Goal: Find specific page/section: Find specific page/section

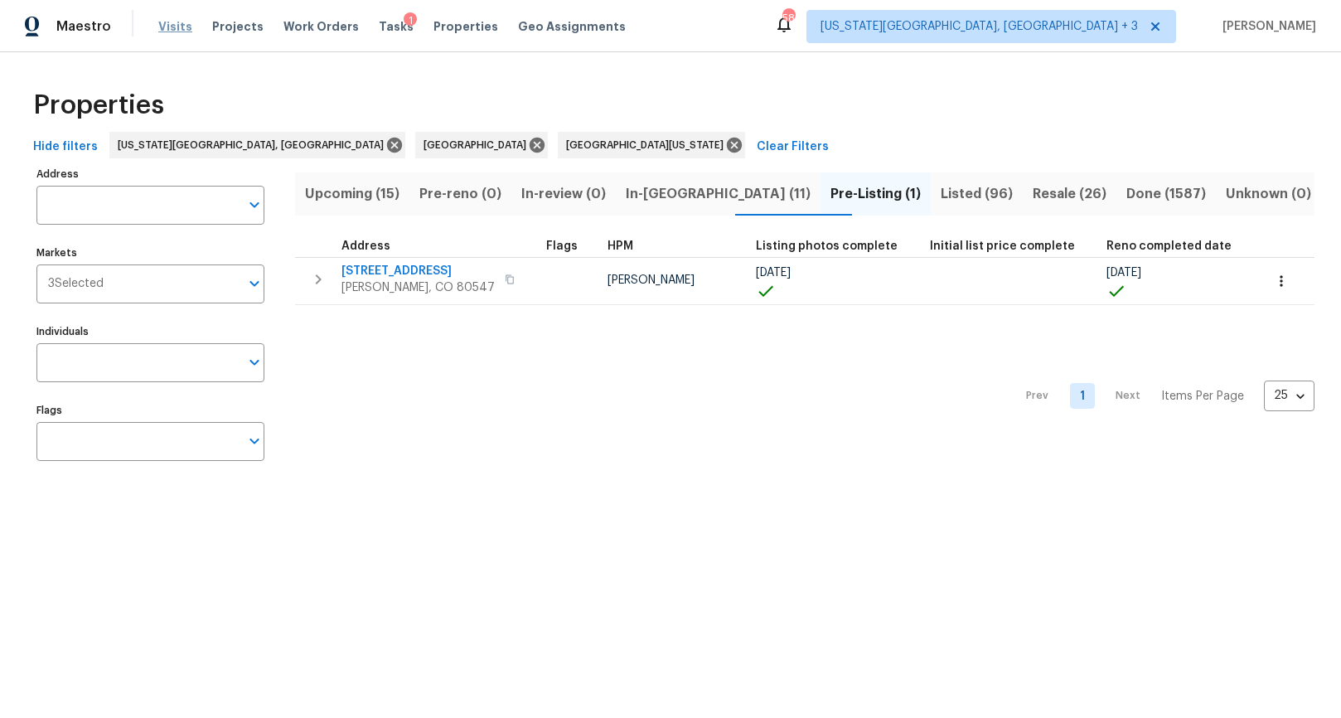
click at [158, 29] on span "Visits" at bounding box center [175, 26] width 34 height 17
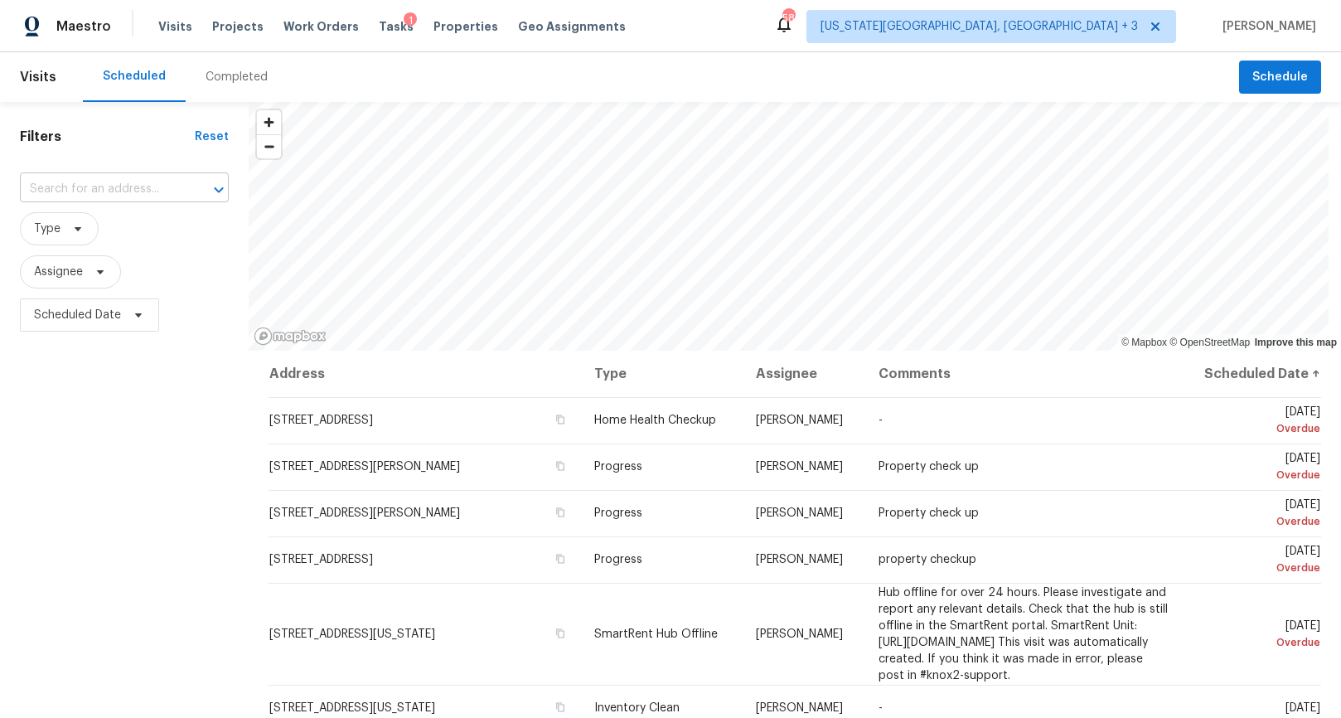
click at [85, 186] on input "text" at bounding box center [101, 190] width 162 height 26
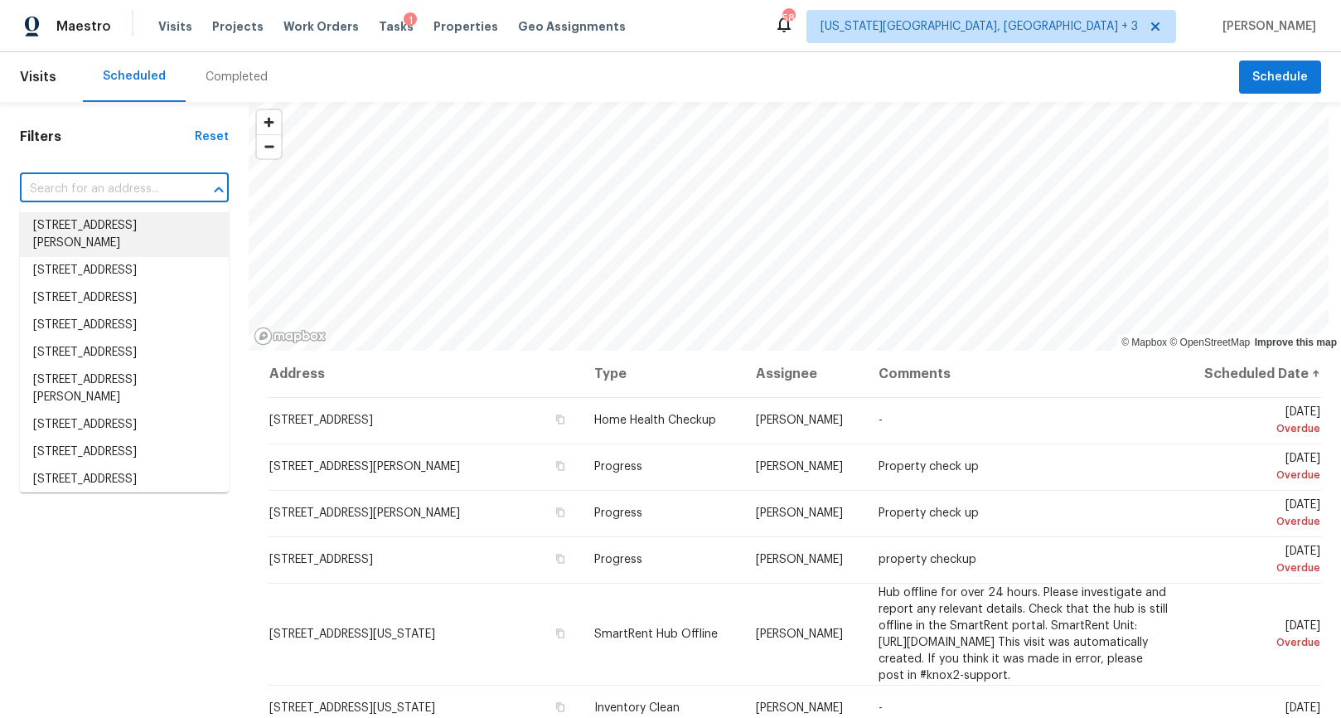
click at [604, 61] on div "Scheduled Completed" at bounding box center [661, 77] width 1156 height 50
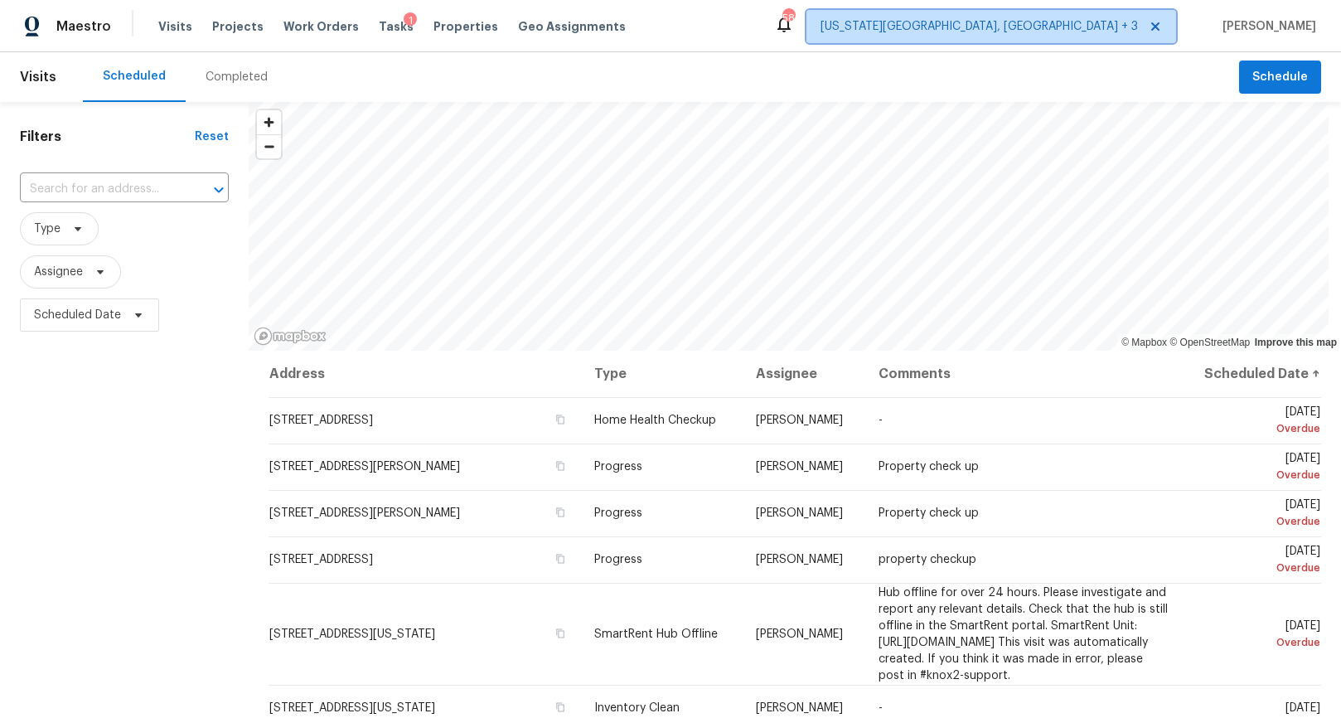
click at [1065, 25] on span "Colorado Springs, CO + 3" at bounding box center [979, 26] width 317 height 17
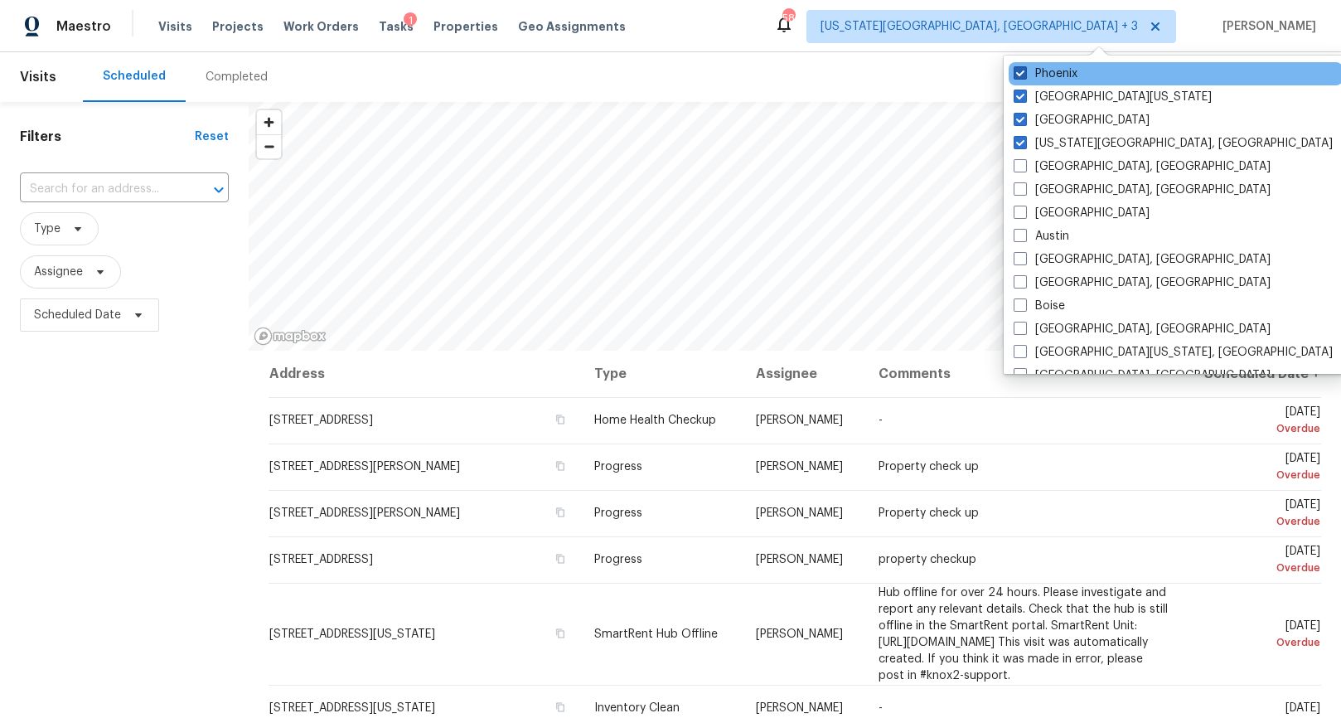
click at [1058, 71] on label "Phoenix" at bounding box center [1046, 73] width 64 height 17
click at [1024, 71] on input "Phoenix" at bounding box center [1019, 70] width 11 height 11
checkbox input "false"
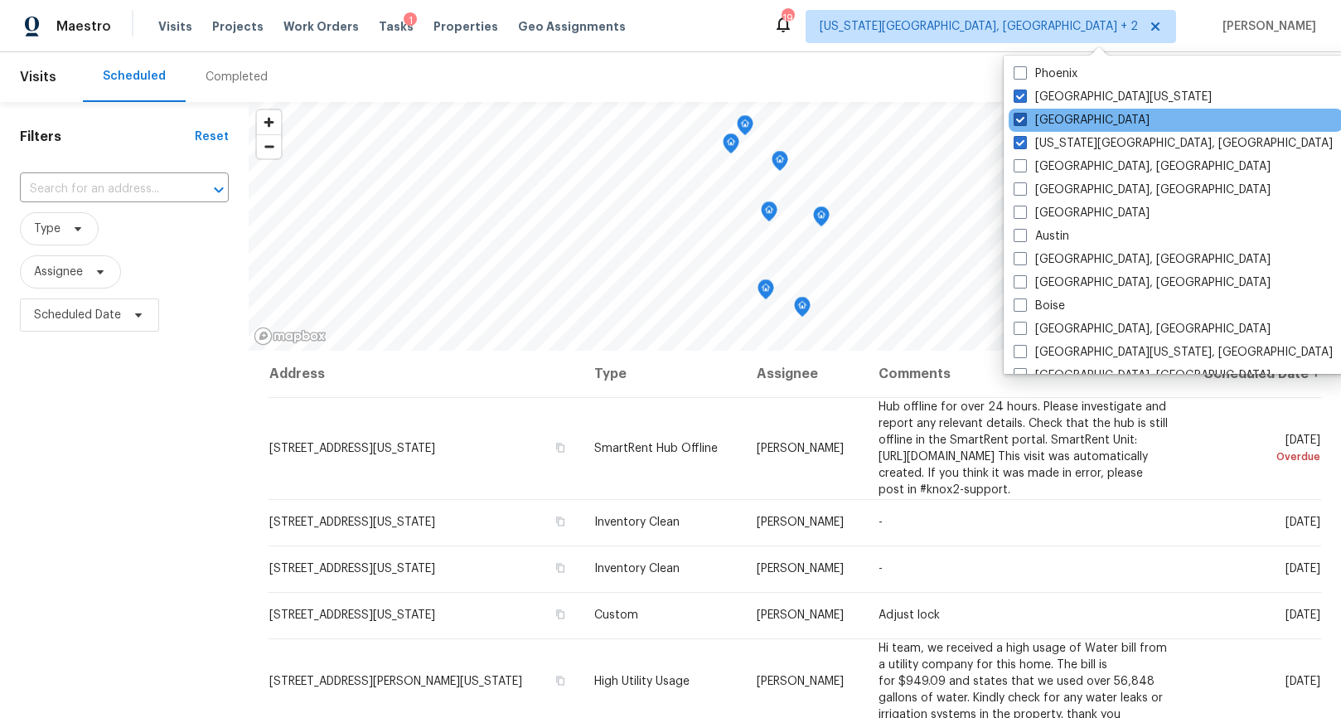
click at [1051, 119] on label "[GEOGRAPHIC_DATA]" at bounding box center [1082, 120] width 136 height 17
click at [1024, 119] on input "[GEOGRAPHIC_DATA]" at bounding box center [1019, 117] width 11 height 11
checkbox input "false"
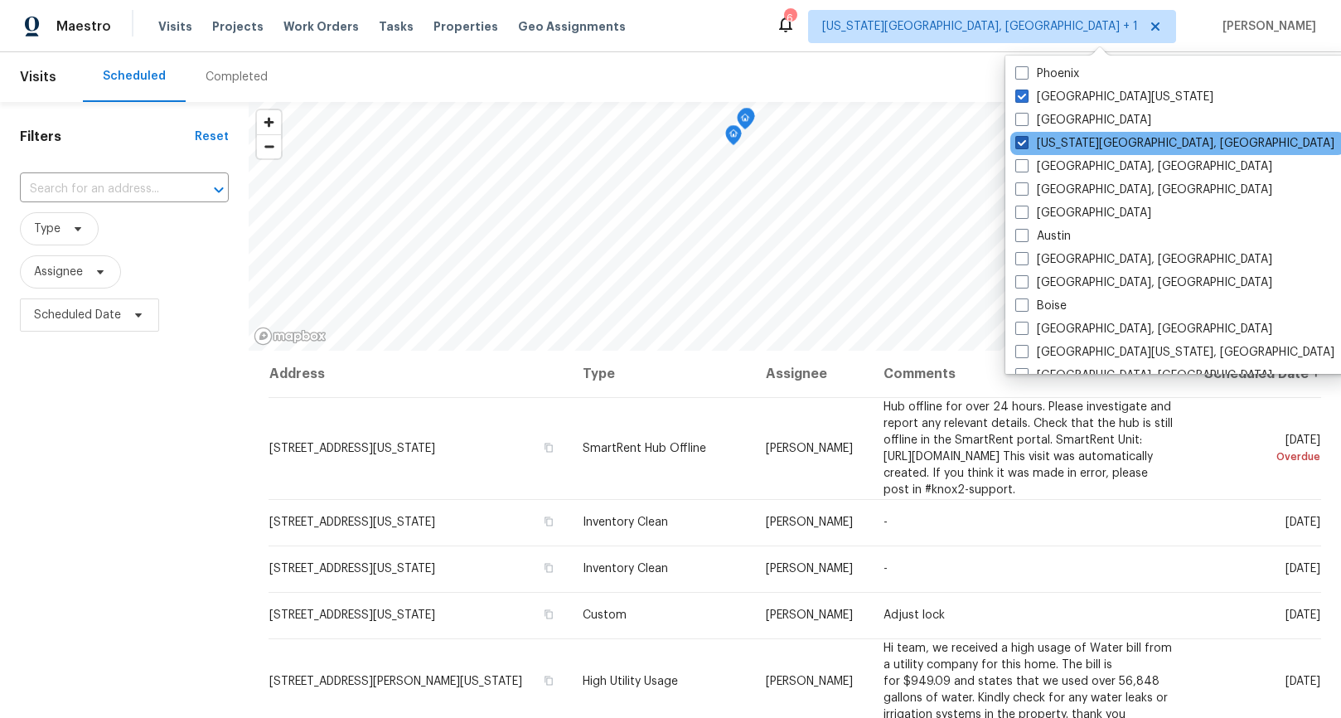
click at [1050, 142] on label "[US_STATE][GEOGRAPHIC_DATA], [GEOGRAPHIC_DATA]" at bounding box center [1174, 143] width 319 height 17
click at [1026, 142] on input "[US_STATE][GEOGRAPHIC_DATA], [GEOGRAPHIC_DATA]" at bounding box center [1020, 140] width 11 height 11
checkbox input "false"
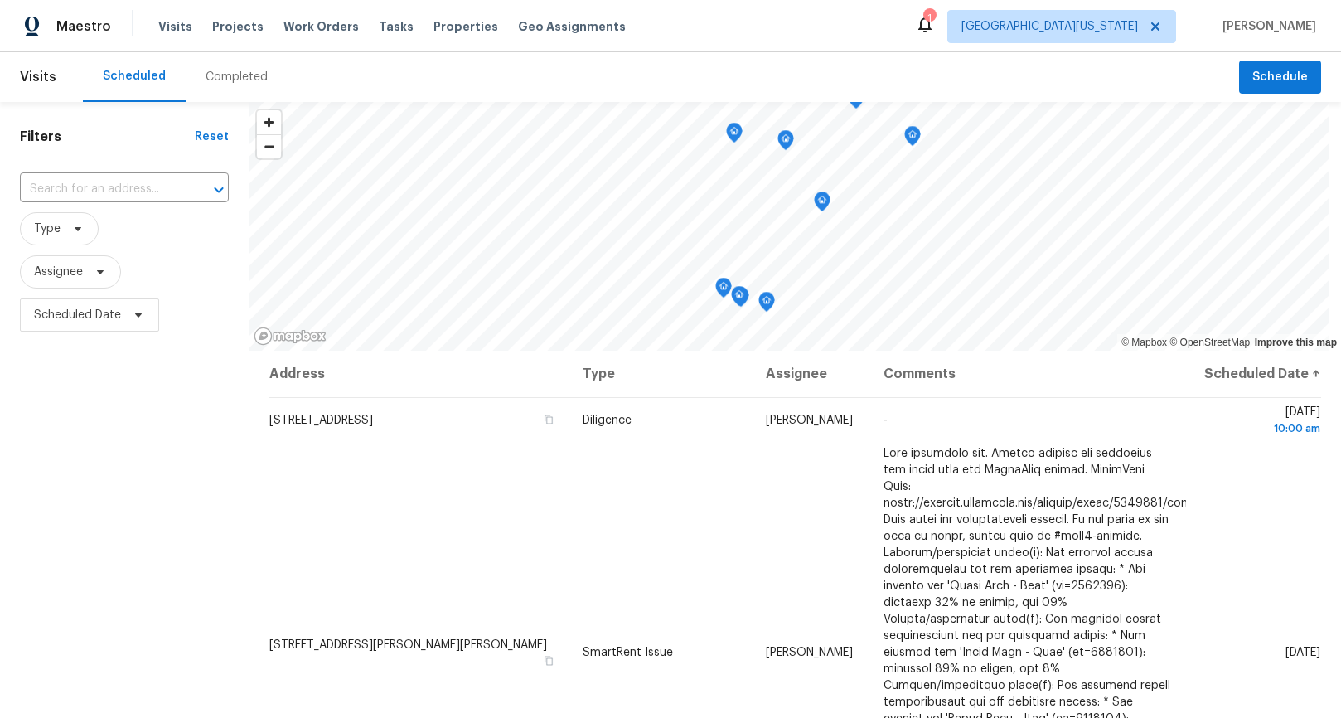
click at [855, 46] on div "Maestro Visits Projects Work Orders Tasks Properties Geo Assignments 1 Northern…" at bounding box center [670, 26] width 1341 height 52
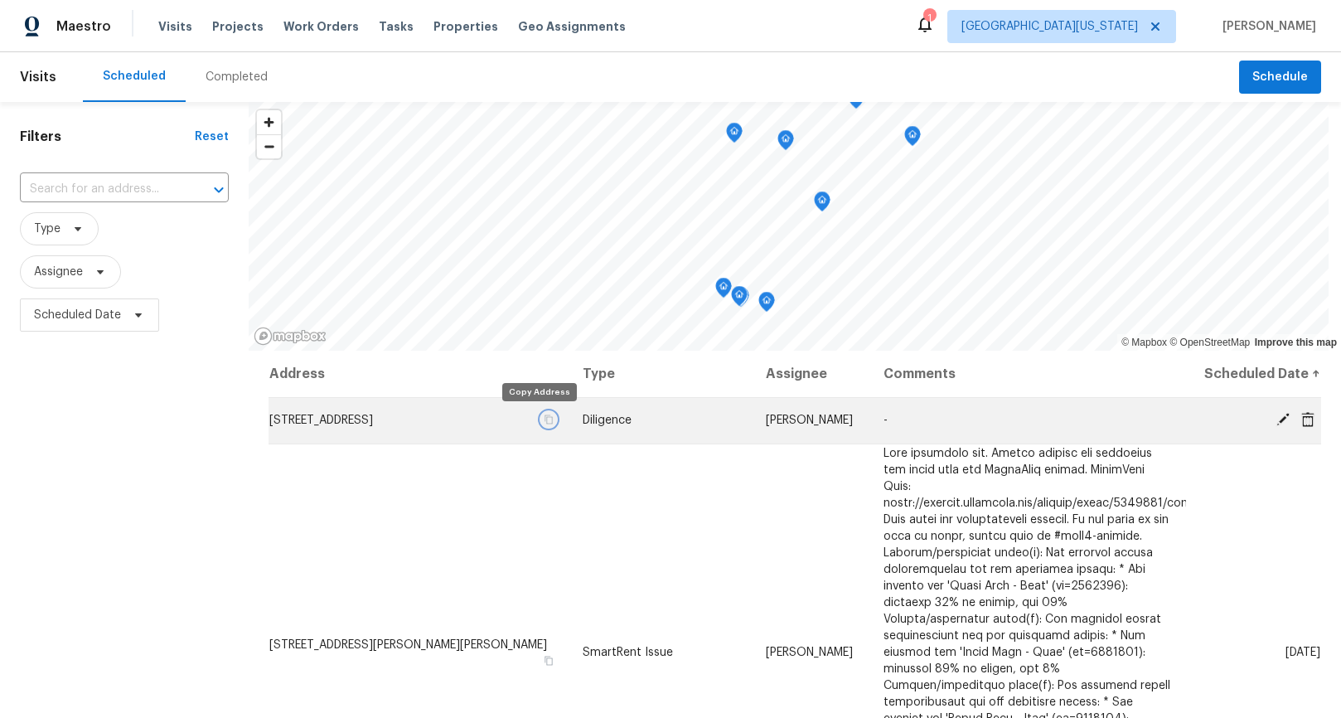
click at [545, 418] on icon "button" at bounding box center [549, 419] width 8 height 9
click at [541, 414] on button "button" at bounding box center [548, 419] width 15 height 15
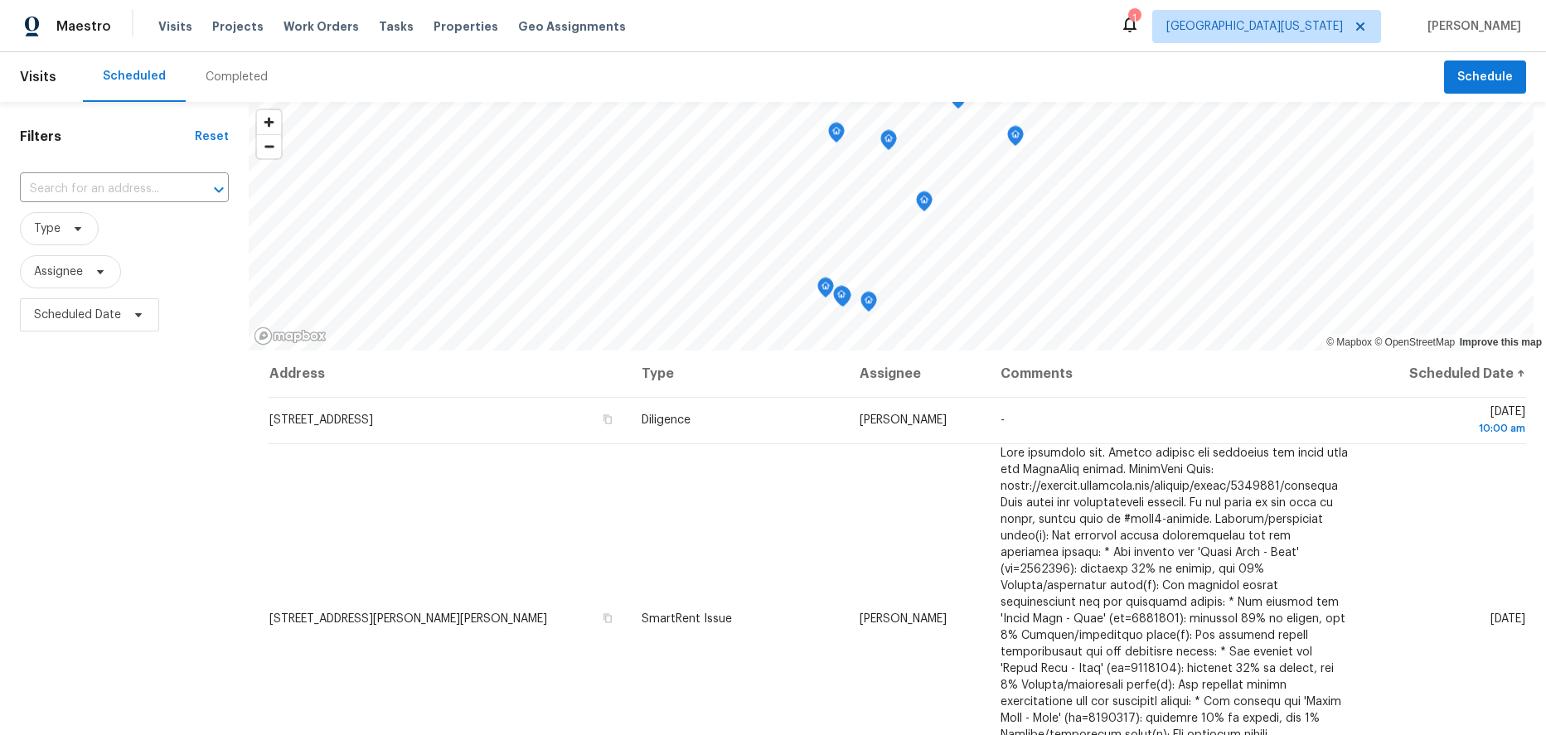
click at [220, 72] on div "Completed" at bounding box center [237, 77] width 62 height 17
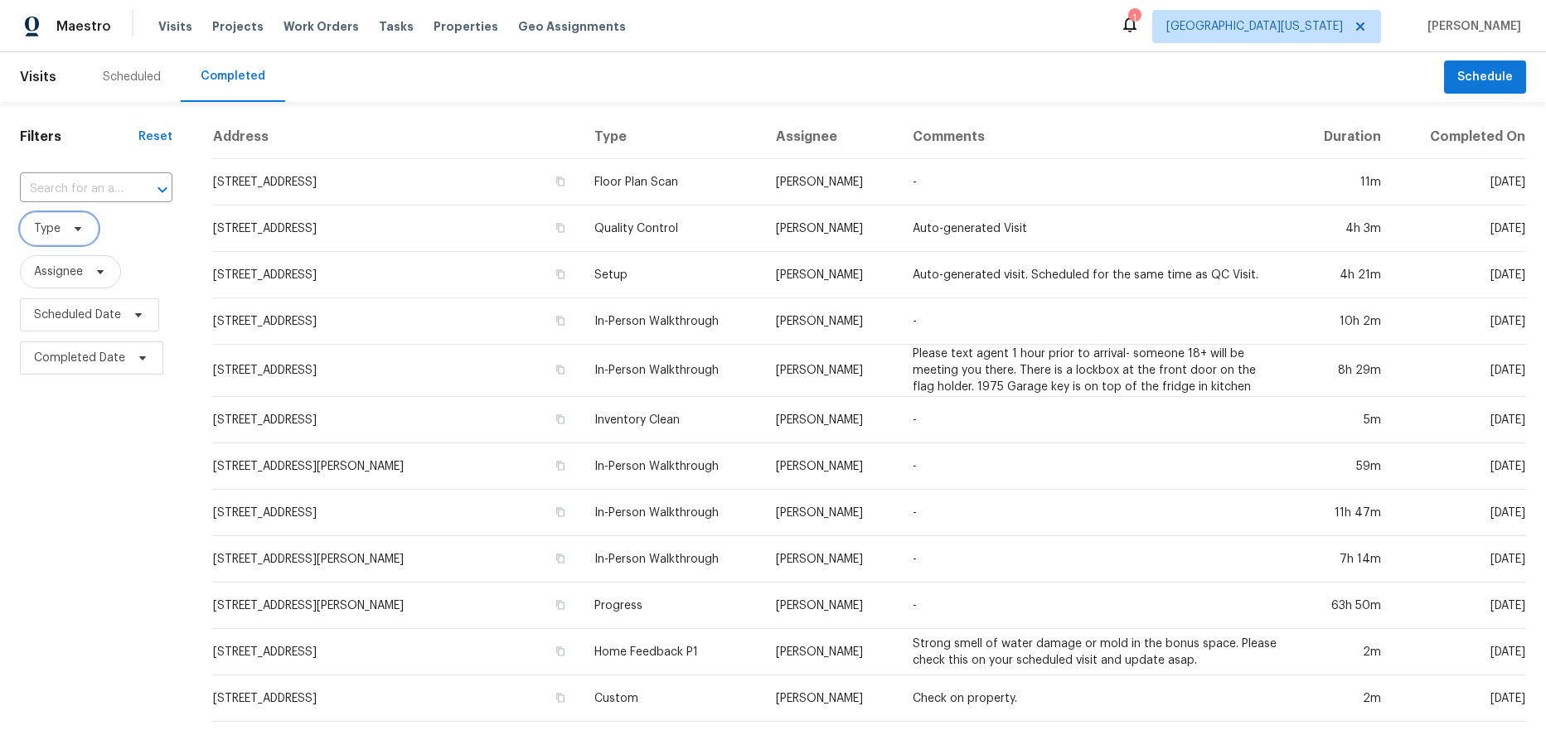
click at [68, 218] on span "Type" at bounding box center [59, 228] width 79 height 33
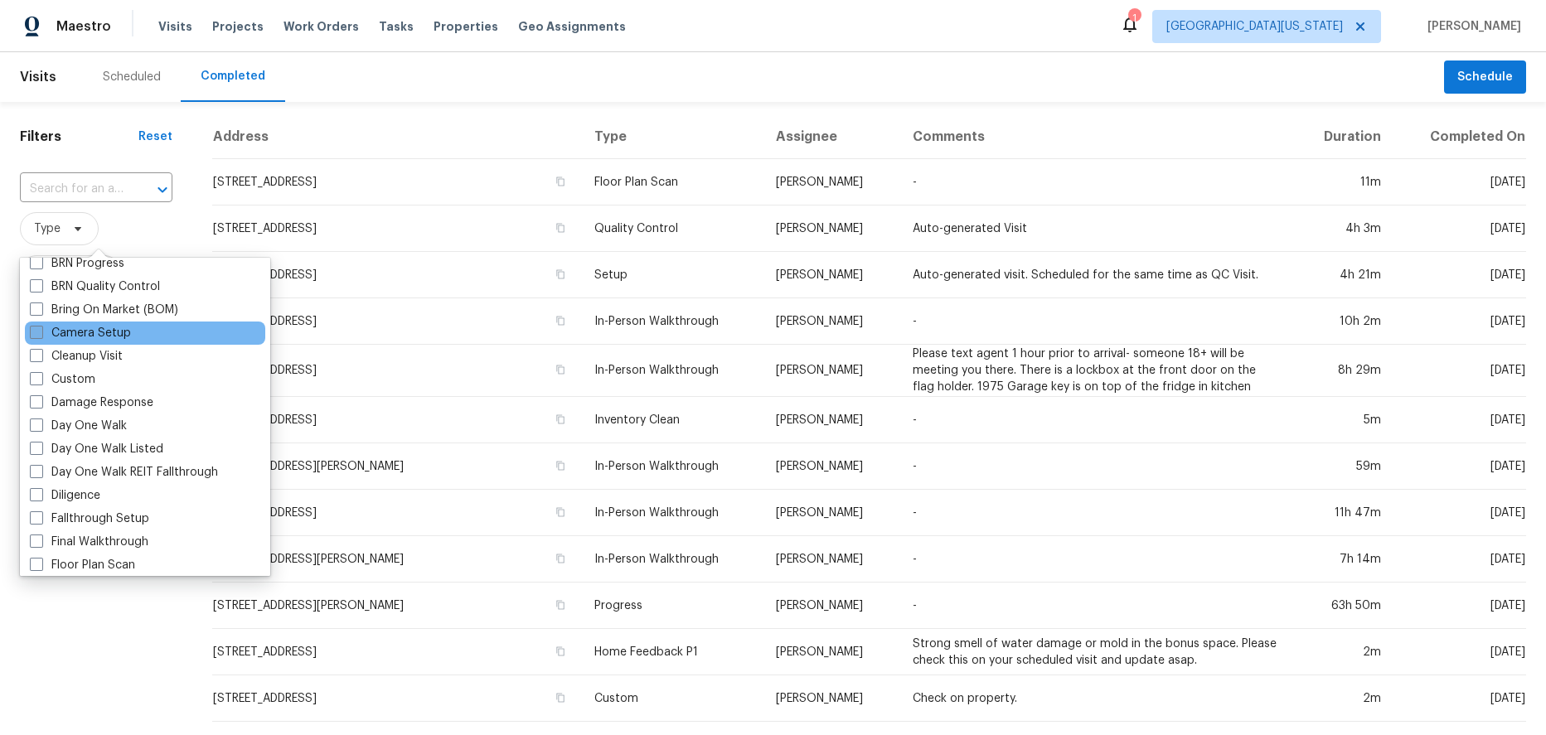
scroll to position [168, 0]
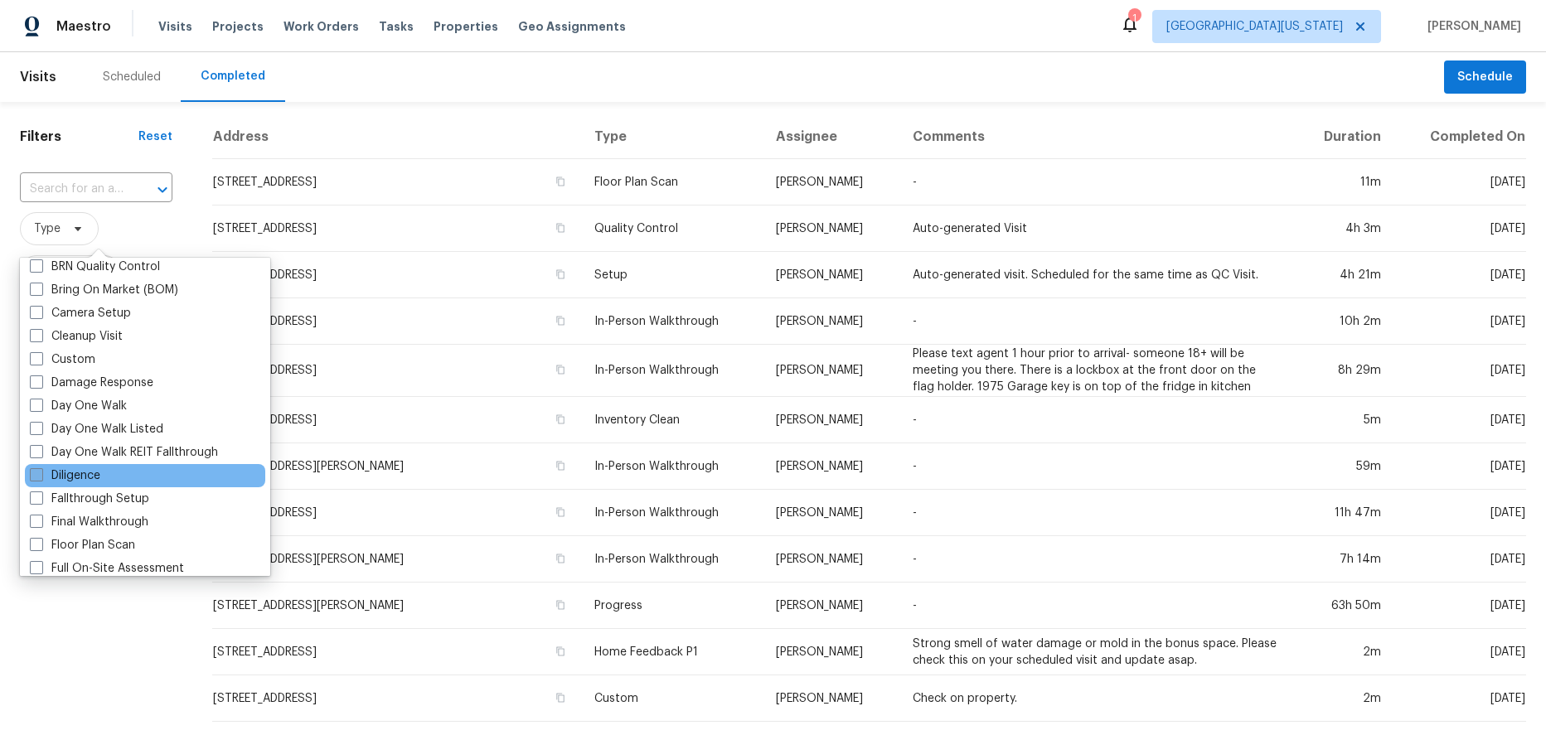
click at [92, 474] on label "Diligence" at bounding box center [65, 475] width 70 height 17
click at [41, 474] on input "Diligence" at bounding box center [35, 472] width 11 height 11
checkbox input "true"
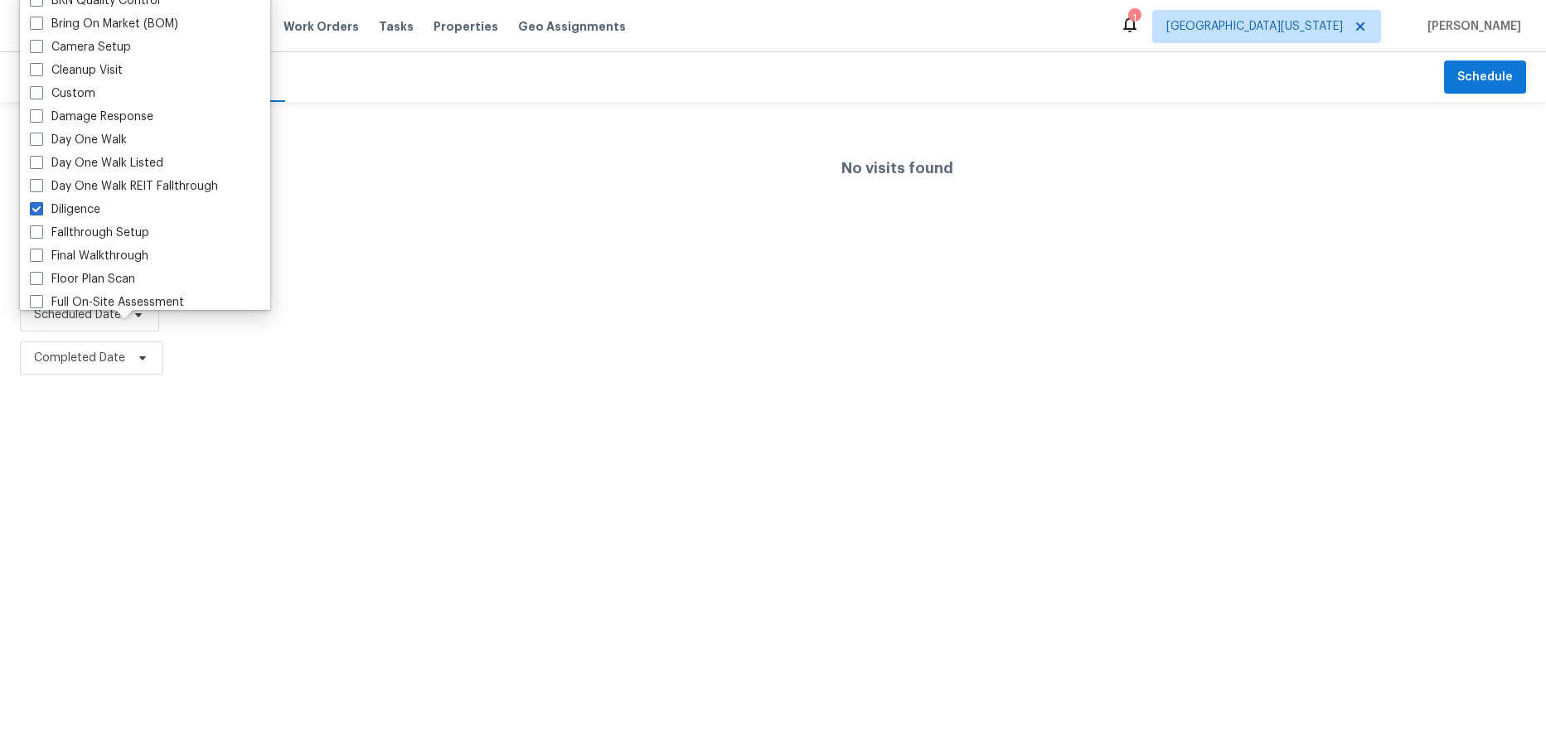
click at [94, 380] on html "Maestro Visits Projects Work Orders Tasks Properties Geo Assignments 1 Northern…" at bounding box center [773, 190] width 1546 height 380
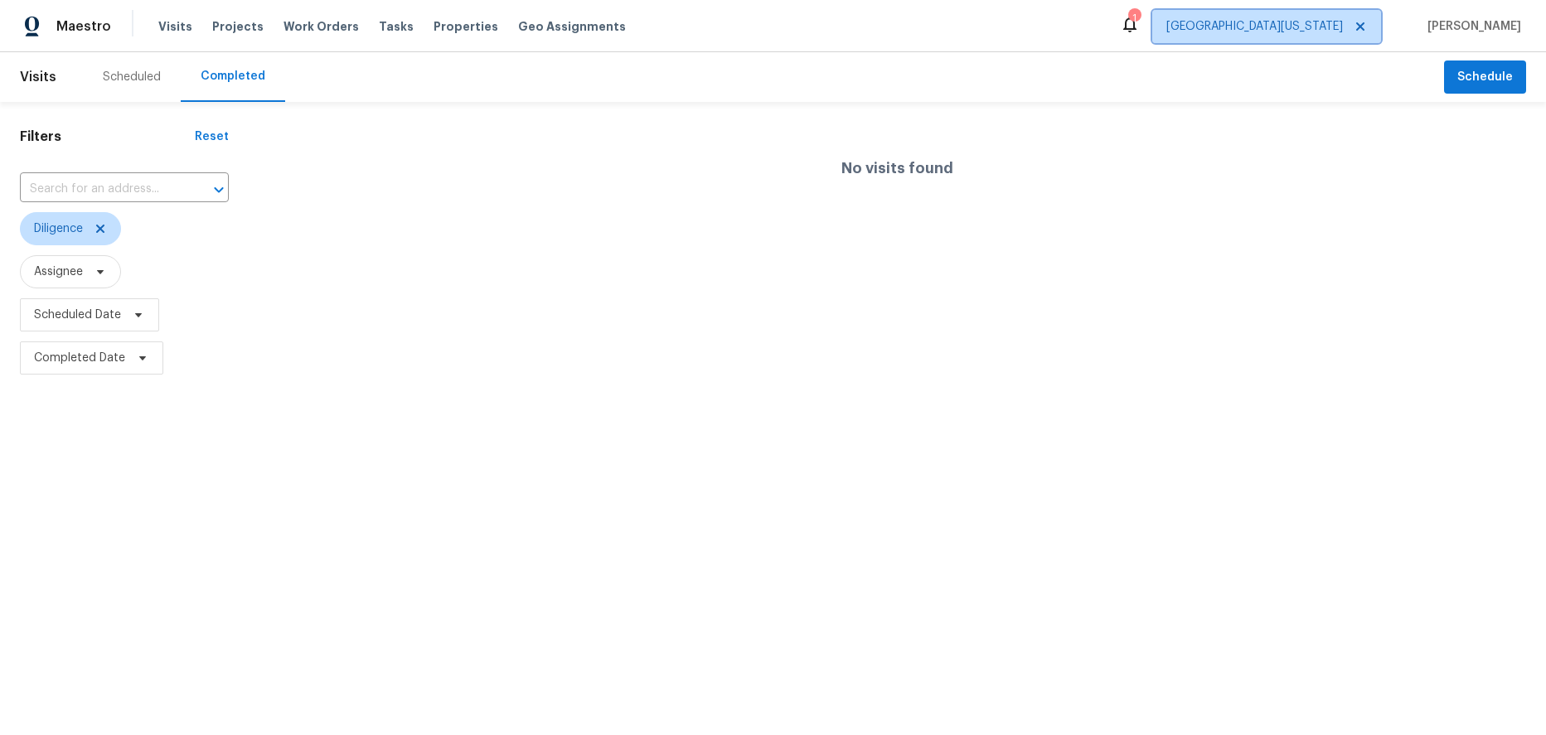
click at [1295, 18] on span "[GEOGRAPHIC_DATA][US_STATE]" at bounding box center [1254, 26] width 177 height 17
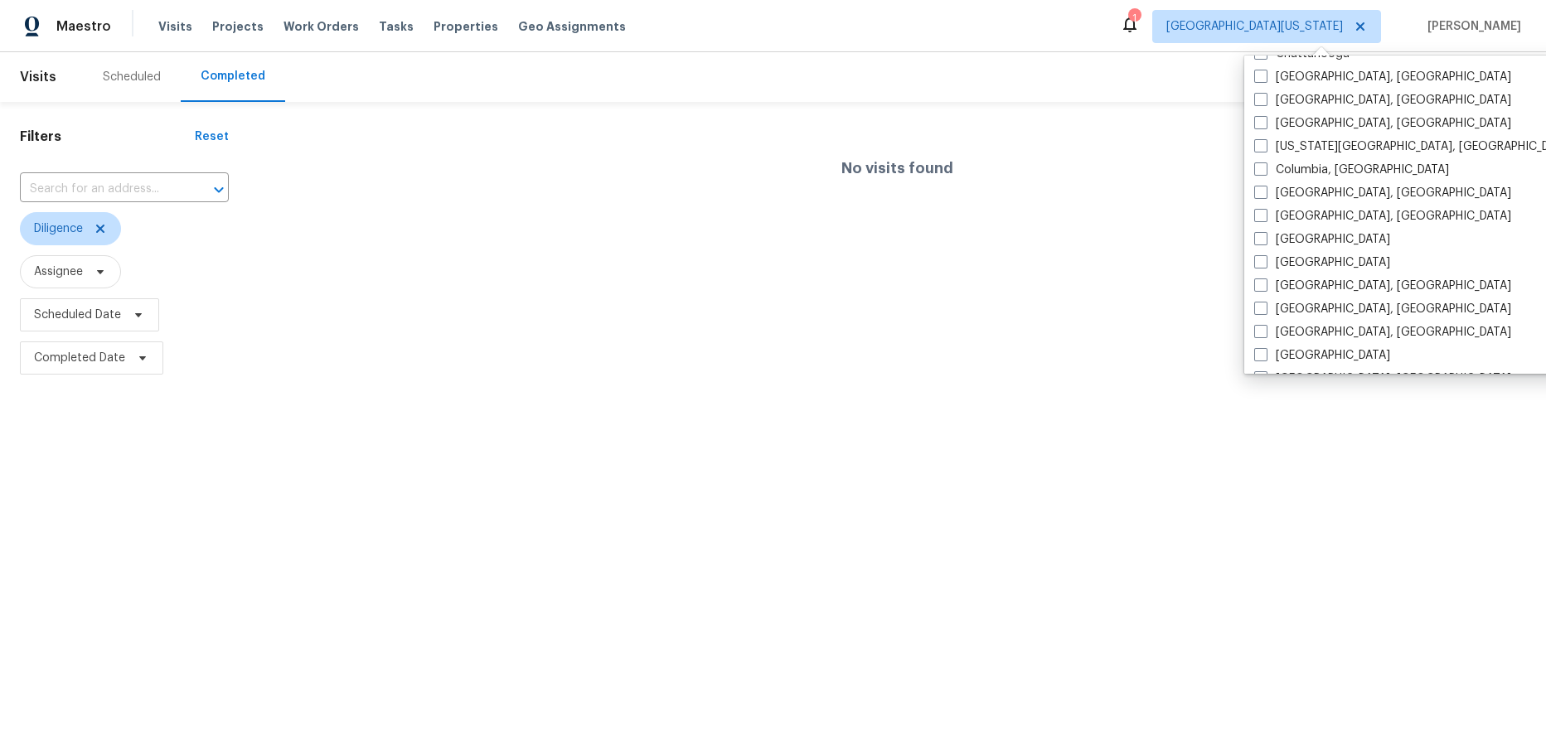
scroll to position [362, 0]
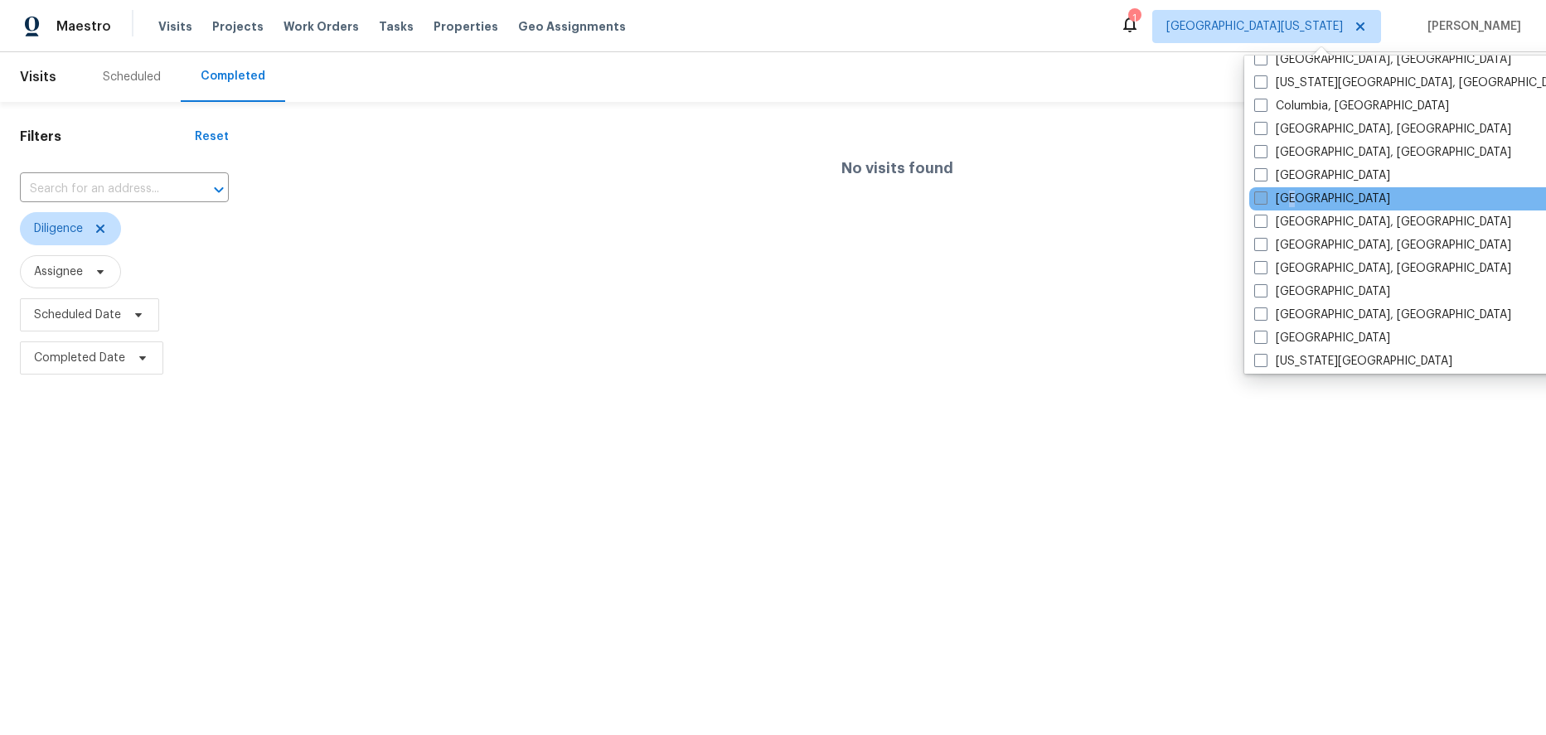
click at [1293, 194] on label "[GEOGRAPHIC_DATA]" at bounding box center [1322, 199] width 136 height 17
click at [1265, 194] on input "[GEOGRAPHIC_DATA]" at bounding box center [1259, 196] width 11 height 11
checkbox input "true"
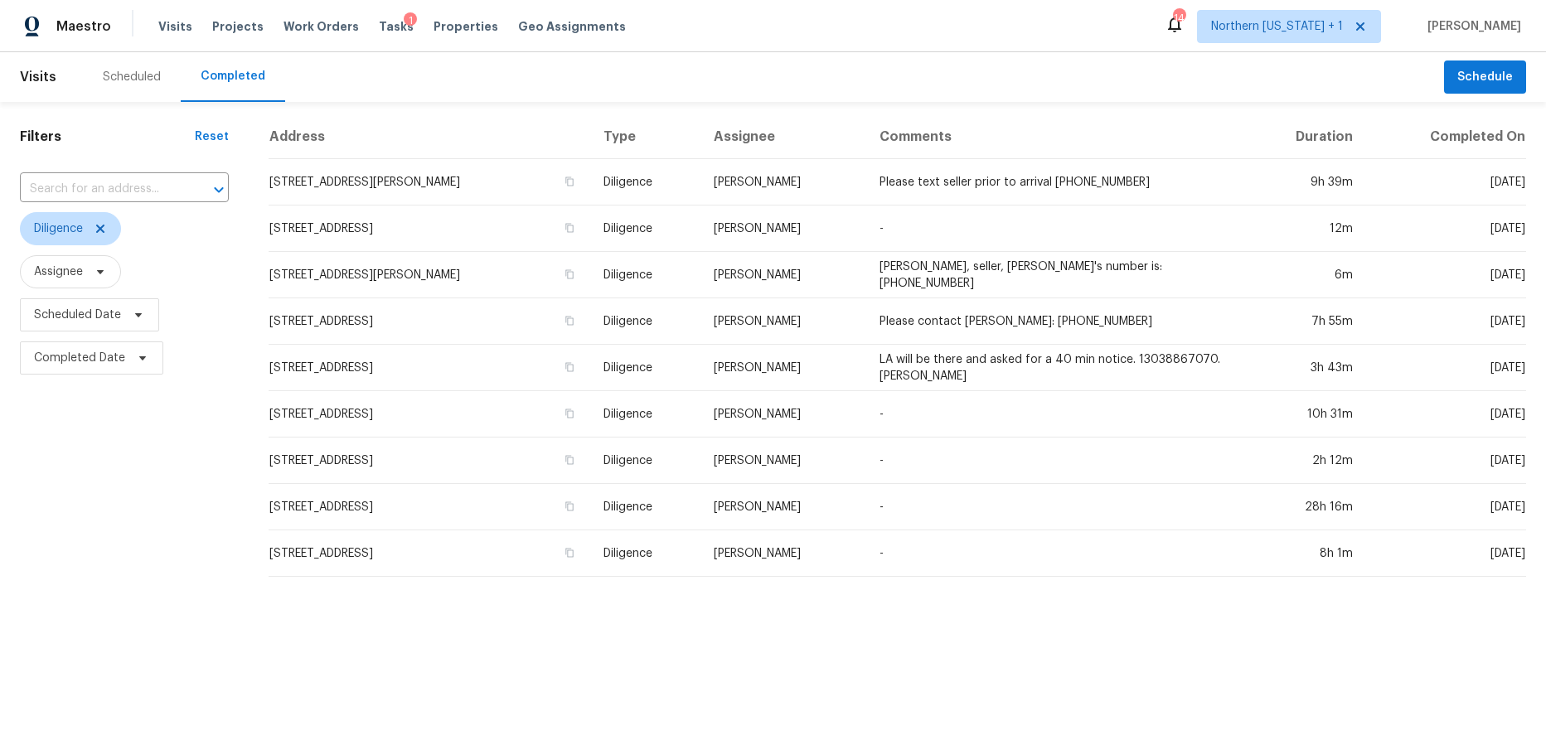
click at [131, 505] on div "Filters Reset ​ Diligence Assignee Scheduled Date Completed Date" at bounding box center [124, 346] width 249 height 488
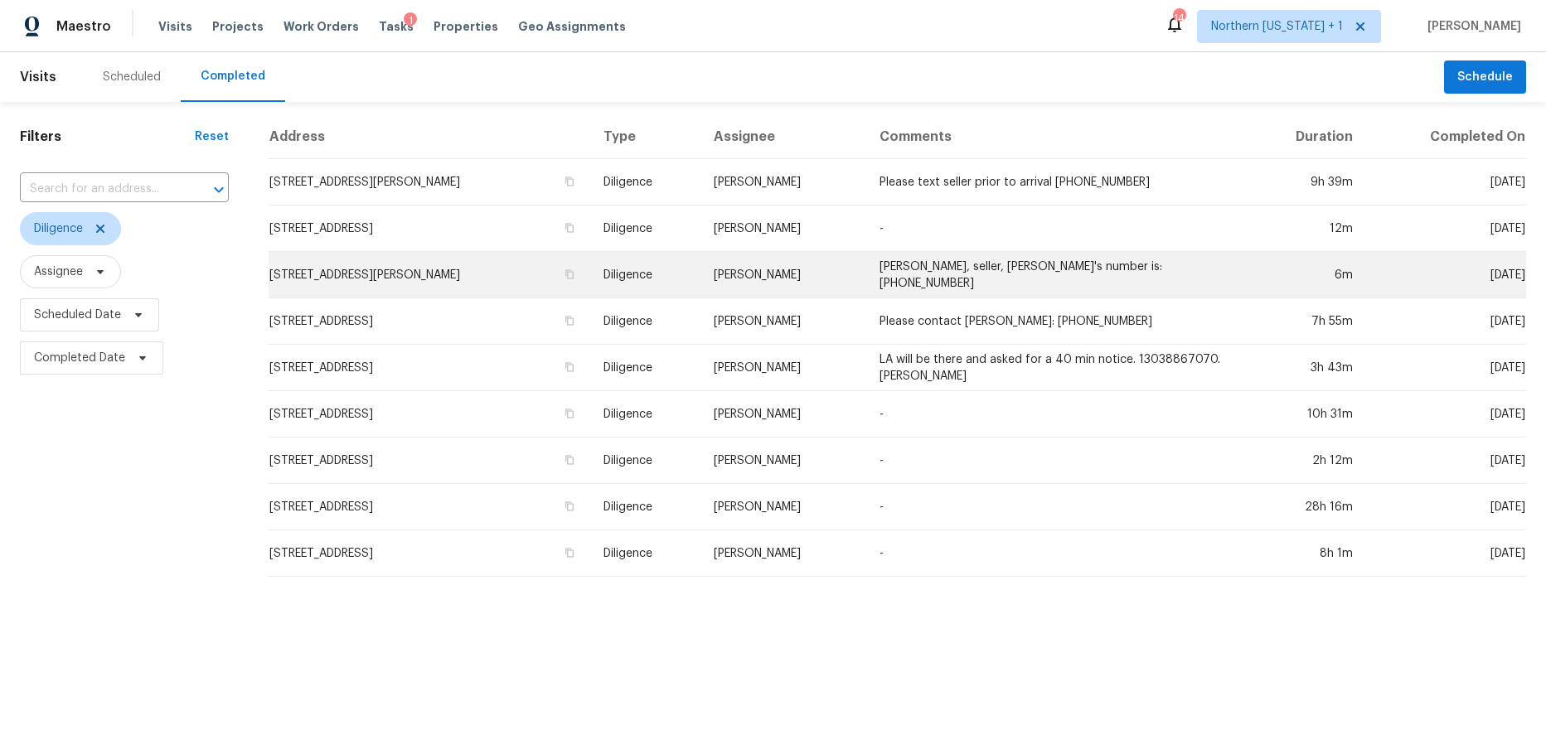
click at [564, 280] on td "9390 Fir Dr, Thornton, CO 80229" at bounding box center [430, 275] width 322 height 46
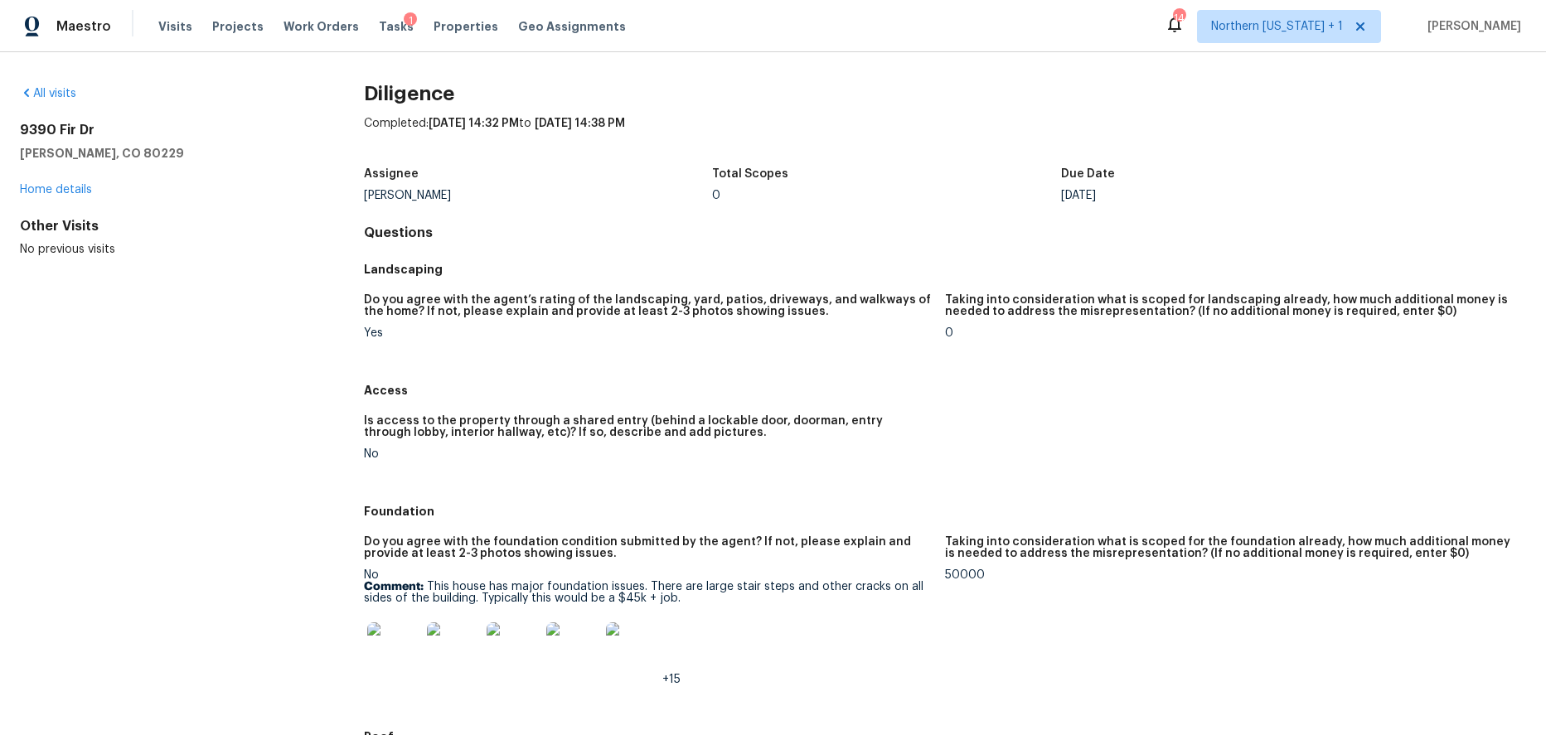
click at [404, 300] on h5 "Do you agree with the agent’s rating of the landscaping, yard, patios, driveway…" at bounding box center [648, 305] width 568 height 23
drag, startPoint x: 370, startPoint y: 269, endPoint x: 439, endPoint y: 272, distance: 69.7
click at [438, 271] on h5 "Landscaping" at bounding box center [945, 269] width 1162 height 17
click at [445, 309] on h5 "Do you agree with the agent’s rating of the landscaping, yard, patios, driveway…" at bounding box center [648, 305] width 568 height 23
drag, startPoint x: 379, startPoint y: 304, endPoint x: 701, endPoint y: 299, distance: 322.5
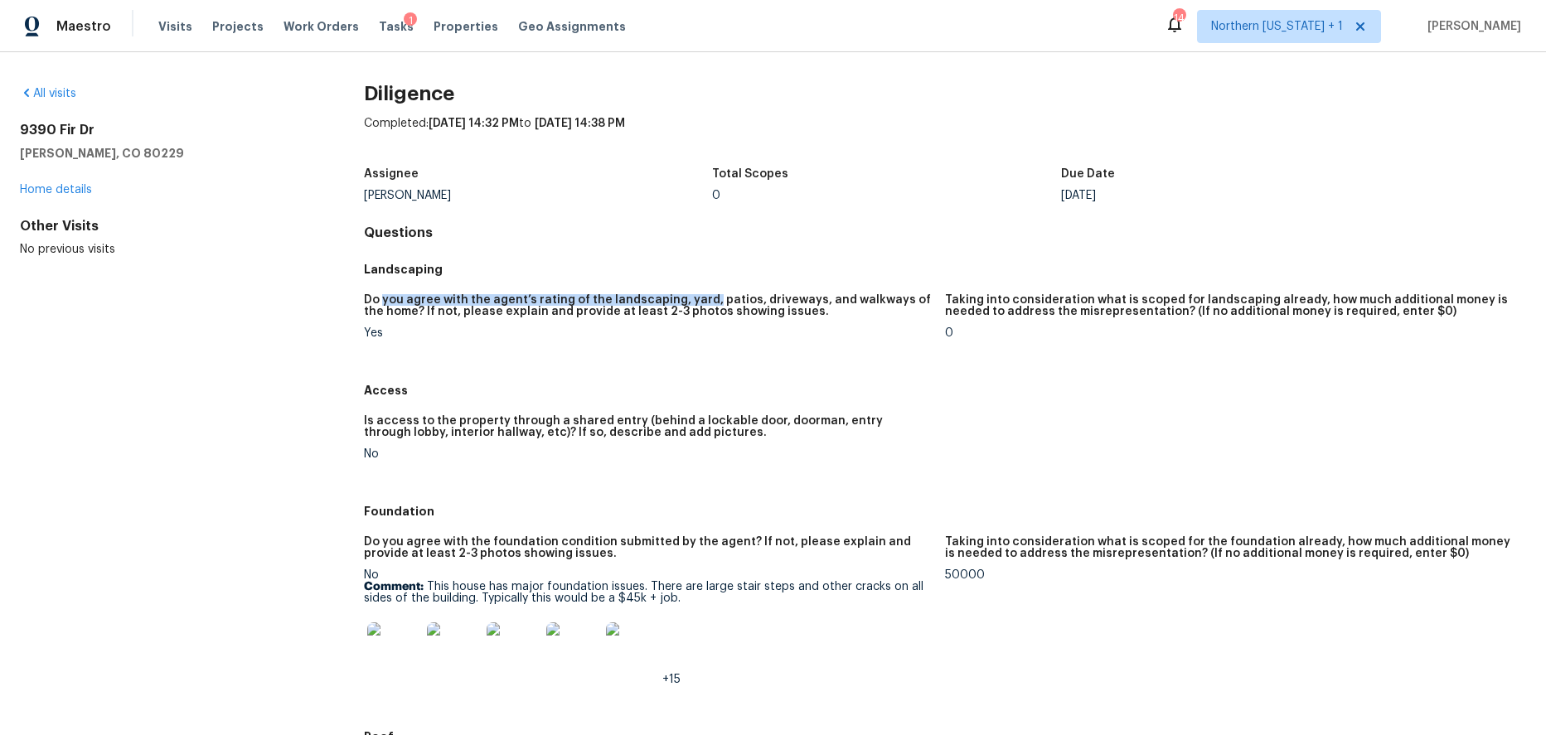
click at [701, 299] on h5 "Do you agree with the agent’s rating of the landscaping, yard, patios, driveway…" at bounding box center [648, 305] width 568 height 23
click at [700, 308] on h5 "Do you agree with the agent’s rating of the landscaping, yard, patios, driveway…" at bounding box center [648, 305] width 568 height 23
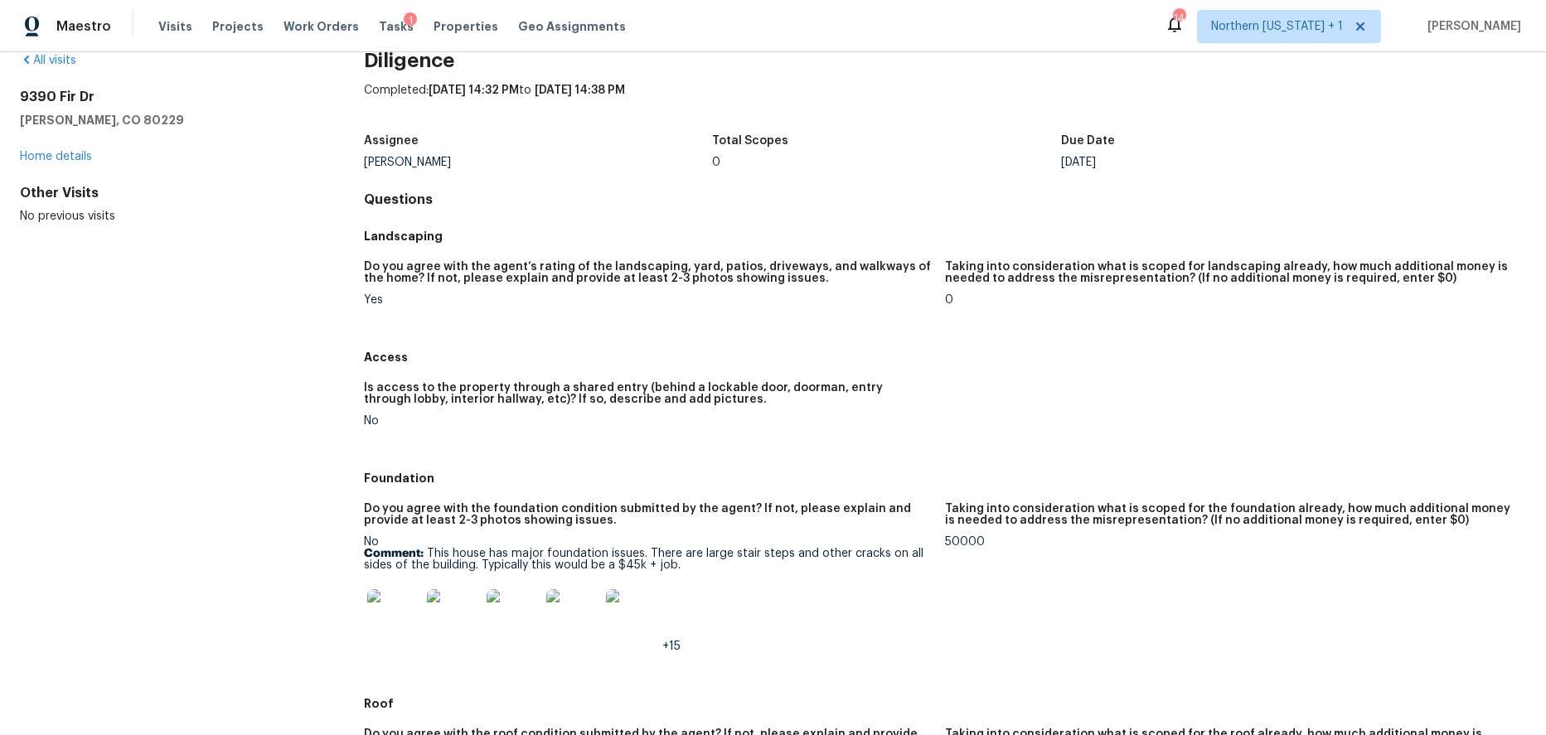
scroll to position [45, 0]
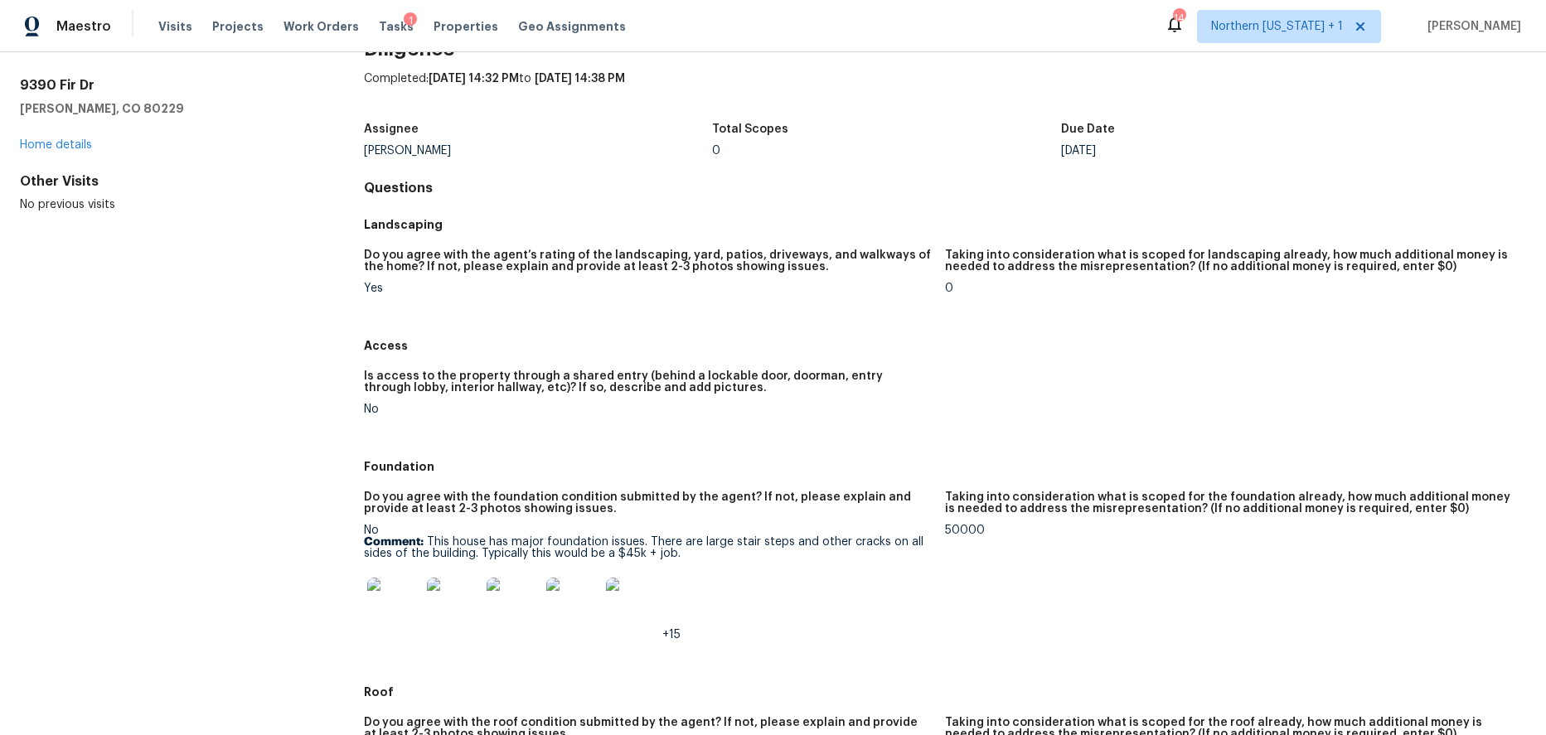
click at [945, 288] on div "0" at bounding box center [1229, 289] width 568 height 12
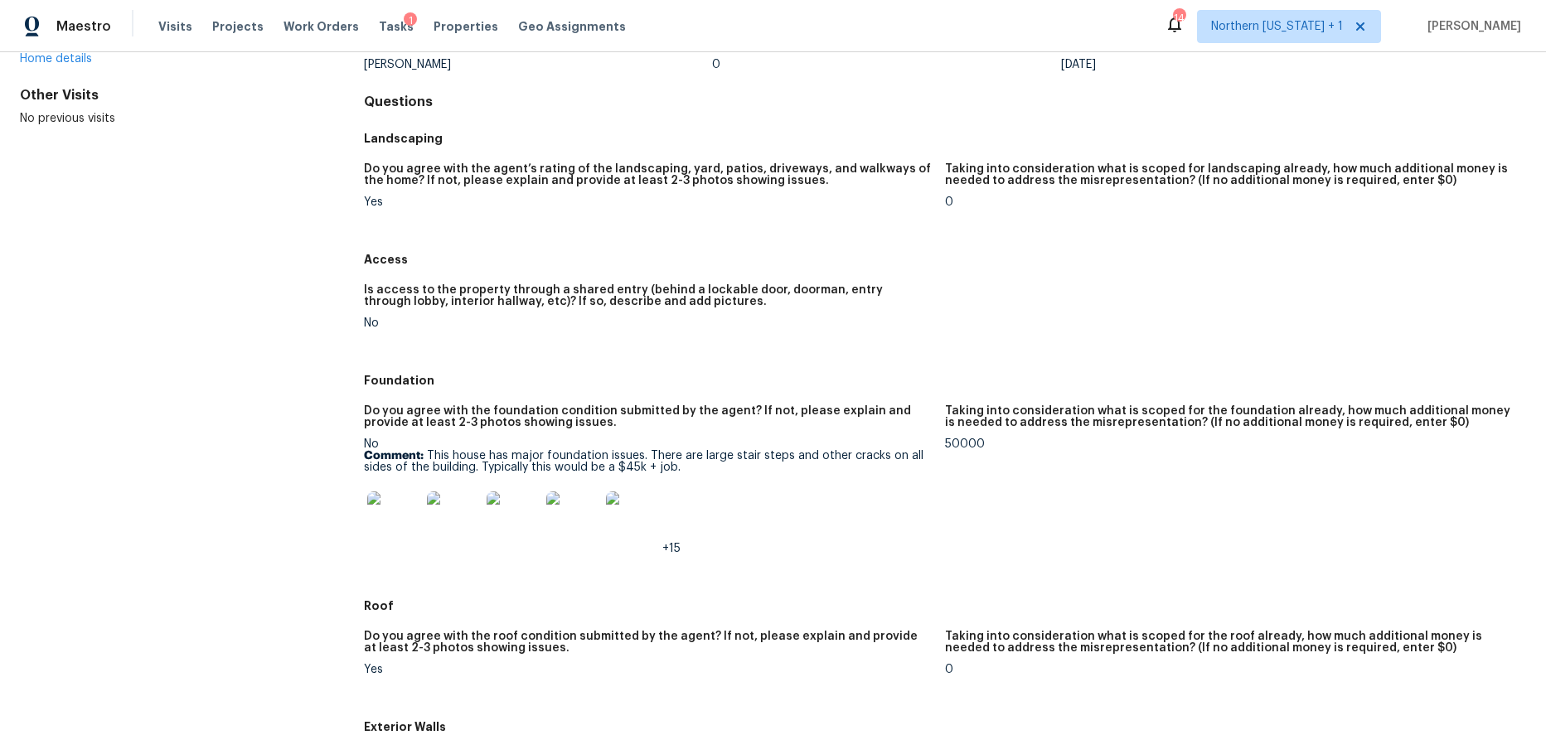
scroll to position [133, 0]
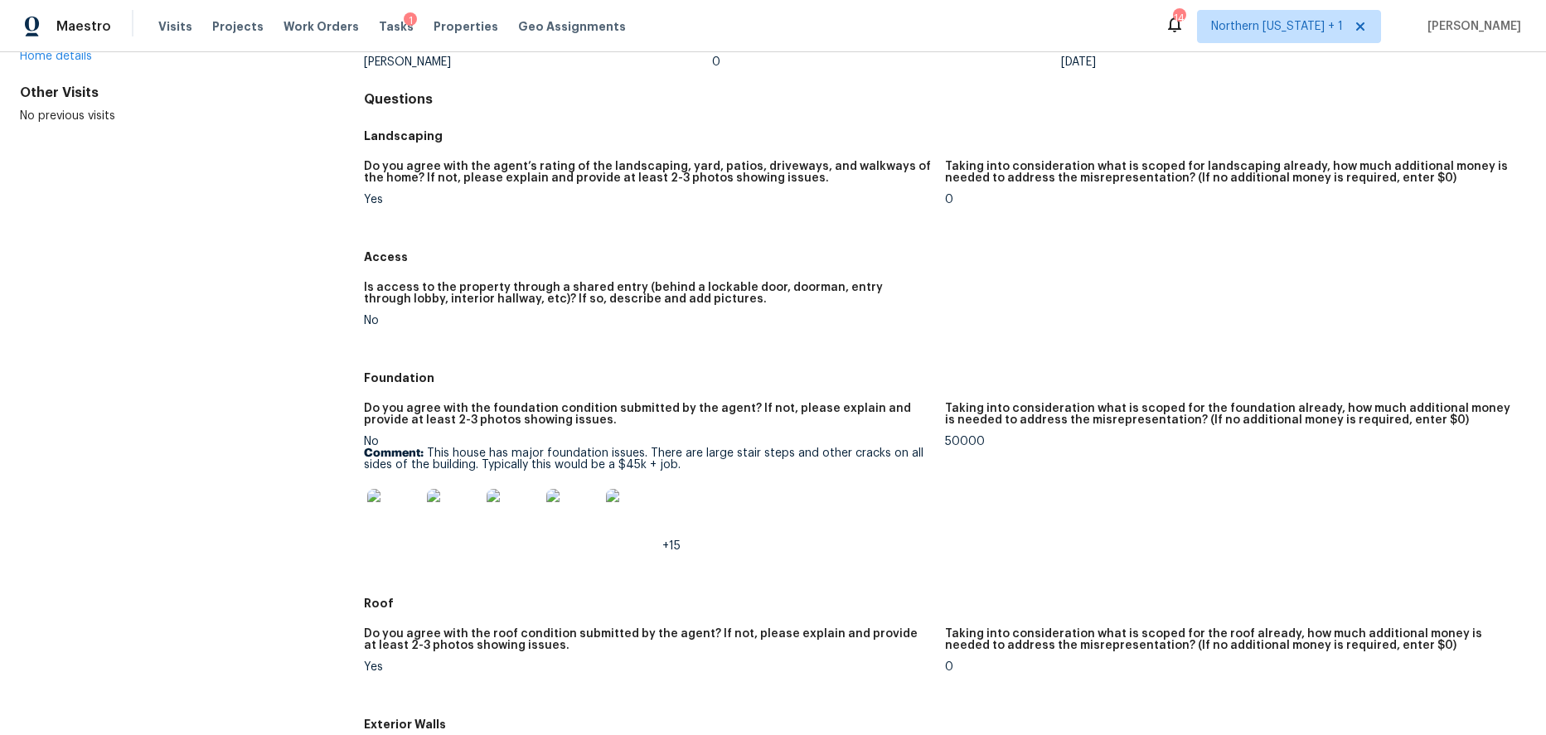
click at [391, 514] on img at bounding box center [393, 515] width 53 height 53
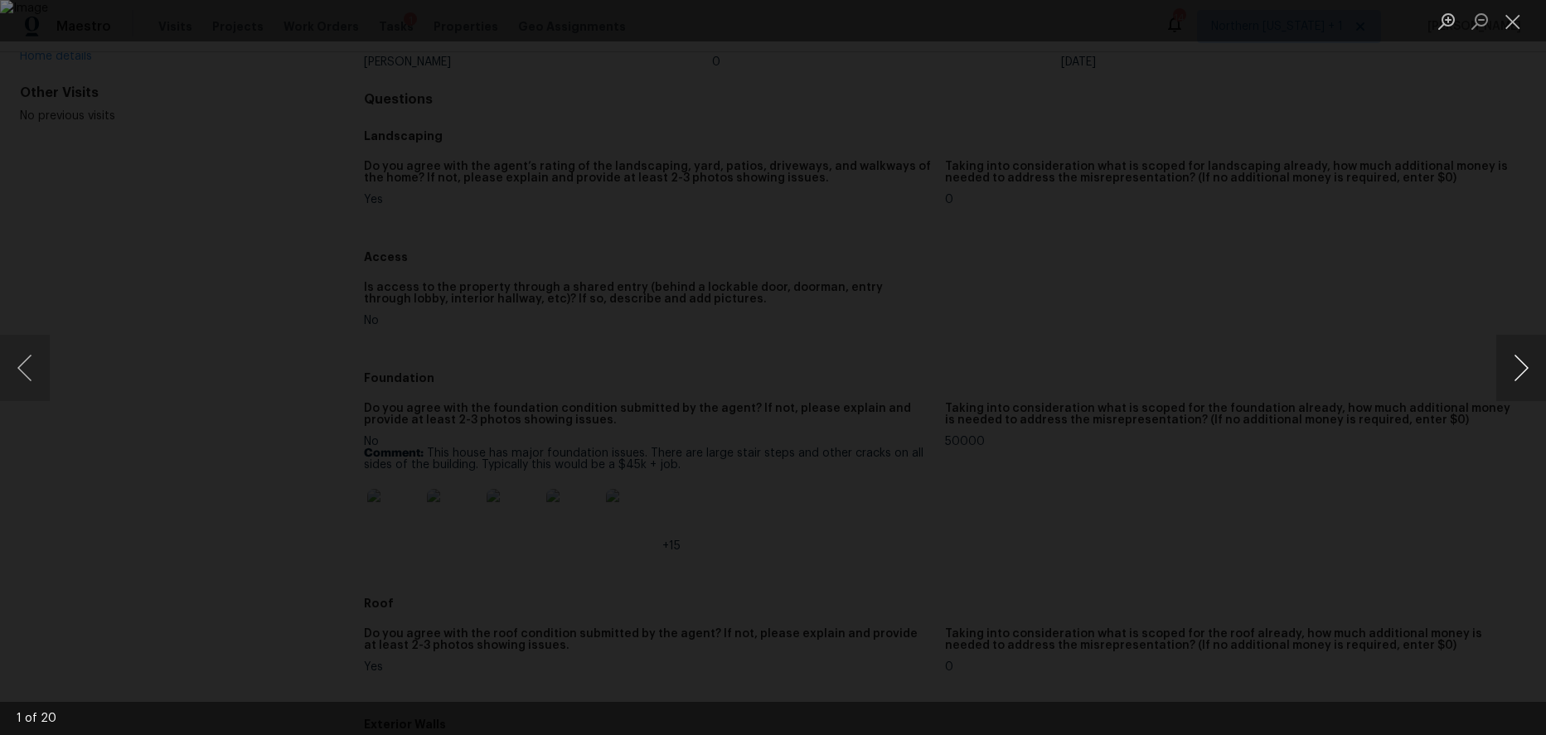
click at [1340, 373] on button "Next image" at bounding box center [1521, 368] width 50 height 66
click at [1340, 382] on div "Lightbox" at bounding box center [773, 367] width 1546 height 735
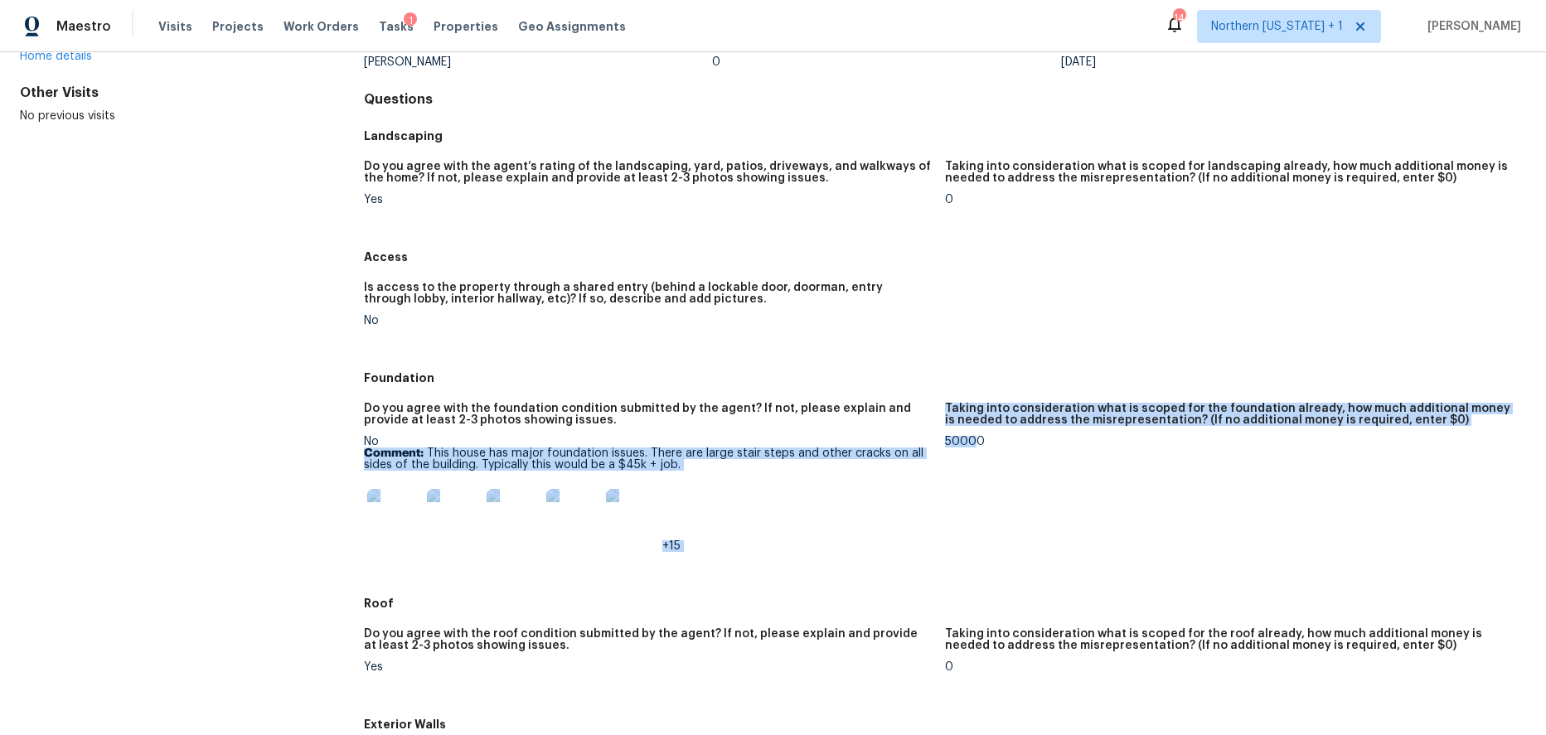
drag, startPoint x: 933, startPoint y: 443, endPoint x: 974, endPoint y: 442, distance: 40.6
click at [968, 442] on div "Do you agree with the foundation condition submitted by the agent? If not, plea…" at bounding box center [945, 491] width 1162 height 196
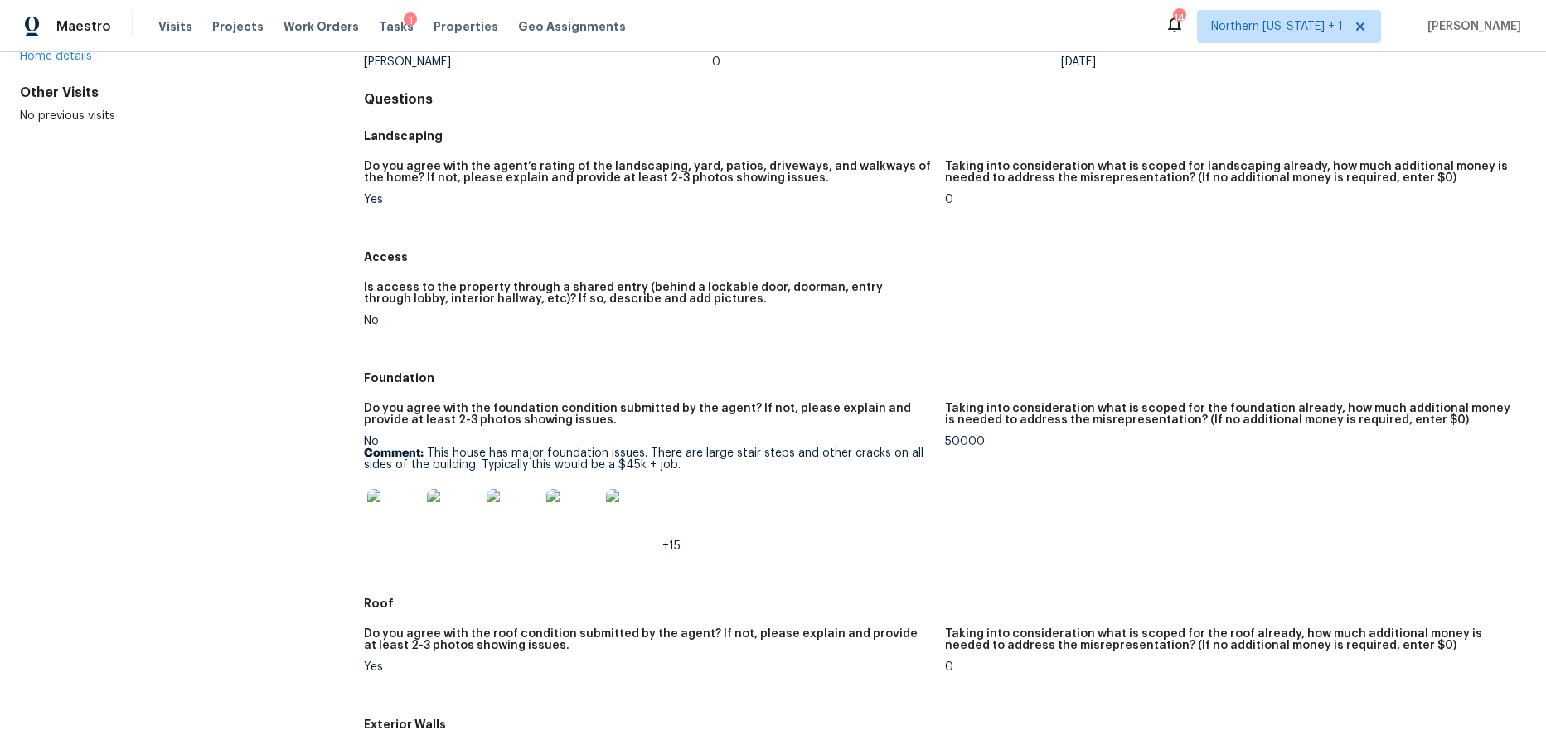
click at [974, 442] on div "50000" at bounding box center [1229, 442] width 568 height 12
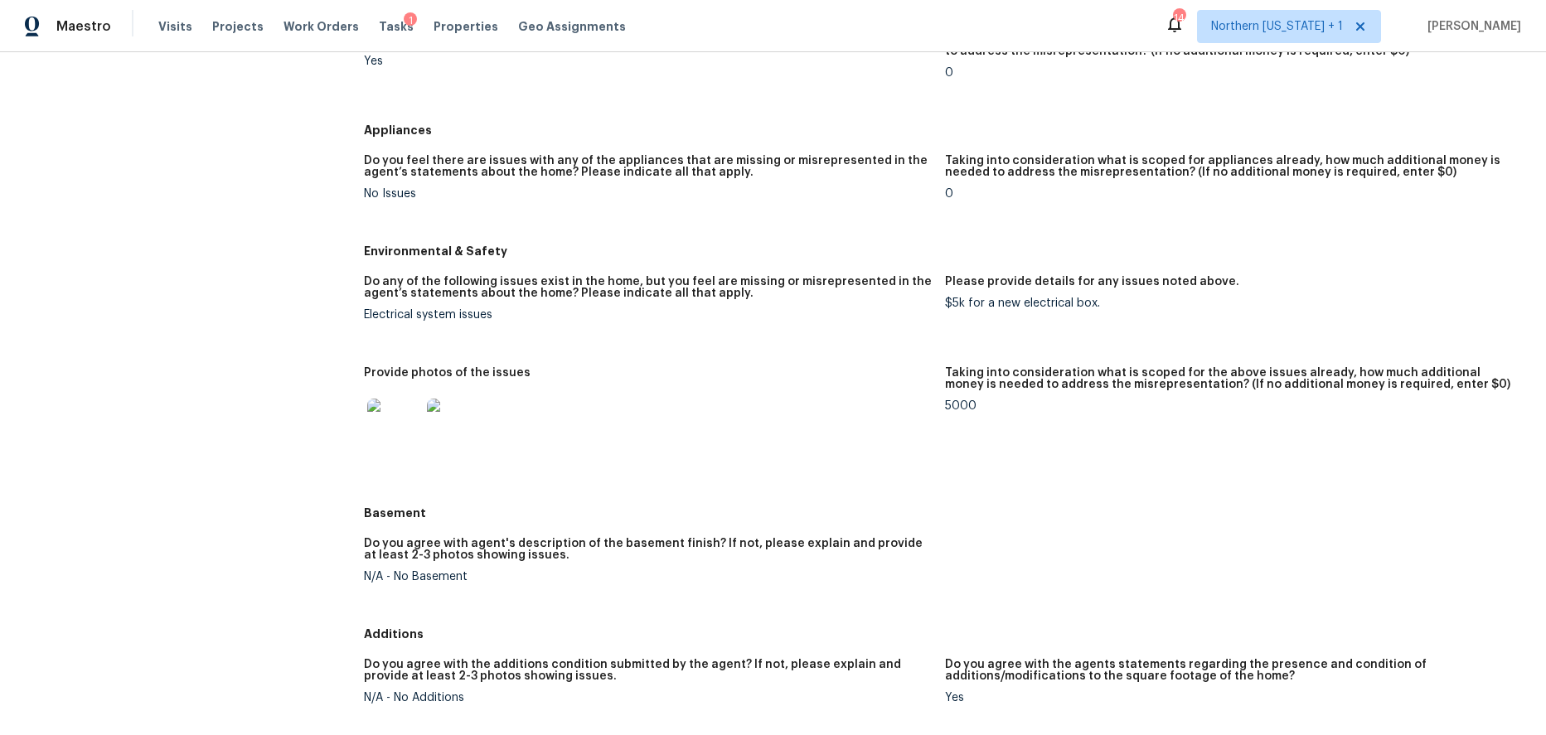
scroll to position [1441, 0]
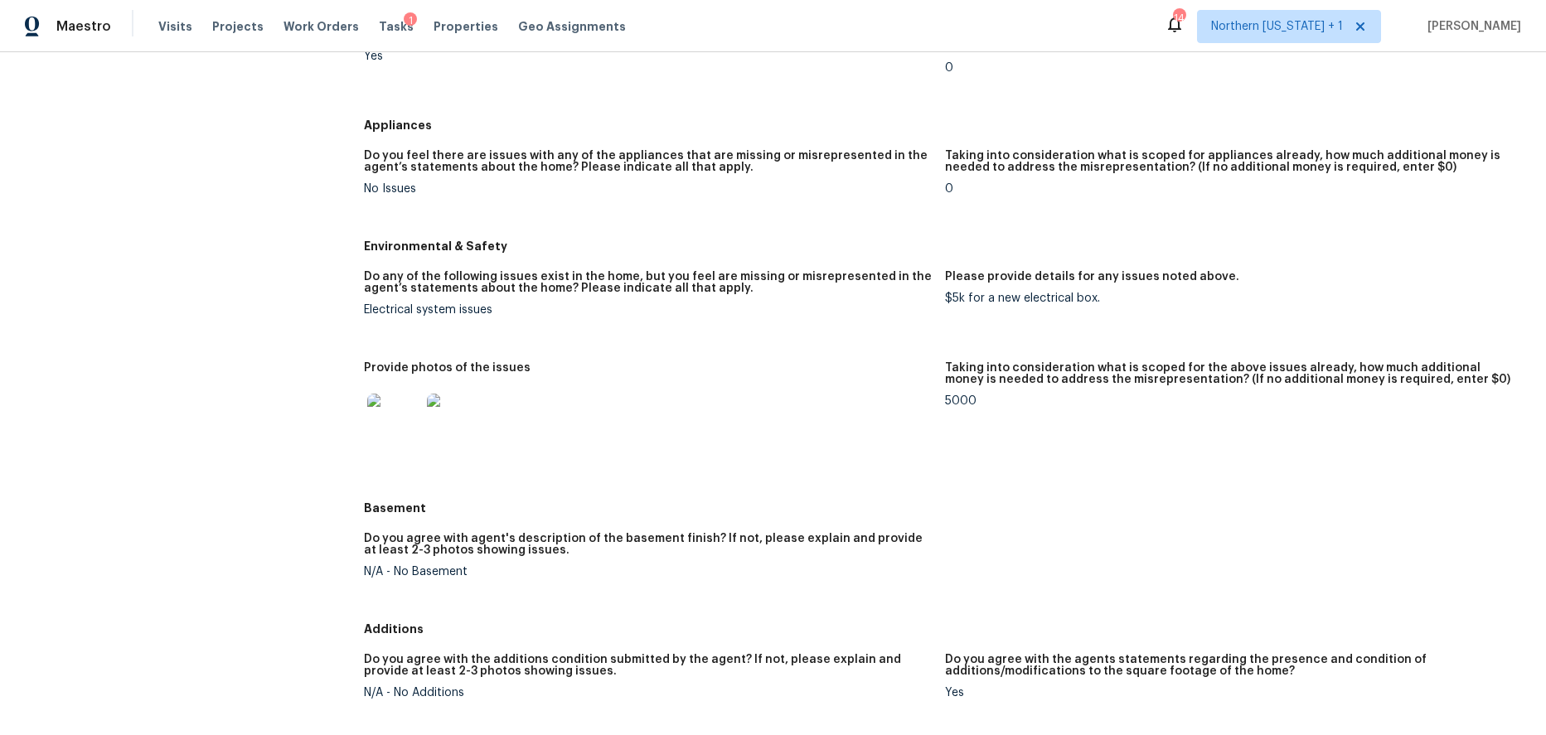
drag, startPoint x: 945, startPoint y: 384, endPoint x: 970, endPoint y: 384, distance: 24.9
click at [961, 384] on div "Taking into consideration what is scoped for the above issues already, how much…" at bounding box center [1229, 378] width 568 height 33
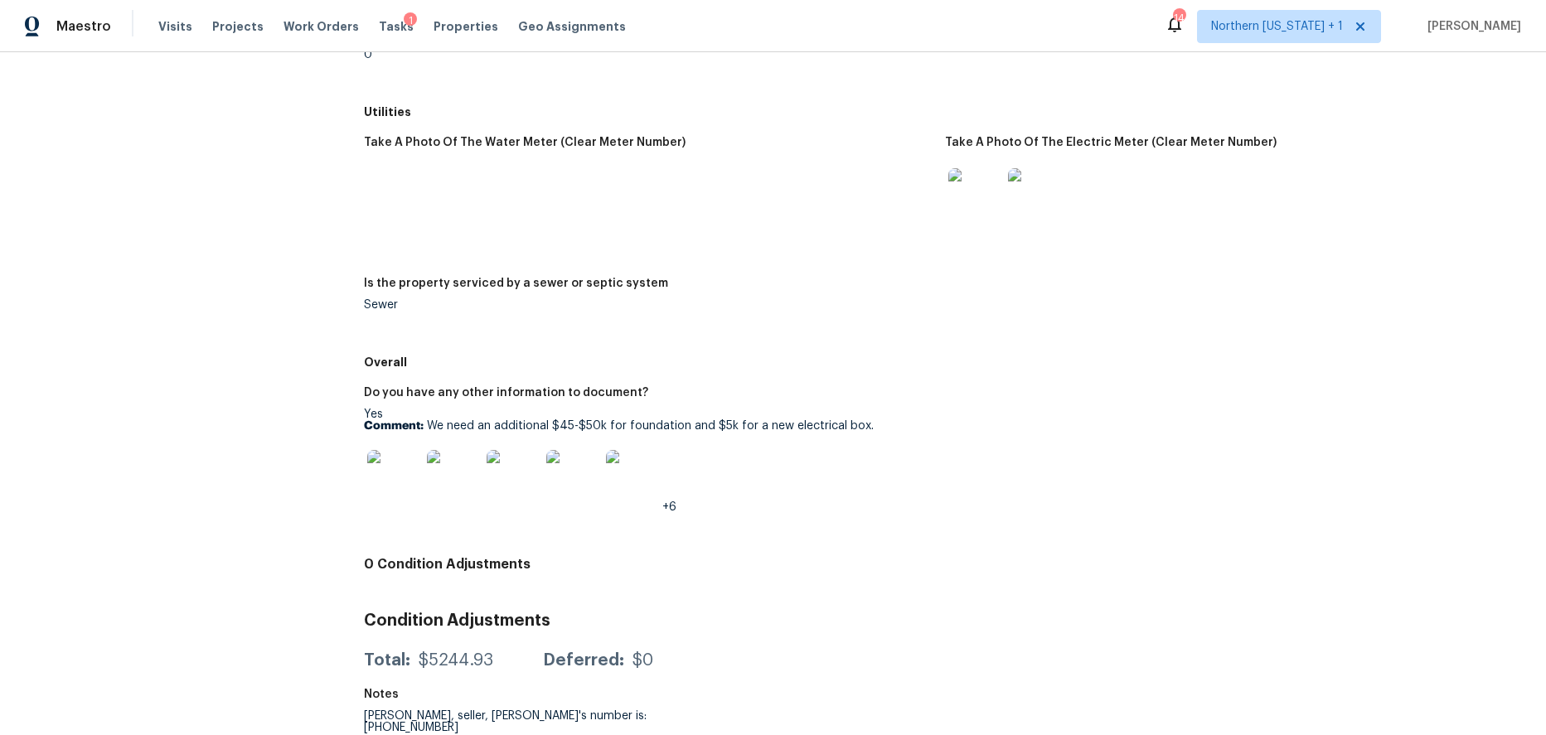
scroll to position [2169, 0]
drag, startPoint x: 423, startPoint y: 651, endPoint x: 512, endPoint y: 651, distance: 89.5
click at [512, 653] on div "Total: $5244.93 Deferred: $0" at bounding box center [508, 661] width 289 height 17
click at [471, 660] on div "Total: $5244.93 Deferred: $0" at bounding box center [945, 661] width 1162 height 36
click at [584, 629] on div "Condition Adjustments Total: $5244.93 Deferred: $0" at bounding box center [945, 640] width 1162 height 80
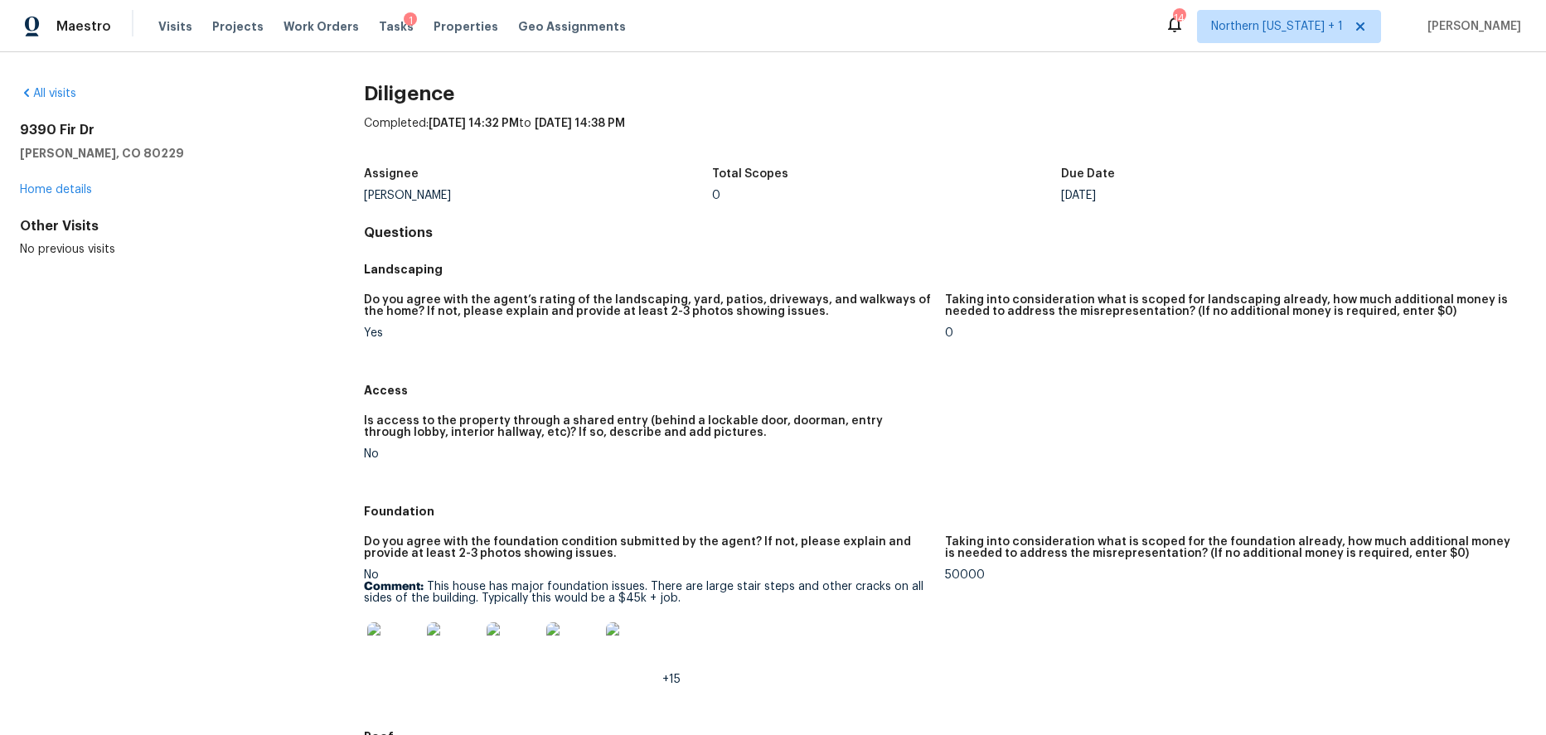
scroll to position [0, 0]
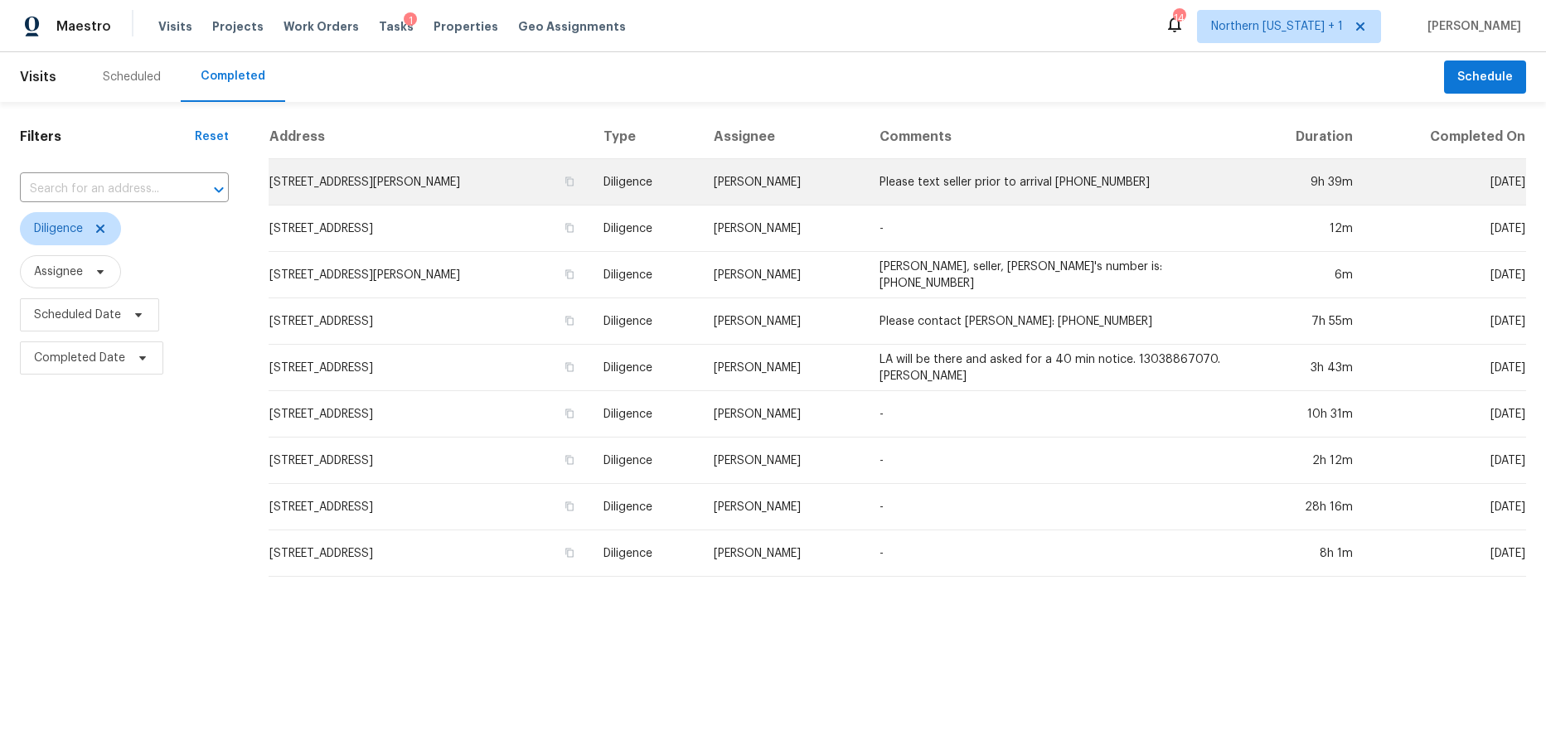
click at [516, 169] on td "[STREET_ADDRESS][PERSON_NAME]" at bounding box center [430, 182] width 322 height 46
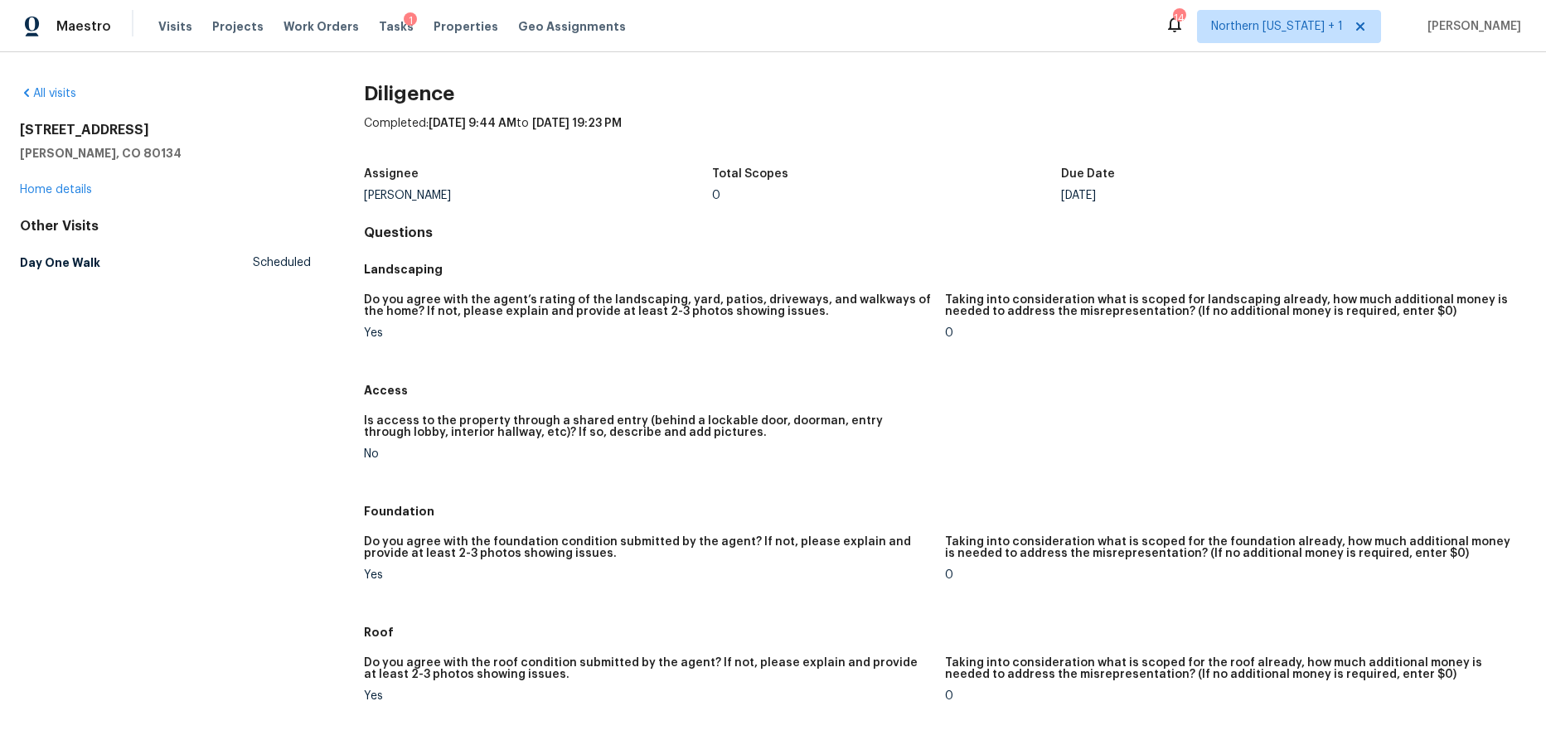
click at [364, 267] on h5 "Landscaping" at bounding box center [945, 269] width 1162 height 17
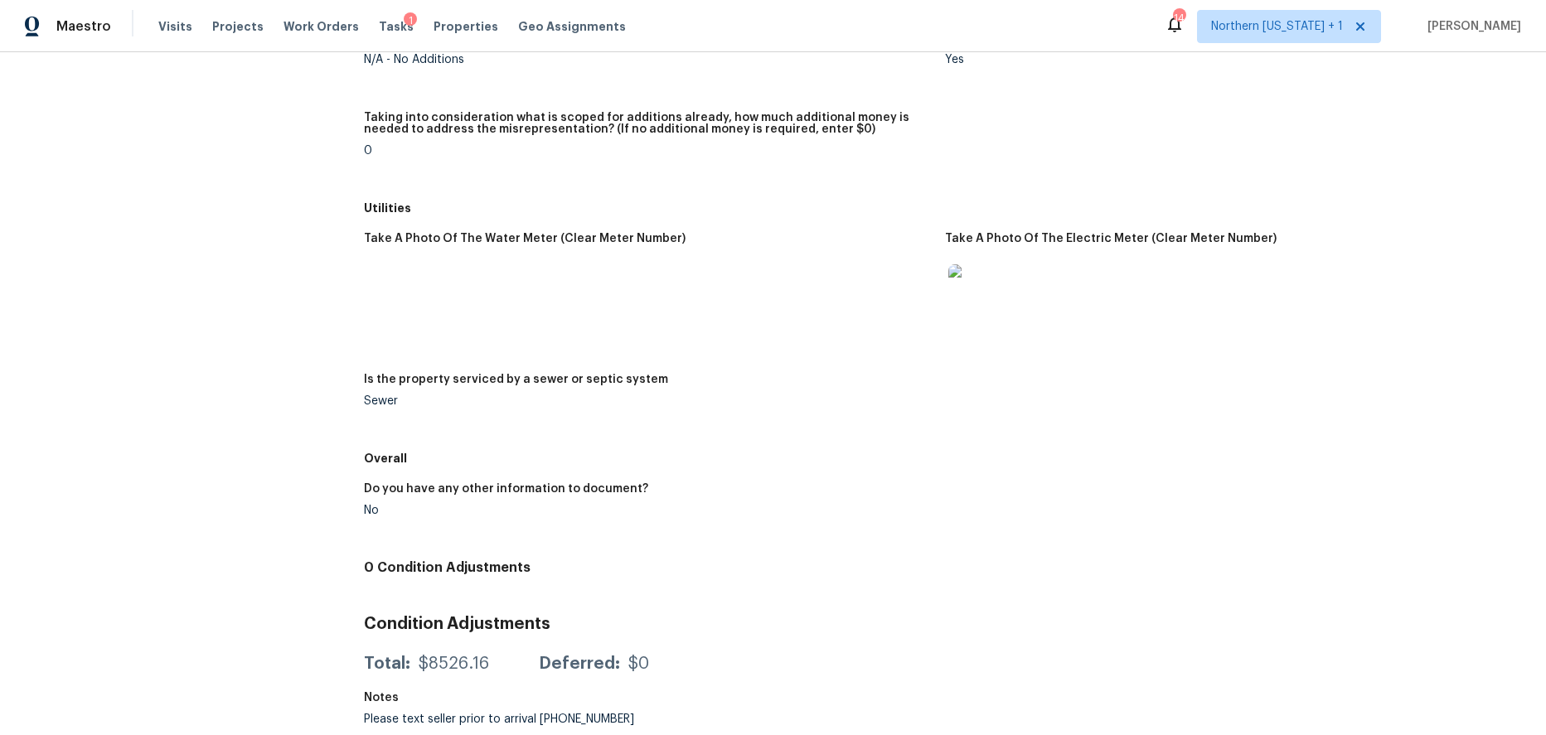
scroll to position [2117, 0]
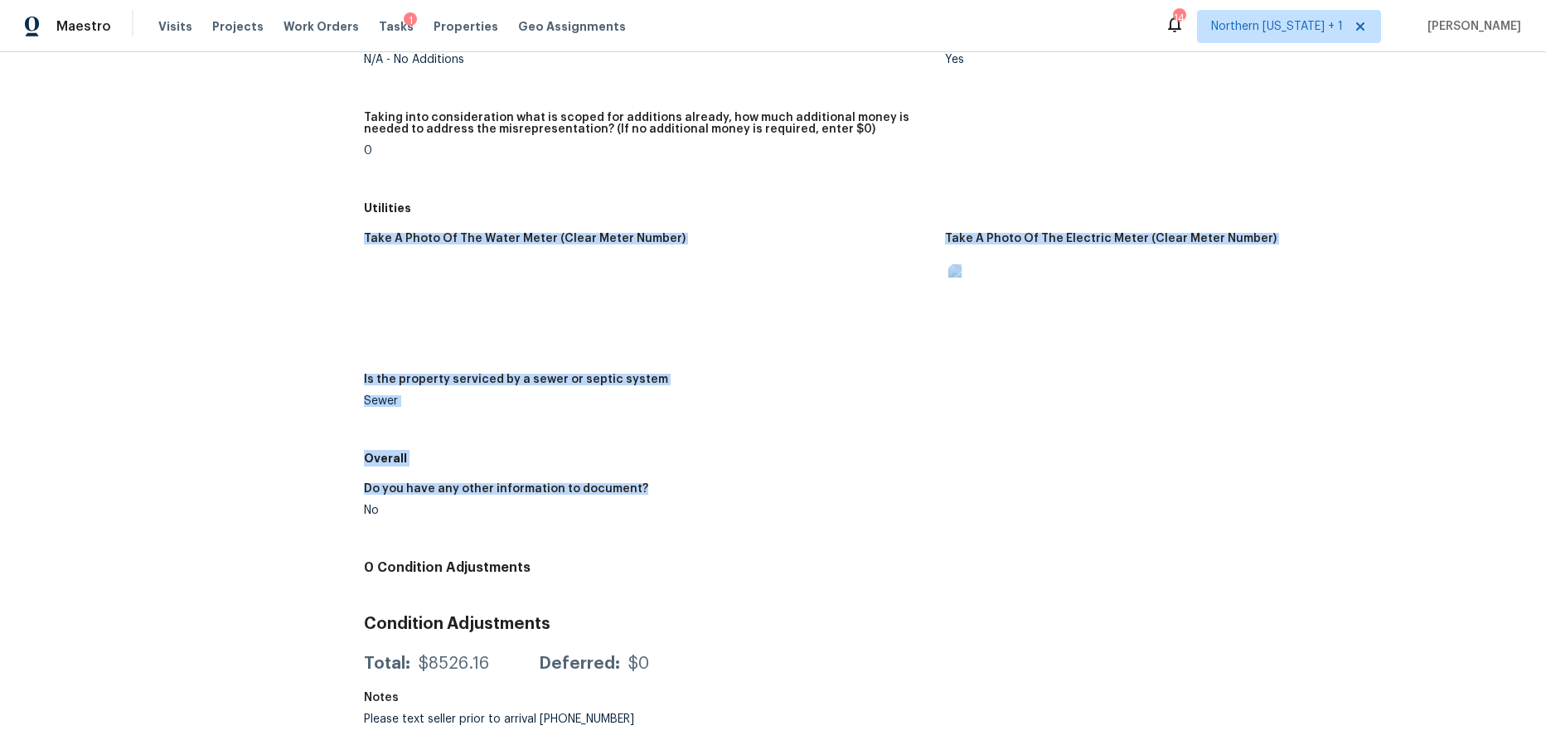
drag, startPoint x: 588, startPoint y: 483, endPoint x: 538, endPoint y: 186, distance: 301.0
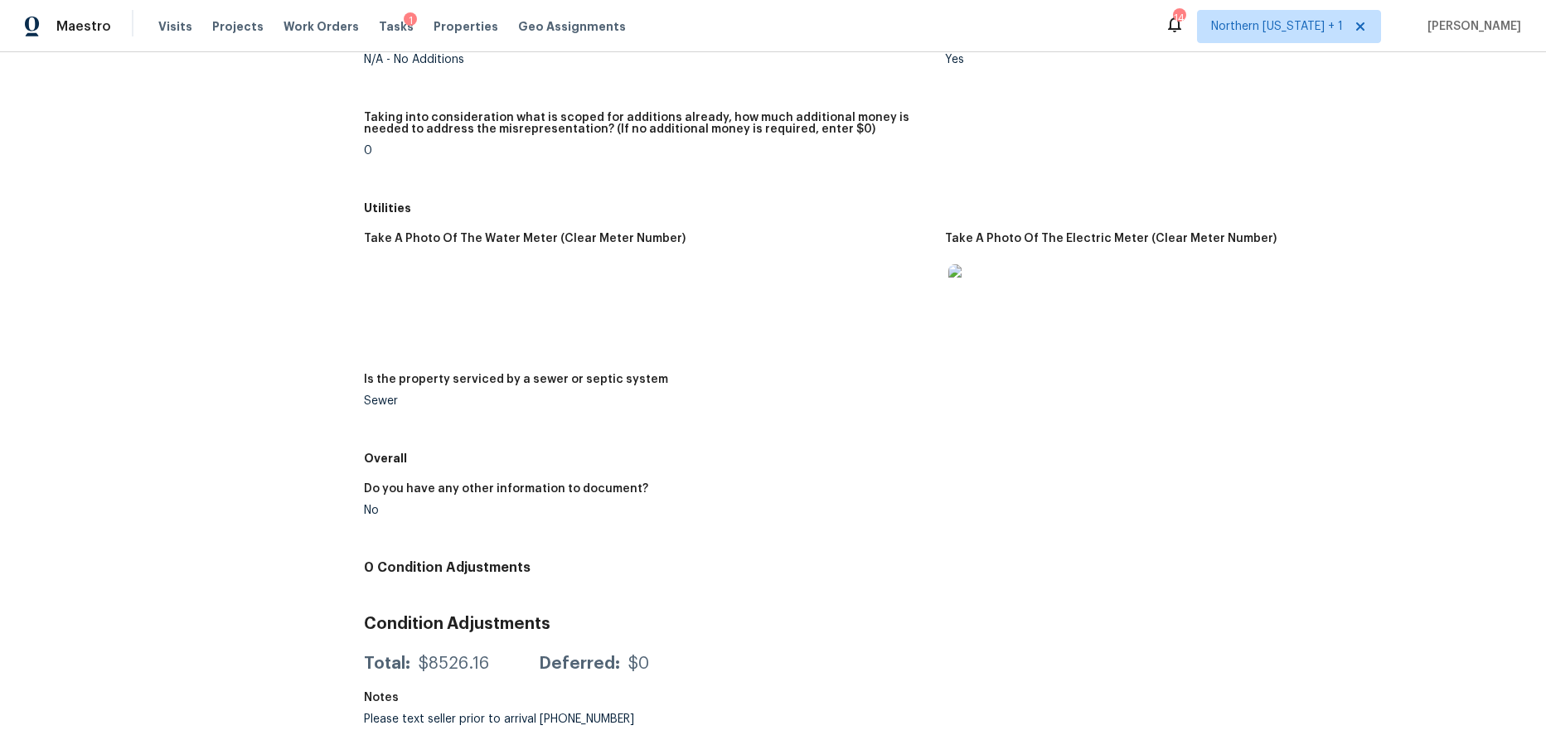
click at [538, 193] on div "Utilities" at bounding box center [945, 208] width 1162 height 30
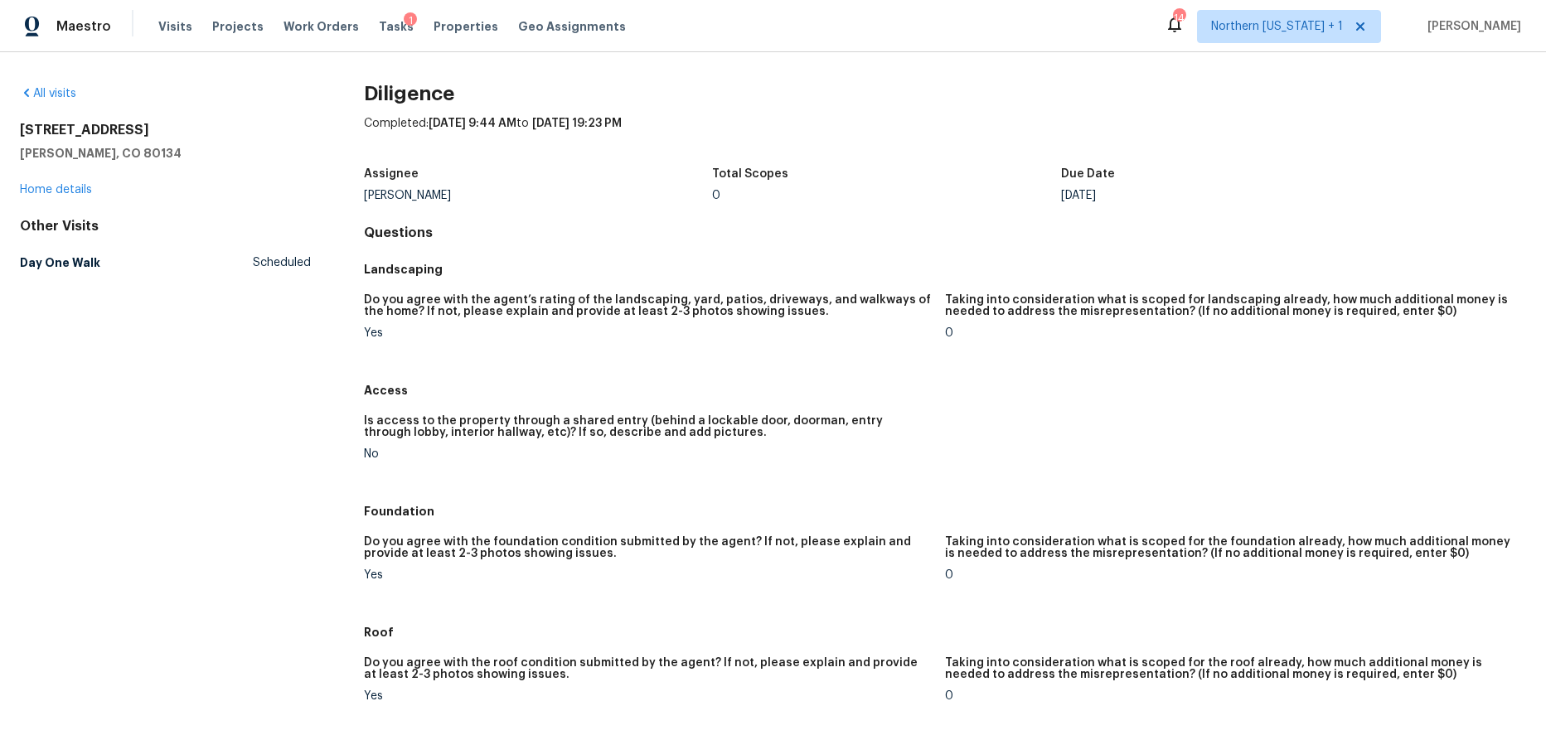
scroll to position [0, 0]
drag, startPoint x: 367, startPoint y: 268, endPoint x: 467, endPoint y: 279, distance: 100.9
click at [467, 270] on h5 "Landscaping" at bounding box center [945, 269] width 1162 height 17
drag, startPoint x: 367, startPoint y: 390, endPoint x: 392, endPoint y: 390, distance: 24.9
click at [391, 390] on h5 "Access" at bounding box center [945, 390] width 1162 height 17
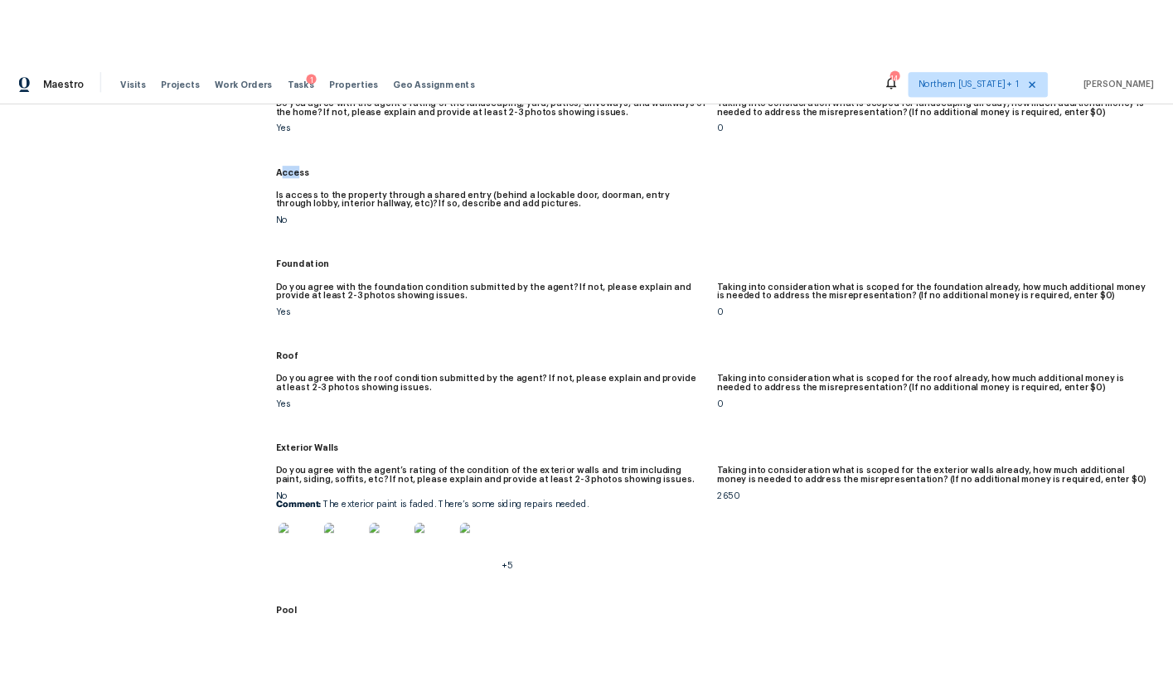
scroll to position [264, 0]
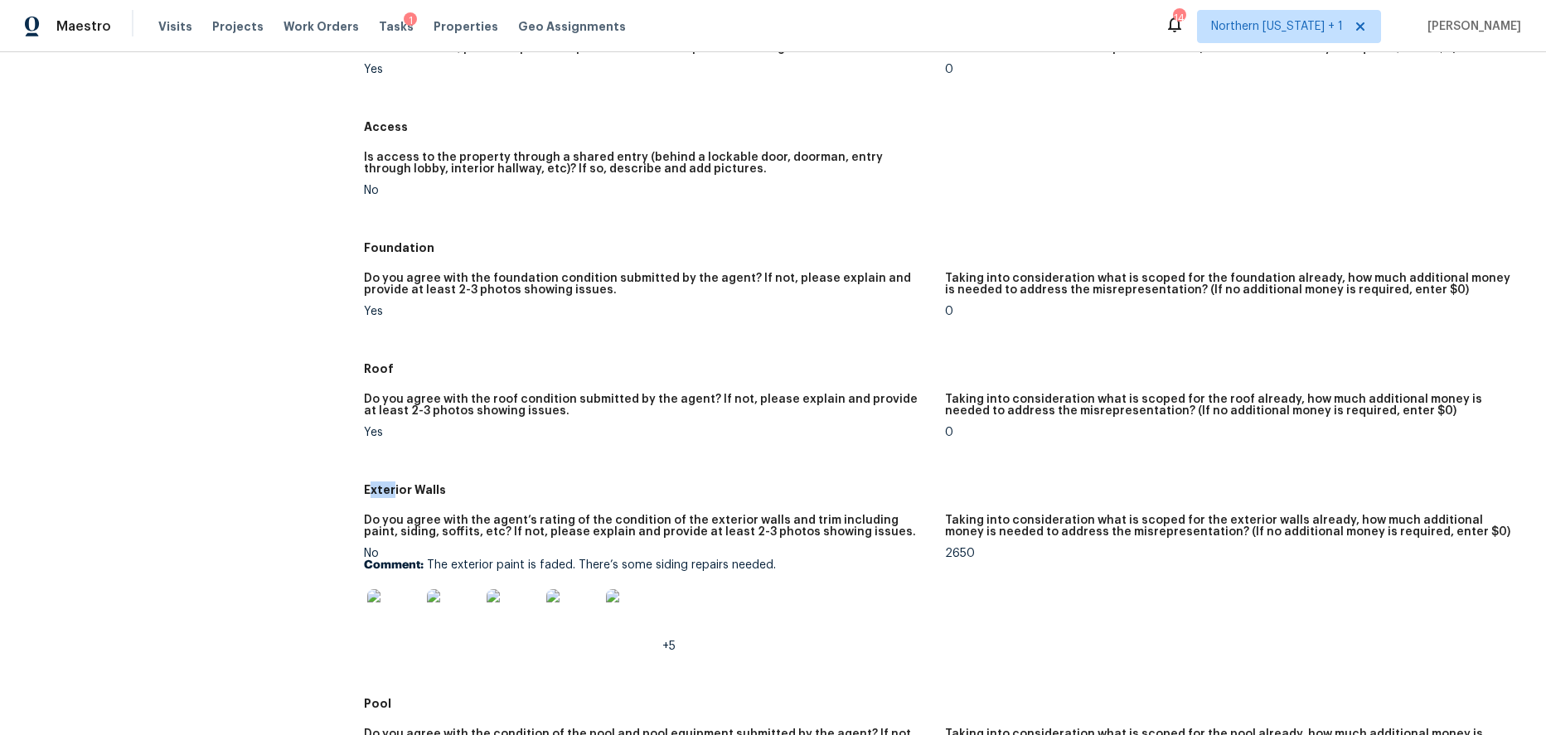
drag, startPoint x: 371, startPoint y: 492, endPoint x: 468, endPoint y: 492, distance: 97.8
click at [389, 492] on h5 "Exterior Walls" at bounding box center [945, 490] width 1162 height 17
click at [913, 545] on div "Do you agree with the agent’s rating of the condition of the exterior walls and…" at bounding box center [648, 531] width 568 height 33
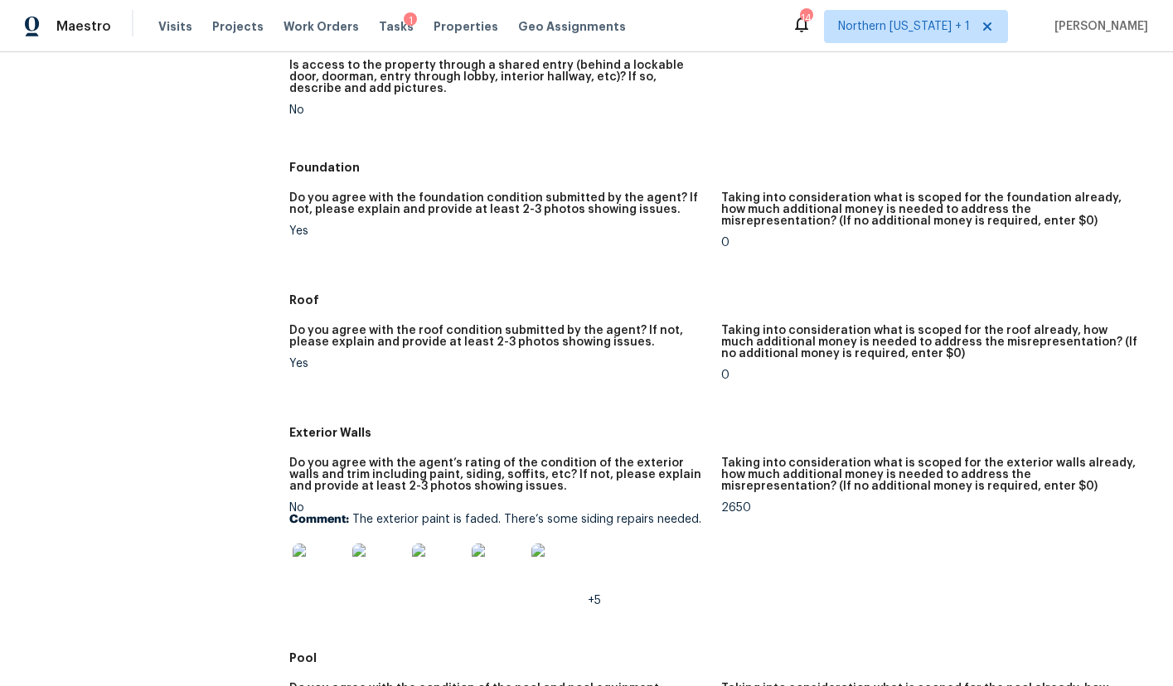
scroll to position [448, 0]
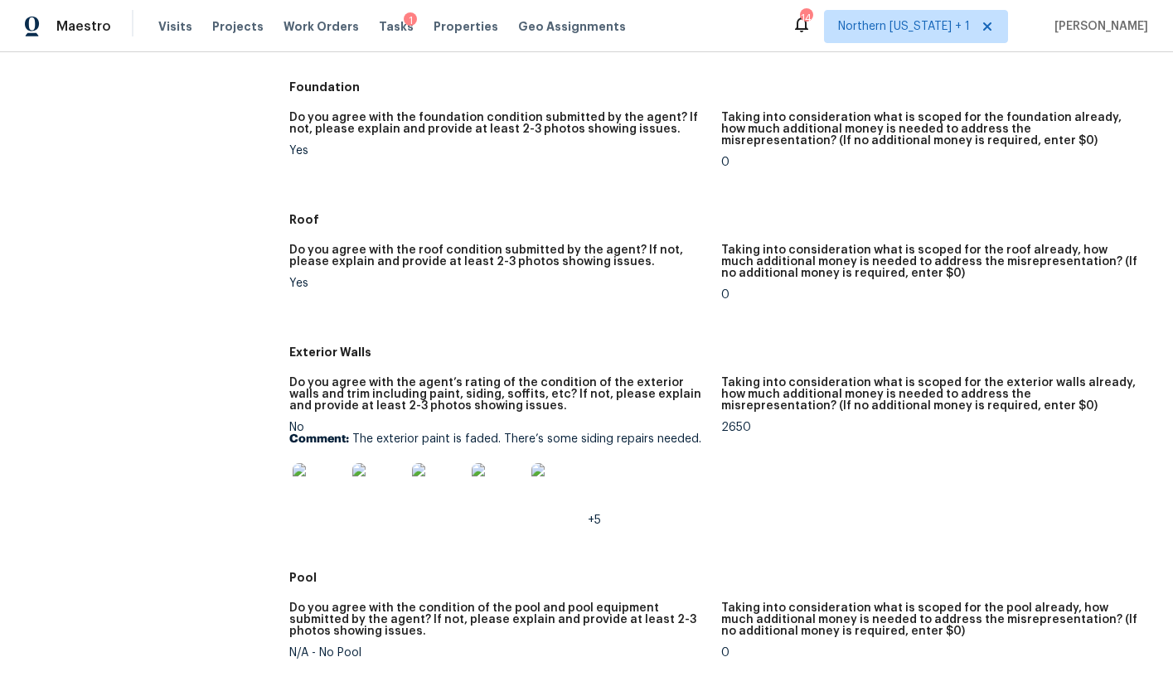
click at [312, 487] on img at bounding box center [319, 489] width 53 height 53
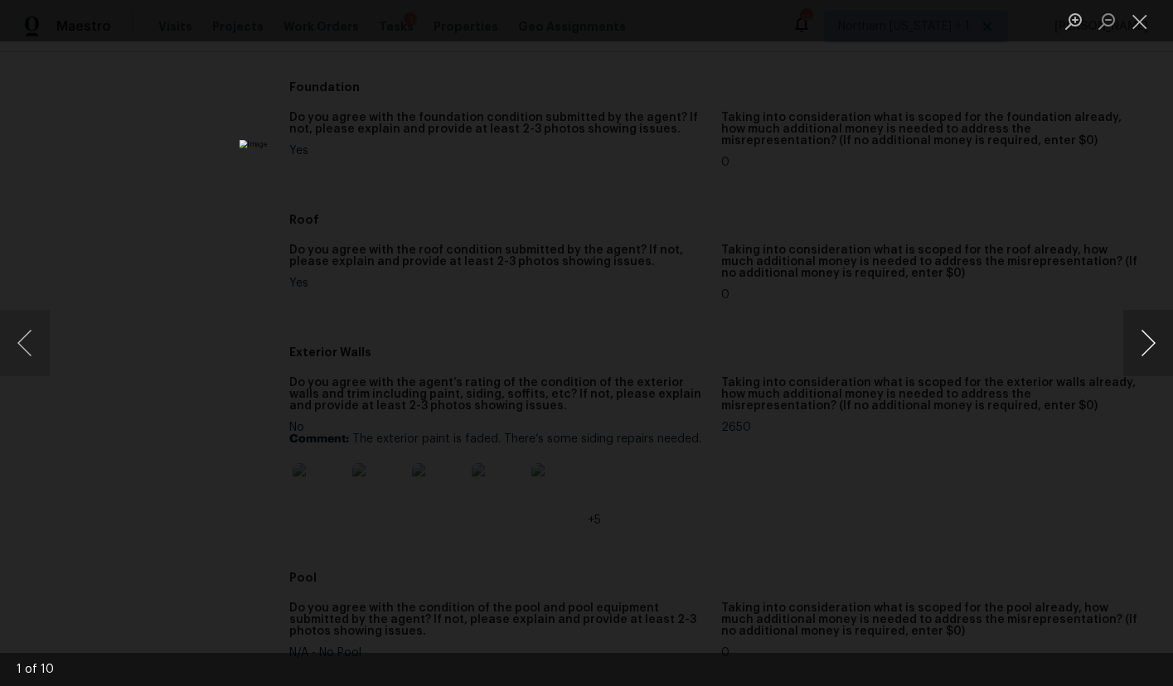
click at [1140, 341] on button "Next image" at bounding box center [1148, 343] width 50 height 66
click at [918, 540] on div "Lightbox" at bounding box center [586, 343] width 1173 height 686
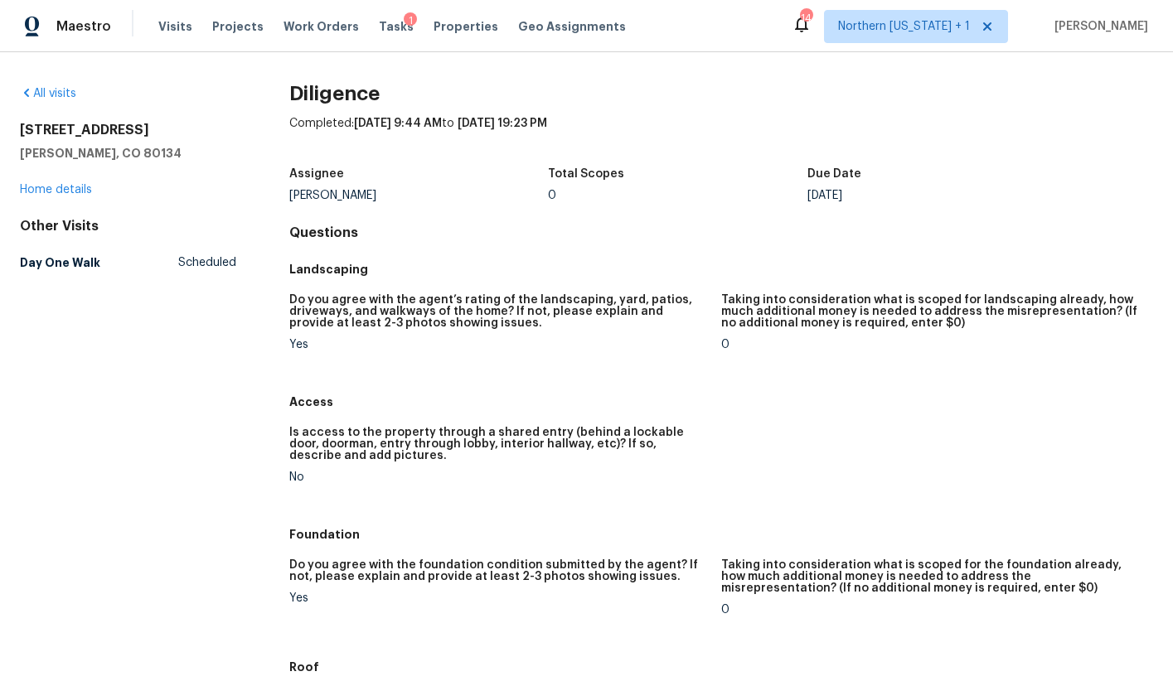
scroll to position [0, 0]
drag, startPoint x: 22, startPoint y: 129, endPoint x: 186, endPoint y: 129, distance: 164.1
click at [186, 129] on h2 "[STREET_ADDRESS]" at bounding box center [128, 130] width 216 height 17
copy h2 "[STREET_ADDRESS]"
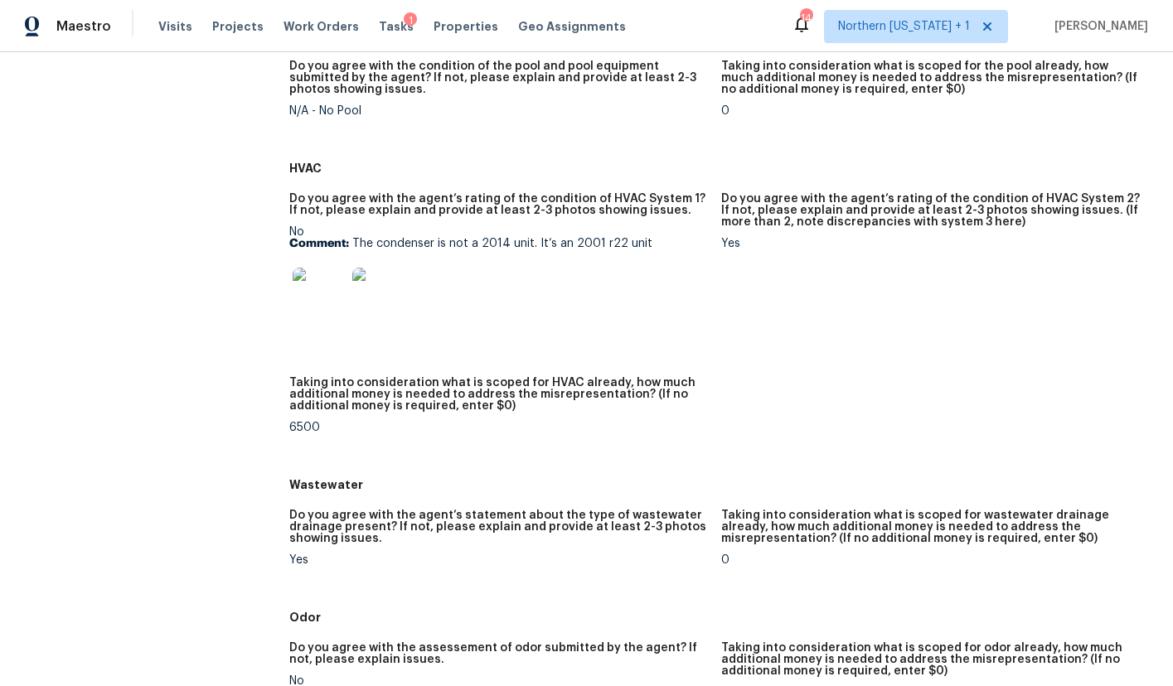
scroll to position [969, 0]
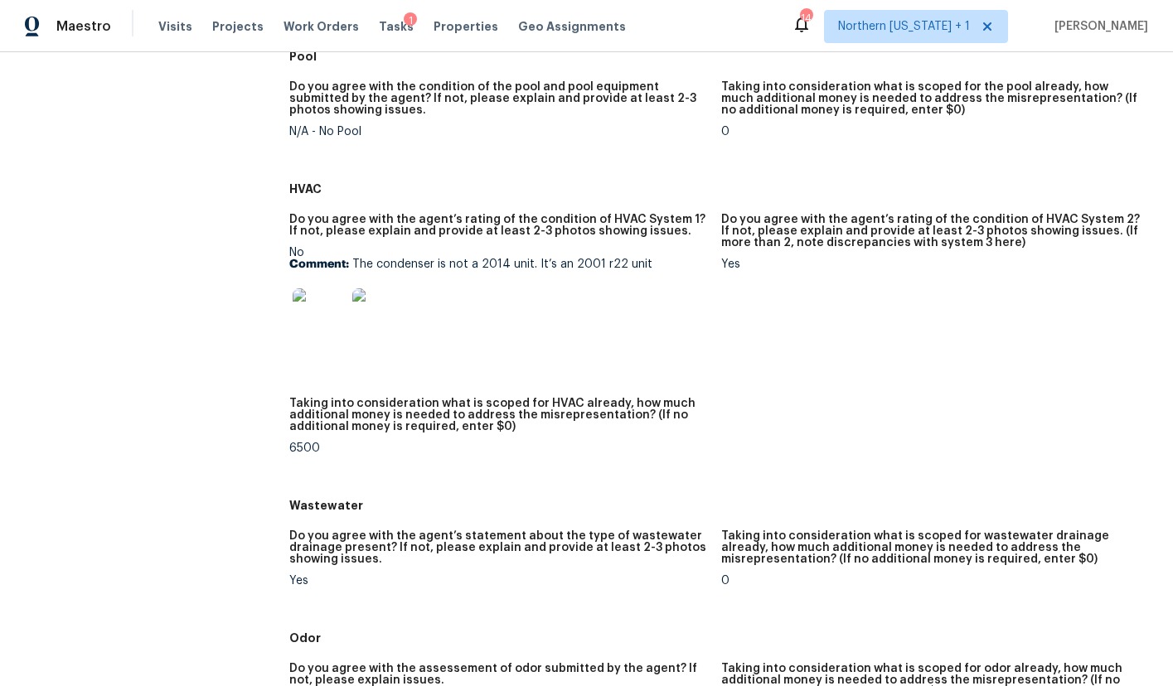
click at [308, 308] on img at bounding box center [319, 314] width 53 height 53
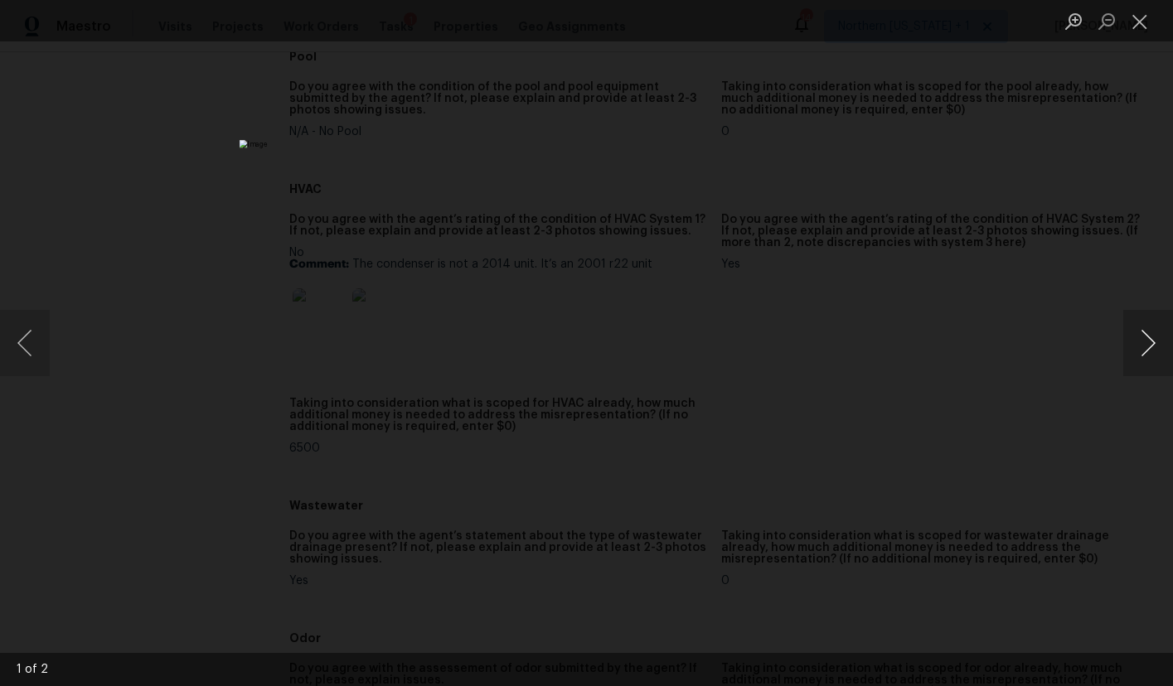
click at [1145, 343] on button "Next image" at bounding box center [1148, 343] width 50 height 66
click at [1135, 22] on button "Close lightbox" at bounding box center [1139, 21] width 33 height 29
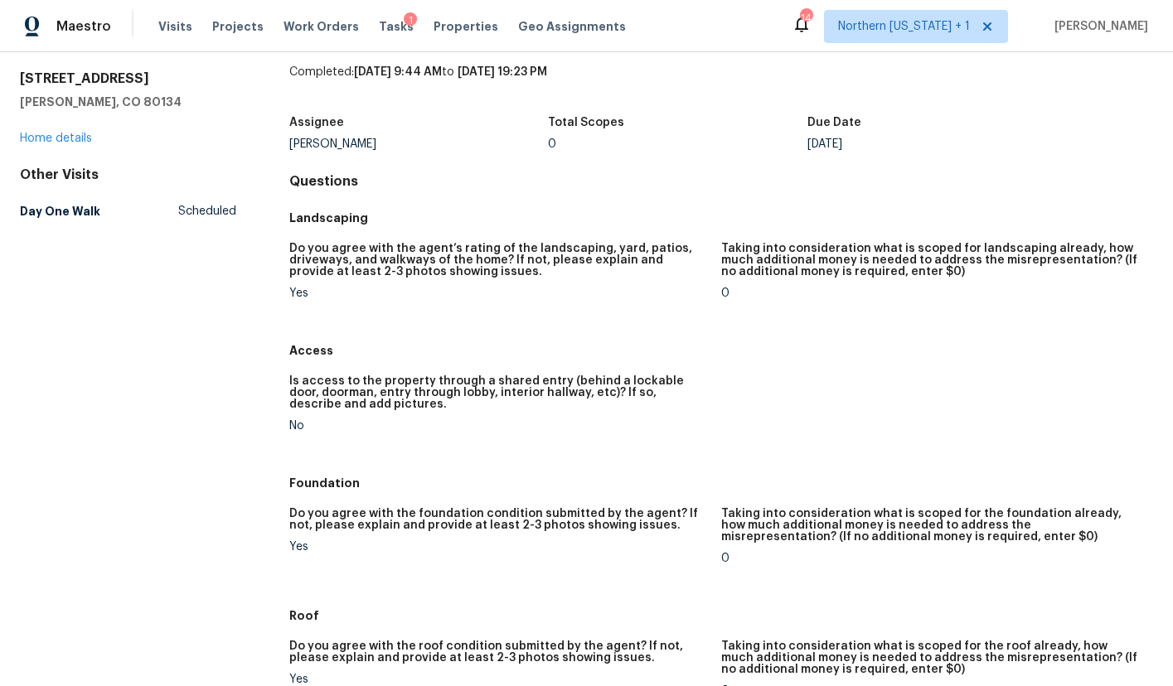
scroll to position [50, 0]
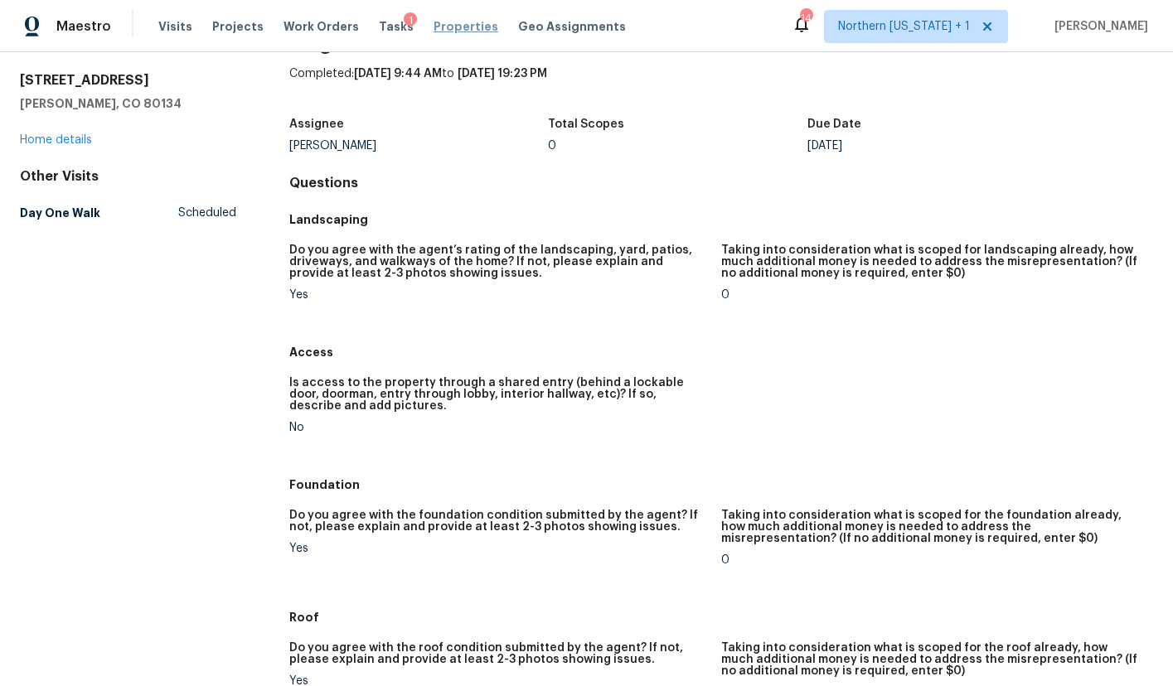
click at [438, 22] on span "Properties" at bounding box center [466, 26] width 65 height 17
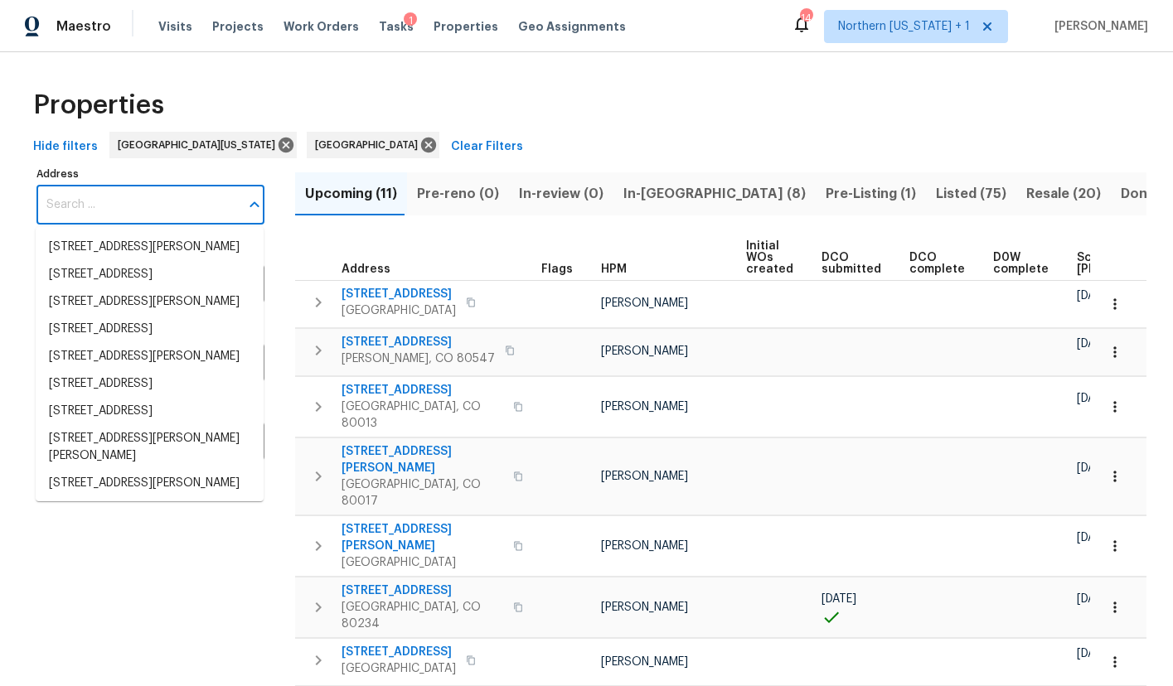
click at [126, 202] on input "Address" at bounding box center [137, 205] width 203 height 39
paste input "2305 Alysse Ct"
type input "2305 Alysse Ct"
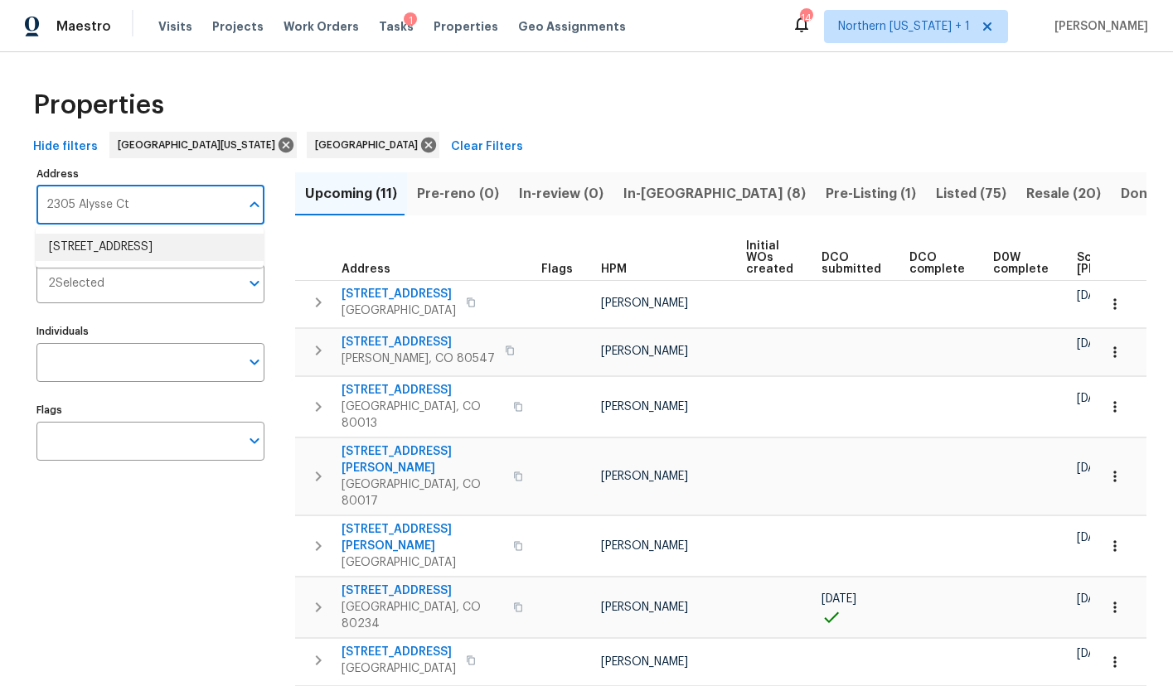
click at [126, 259] on li "[STREET_ADDRESS]" at bounding box center [150, 247] width 228 height 27
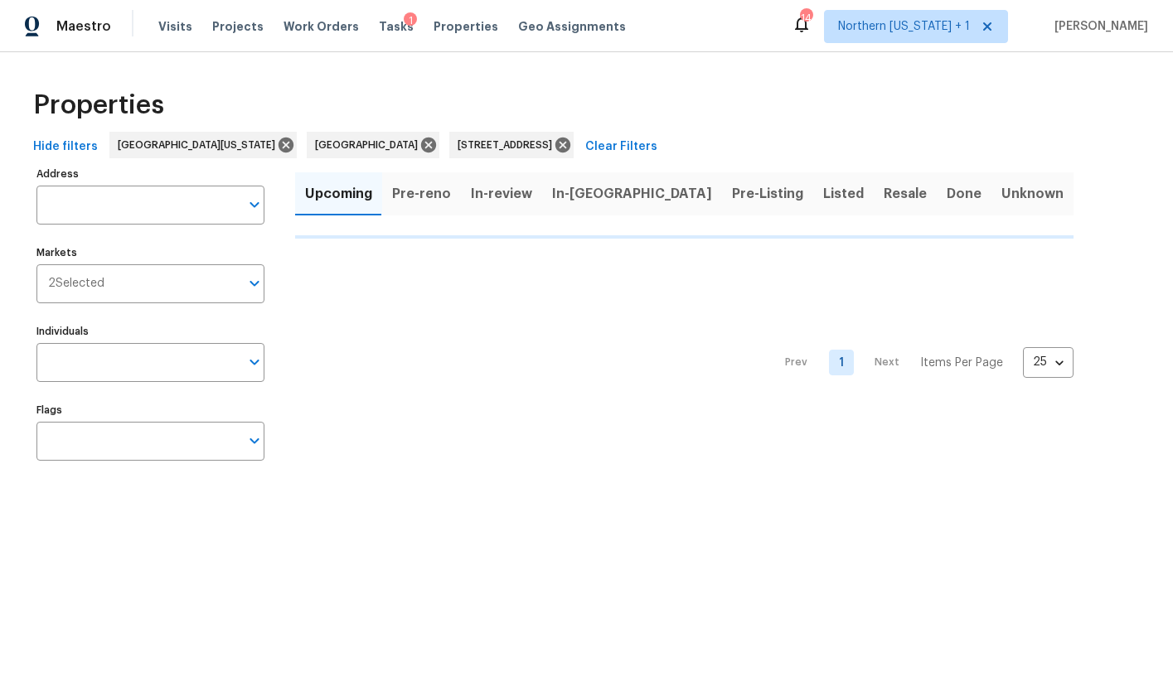
type input "[STREET_ADDRESS]"
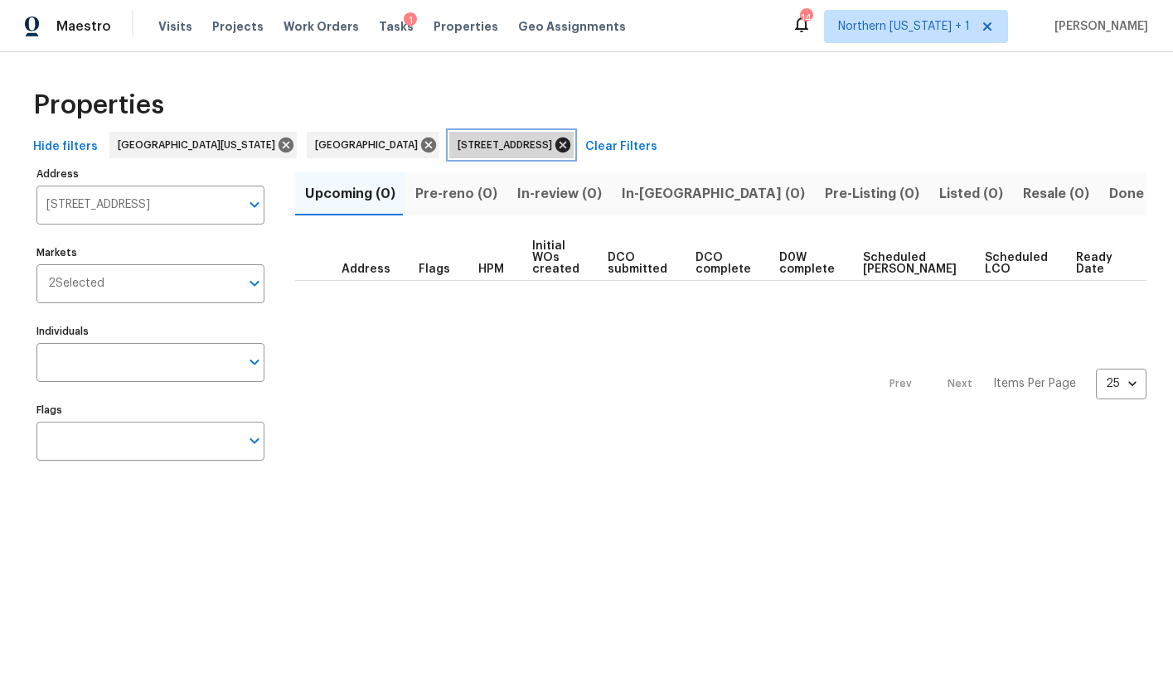
click at [555, 145] on icon at bounding box center [562, 145] width 15 height 15
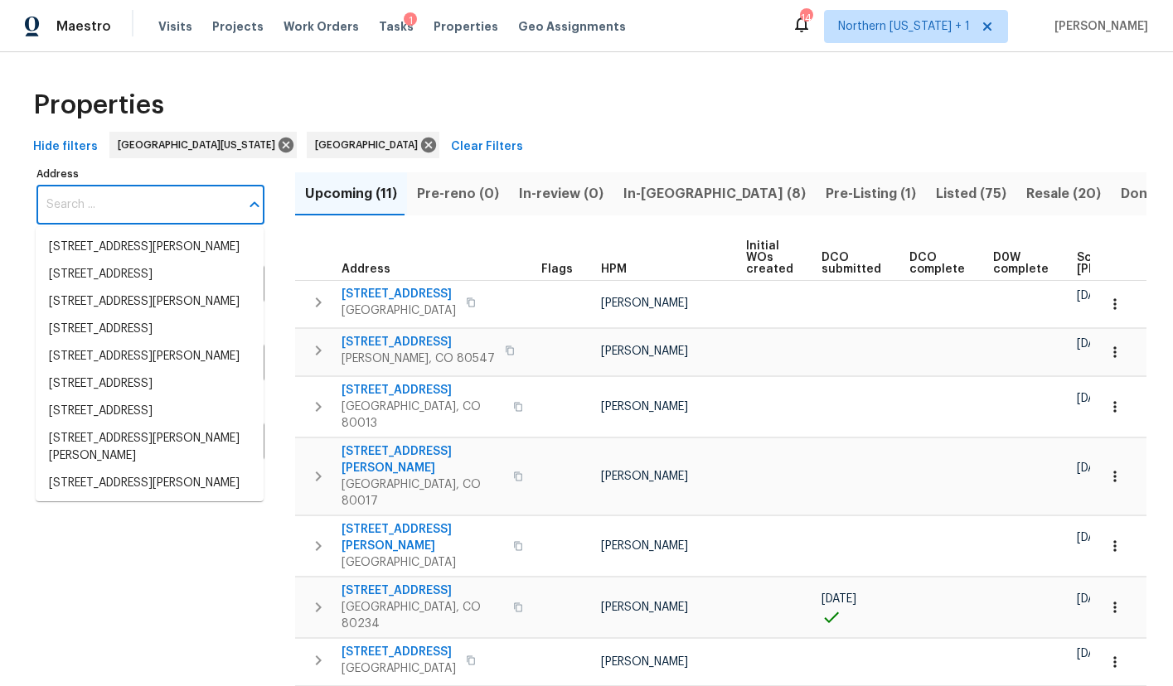
click at [132, 201] on input "Address" at bounding box center [137, 205] width 203 height 39
paste input "1341 [PERSON_NAME]"
type input "1341 [PERSON_NAME]"
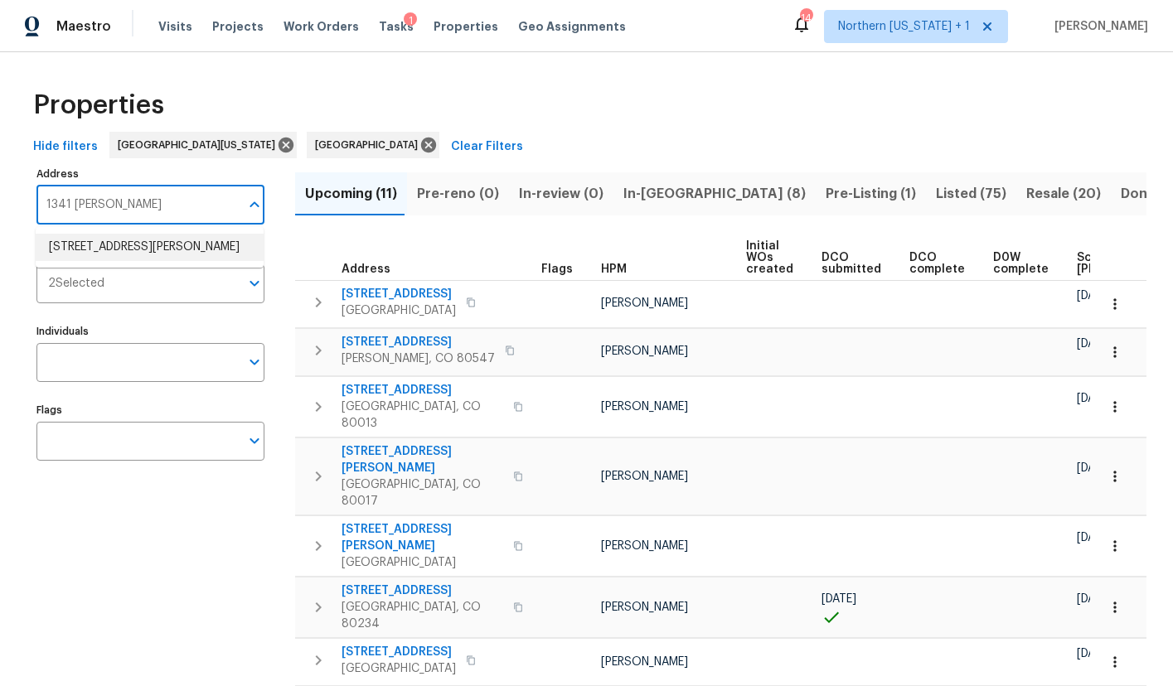
click at [135, 256] on li "[STREET_ADDRESS][PERSON_NAME]" at bounding box center [150, 247] width 228 height 27
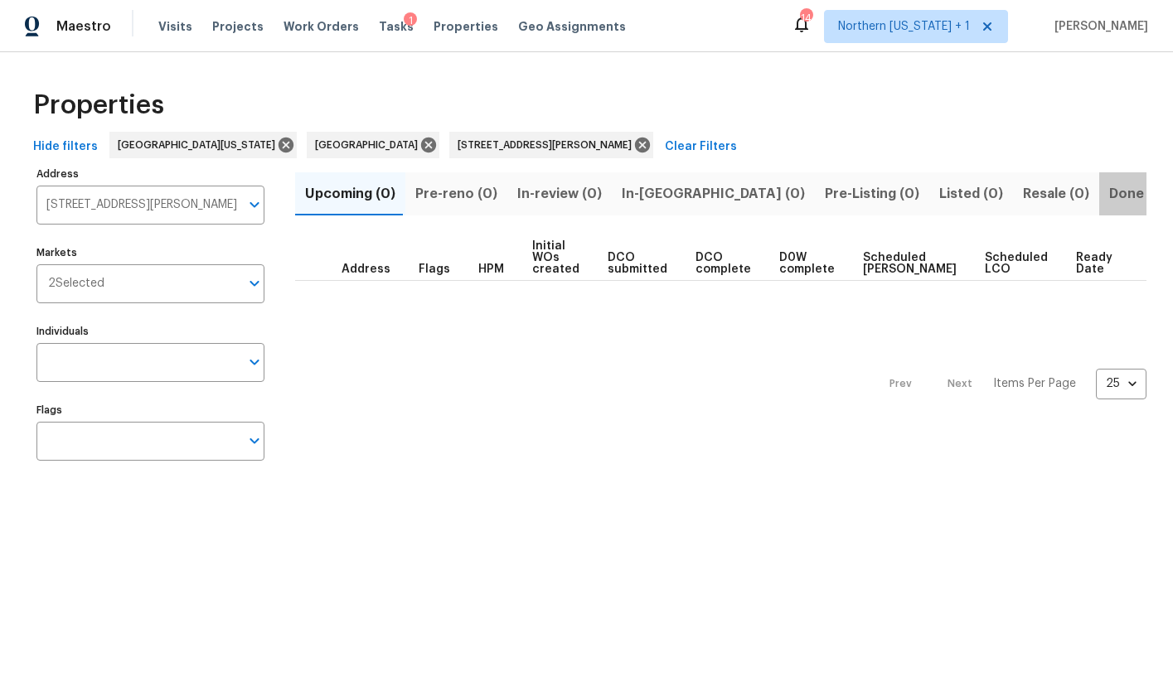
click at [1109, 197] on span "Done (1)" at bounding box center [1136, 193] width 54 height 23
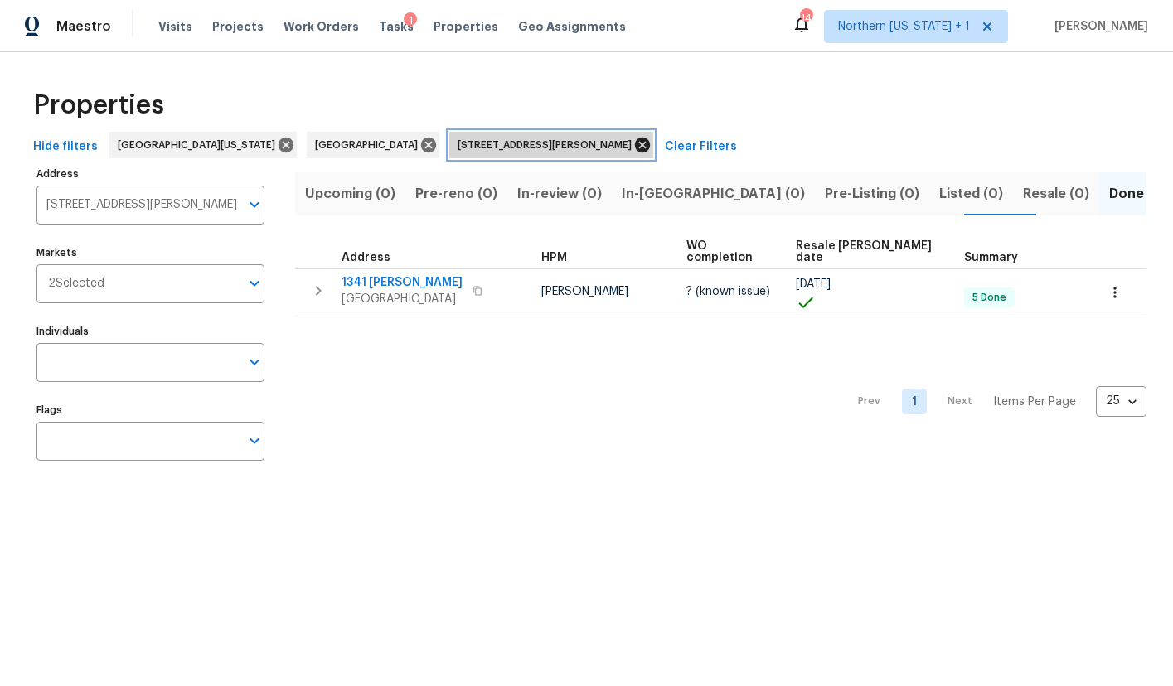
click at [635, 147] on icon at bounding box center [642, 145] width 15 height 15
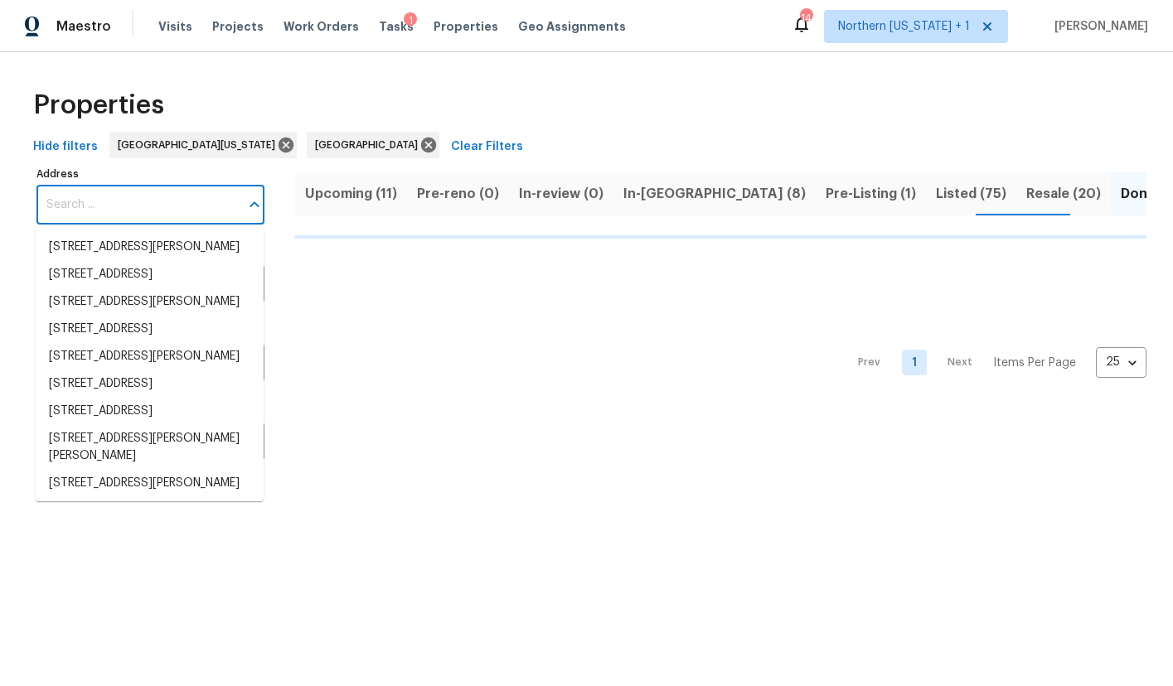
click at [101, 199] on input "Address" at bounding box center [137, 205] width 203 height 39
paste input "7451 Spy Glass Ct"
type input "7451 Spy Glass Ct"
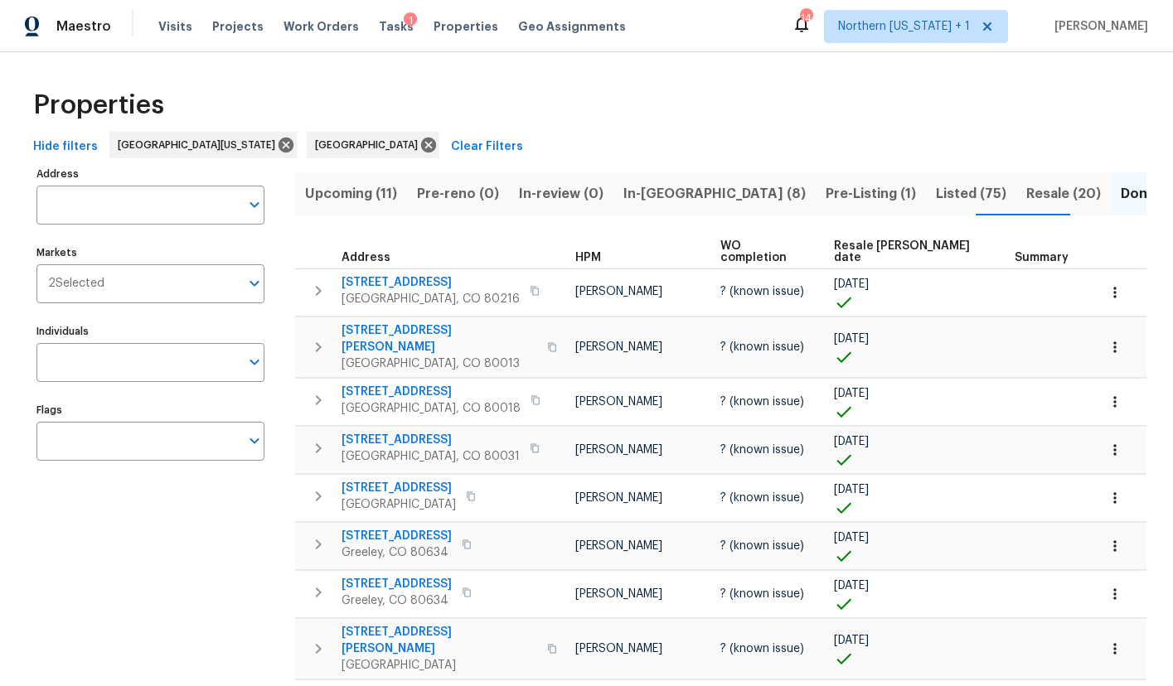
click at [114, 250] on label "Markets" at bounding box center [150, 253] width 228 height 10
click at [114, 264] on input "Markets" at bounding box center [171, 283] width 135 height 39
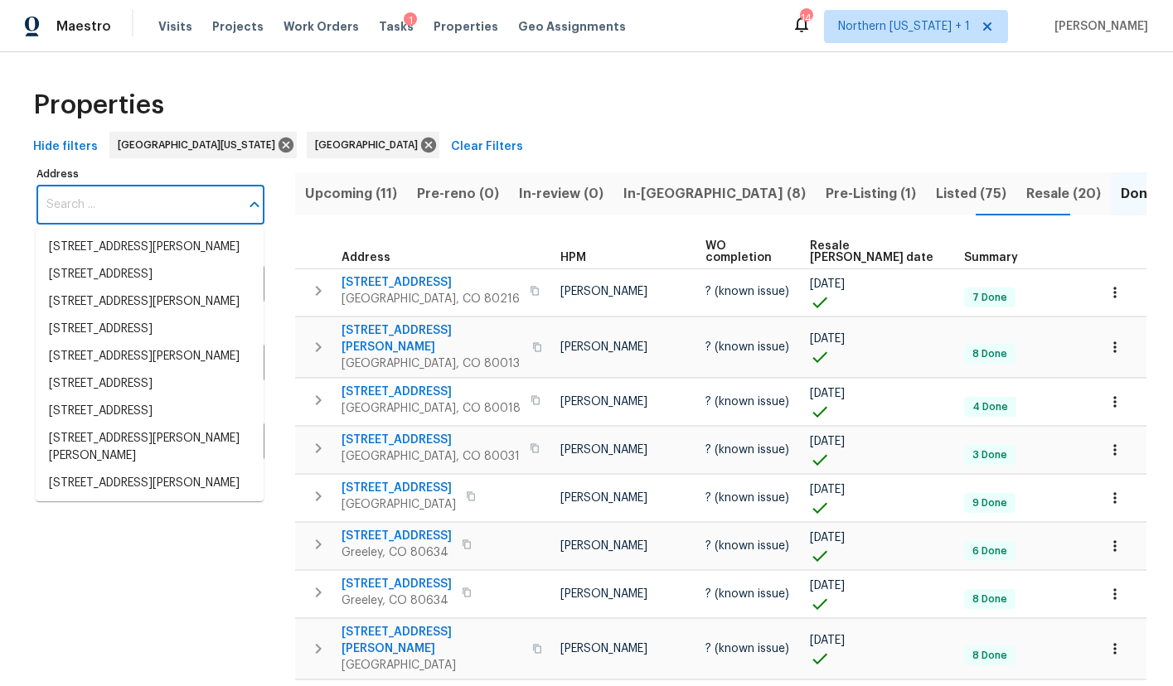
click at [119, 206] on input "Address" at bounding box center [137, 205] width 203 height 39
paste input "7451 Spy Glass Ct"
type input "7451 Spy Glass Ct"
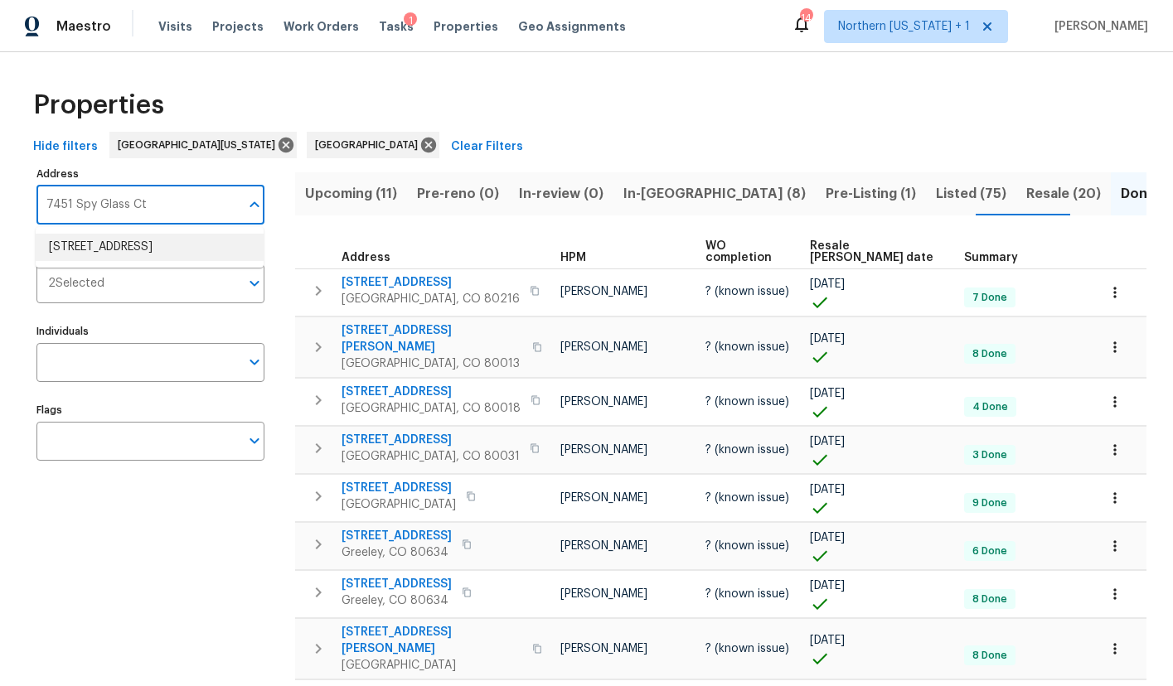
click at [104, 253] on li "[STREET_ADDRESS]" at bounding box center [150, 247] width 228 height 27
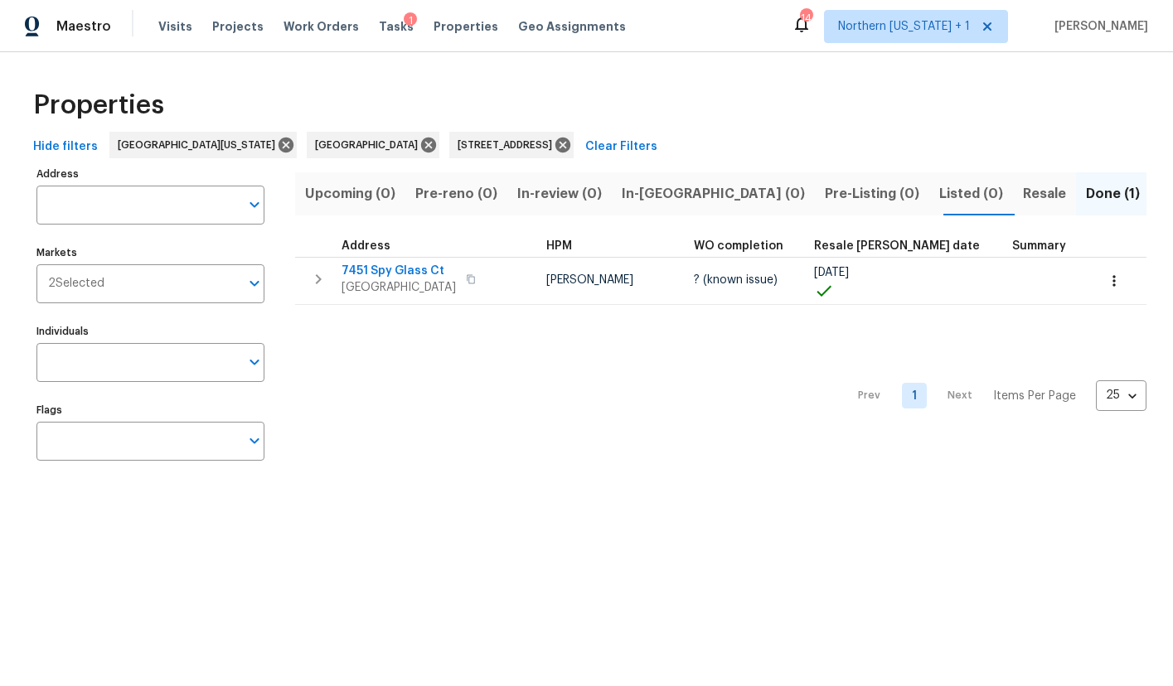
type input "[STREET_ADDRESS]"
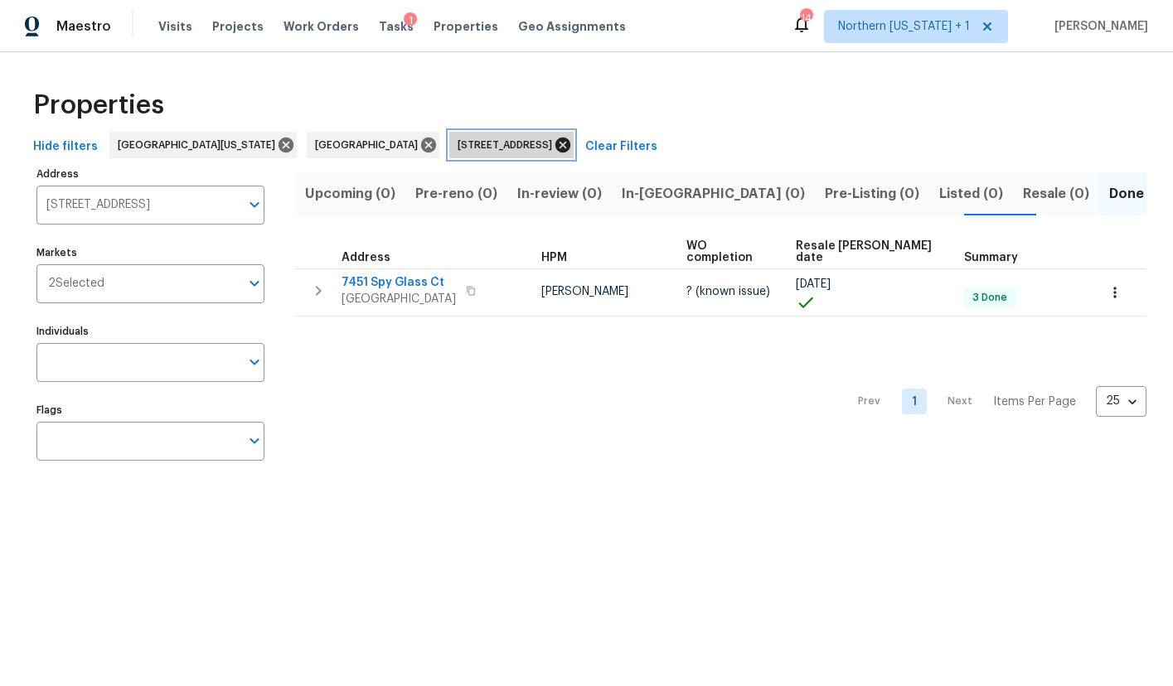
click at [555, 145] on icon at bounding box center [562, 145] width 15 height 15
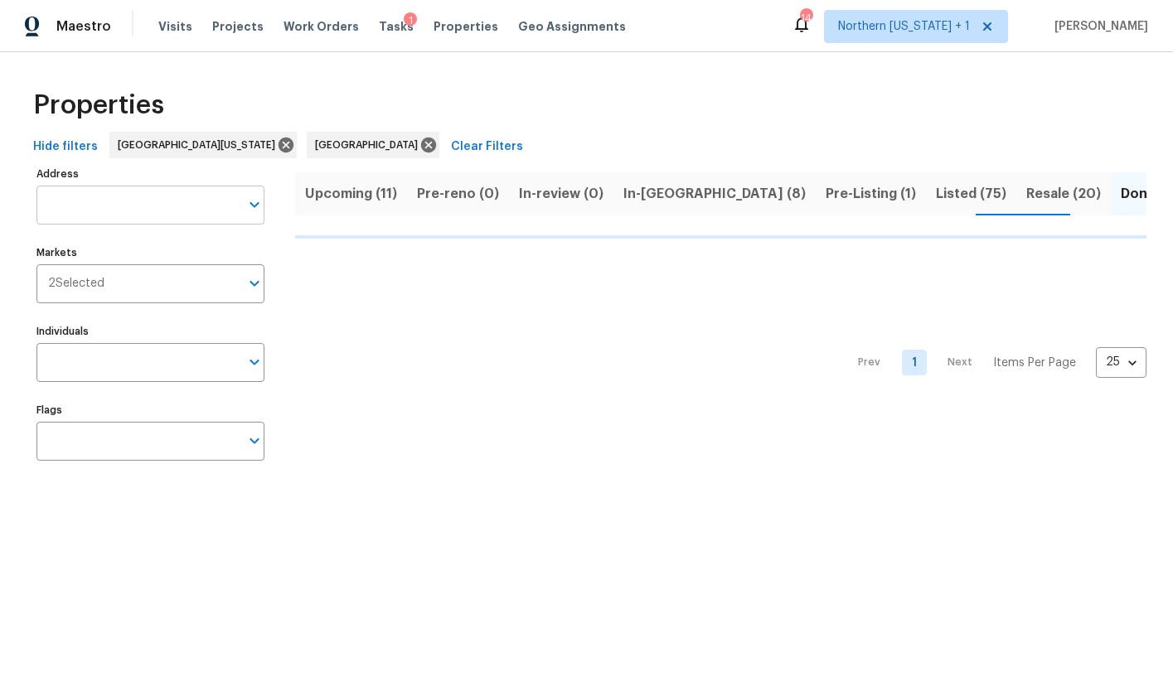
click at [138, 200] on input "Address" at bounding box center [137, 205] width 203 height 39
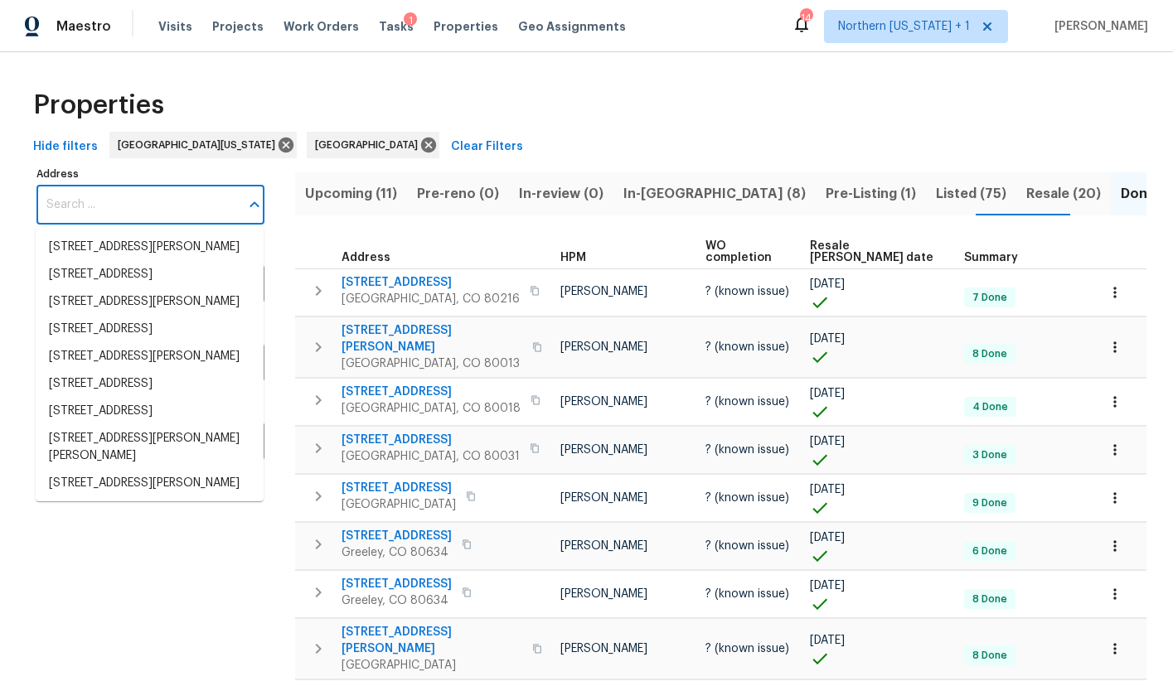
click at [138, 206] on input "Address" at bounding box center [137, 205] width 203 height 39
paste input "[STREET_ADDRESS]"
type input "[STREET_ADDRESS]"
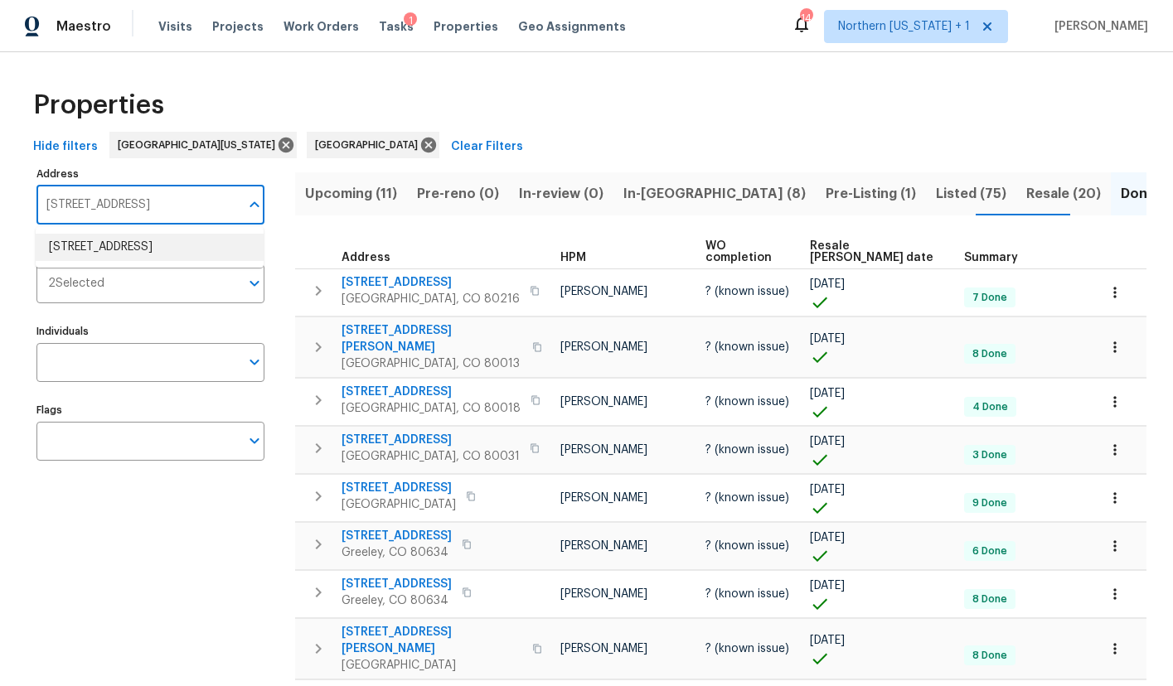
click at [137, 241] on li "[STREET_ADDRESS]" at bounding box center [150, 247] width 228 height 27
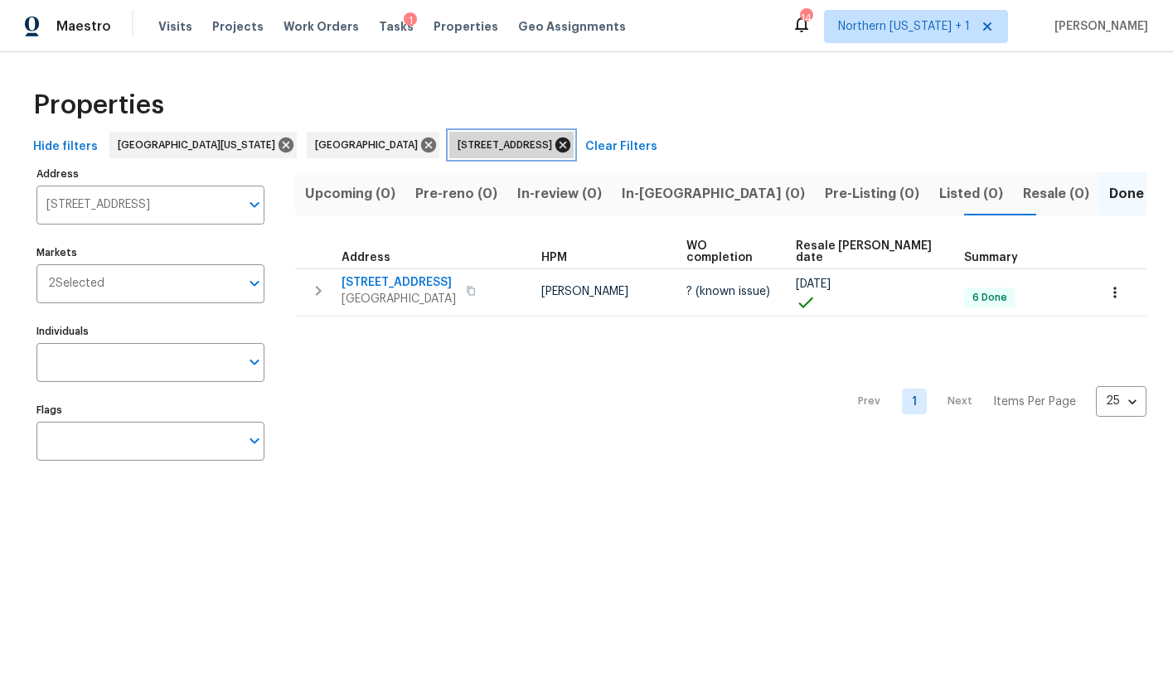
click at [555, 140] on icon at bounding box center [562, 145] width 15 height 15
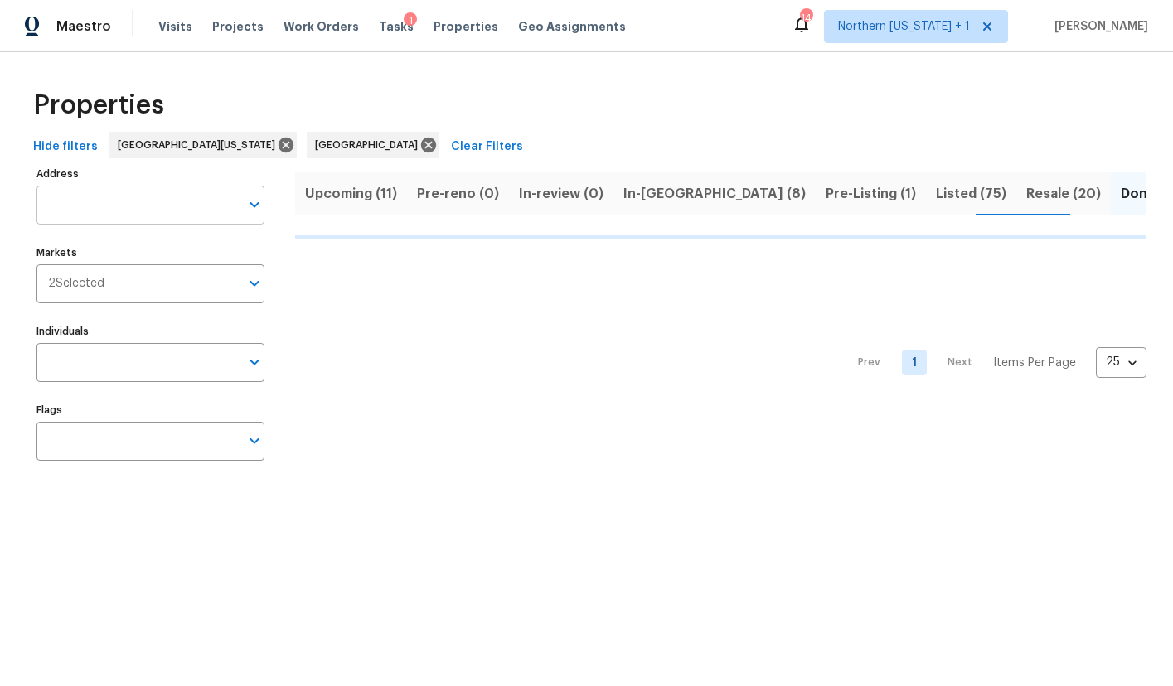
click at [103, 203] on input "Address" at bounding box center [137, 205] width 203 height 39
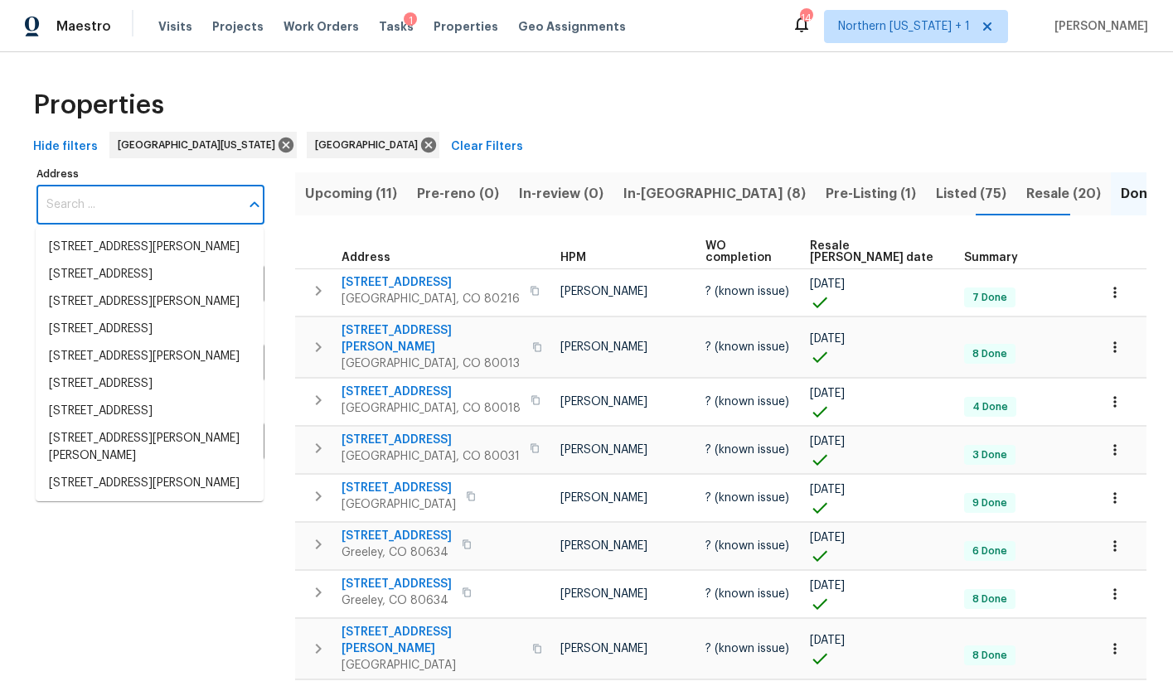
click at [103, 203] on input "Address" at bounding box center [137, 205] width 203 height 39
paste input "[STREET_ADDRESS]"
type input "[STREET_ADDRESS]"
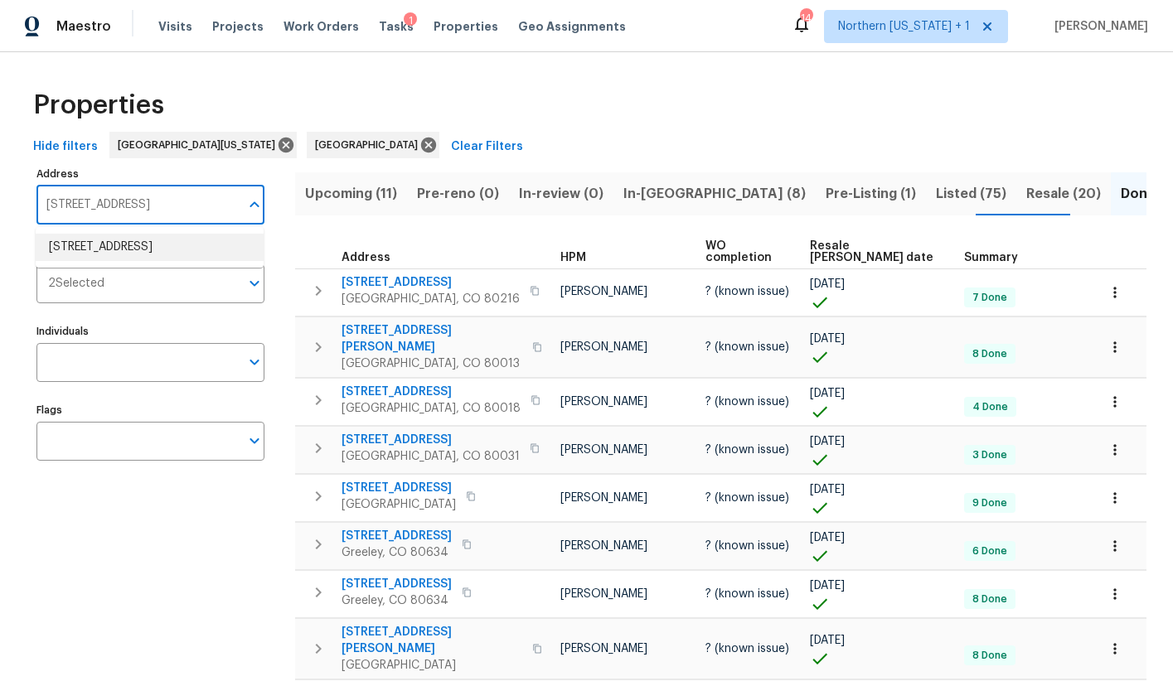
click at [107, 240] on li "[STREET_ADDRESS]" at bounding box center [150, 247] width 228 height 27
